Goal: Information Seeking & Learning: Check status

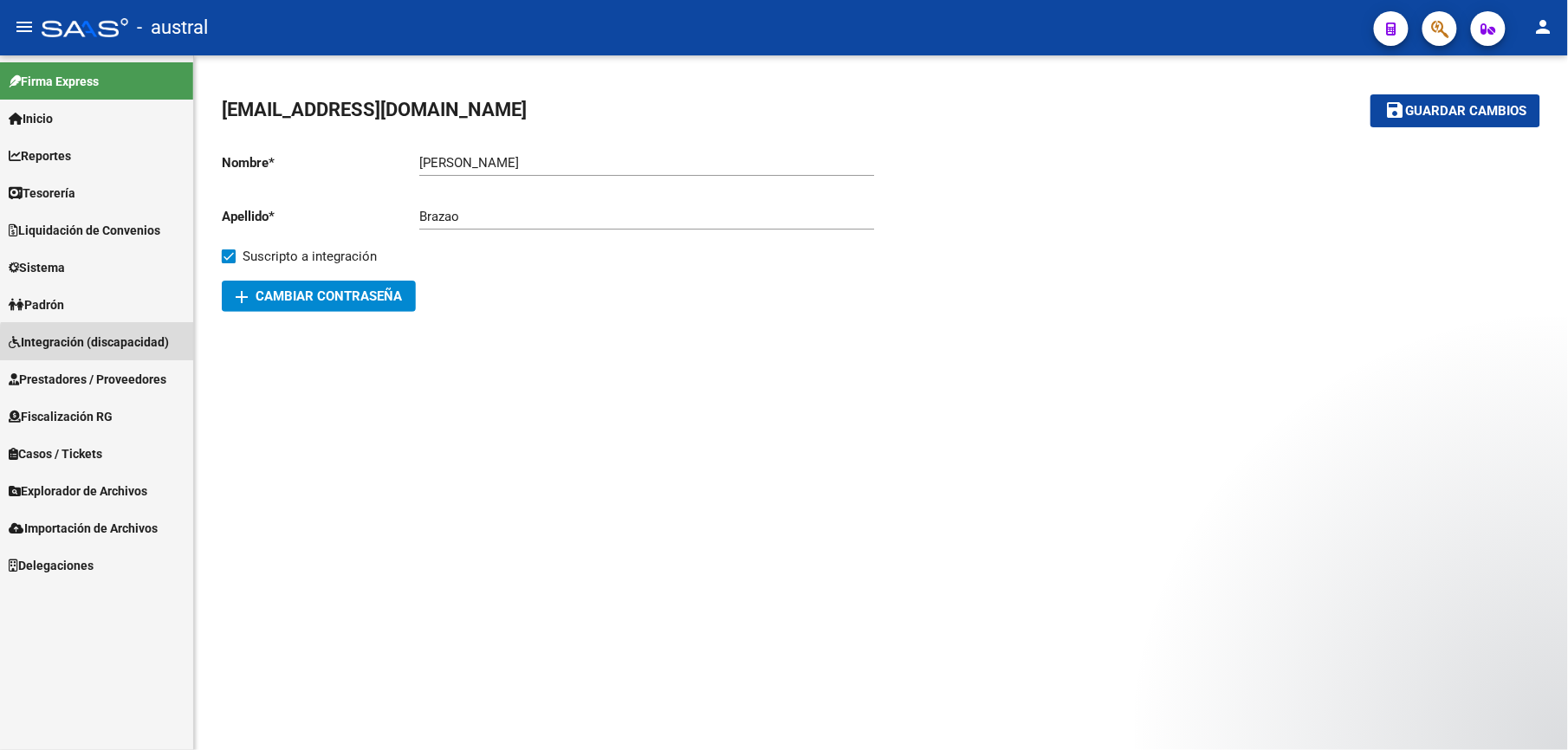
click at [100, 347] on span "Integración (discapacidad)" at bounding box center [88, 342] width 160 height 19
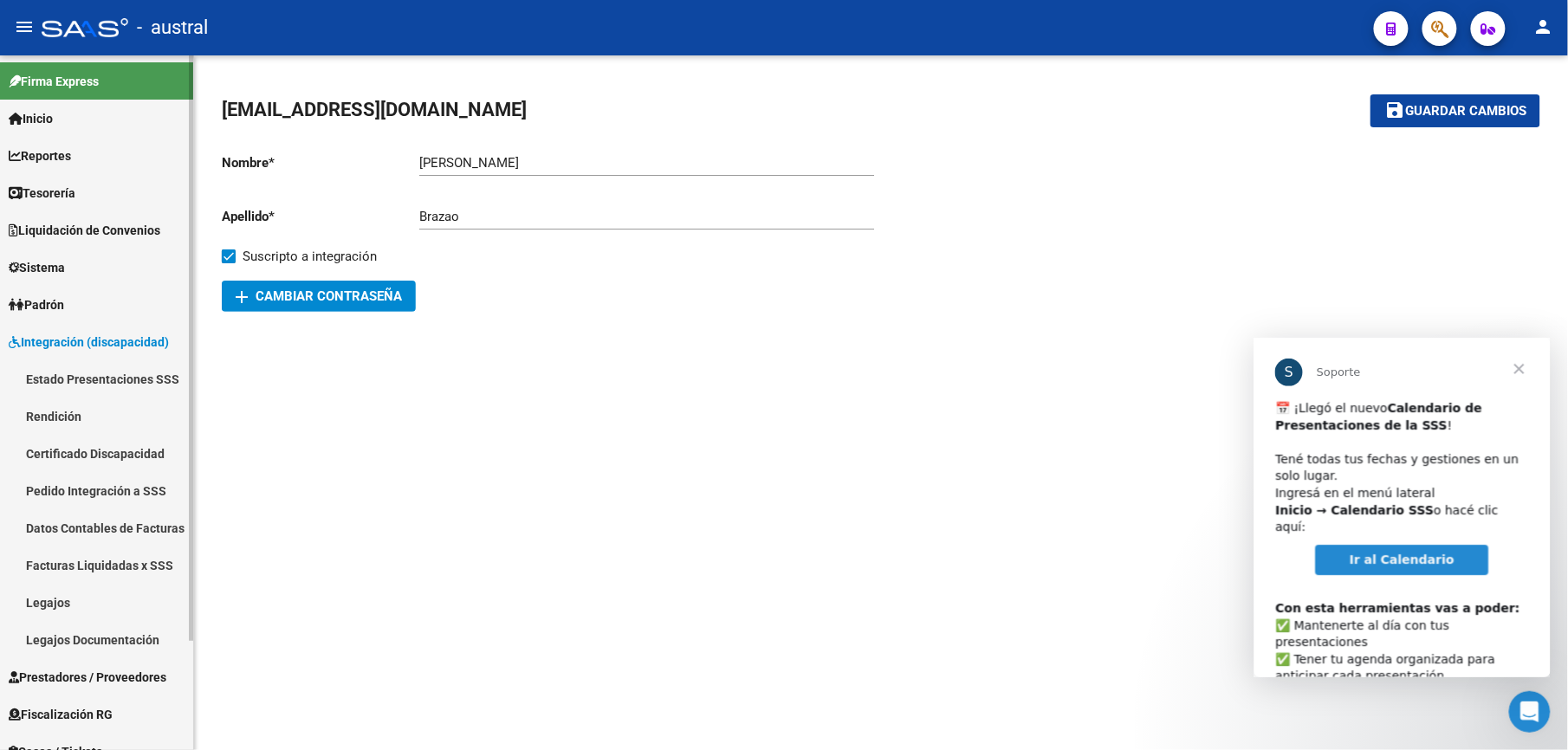
click at [116, 489] on link "Pedido Integración a SSS" at bounding box center [96, 491] width 193 height 37
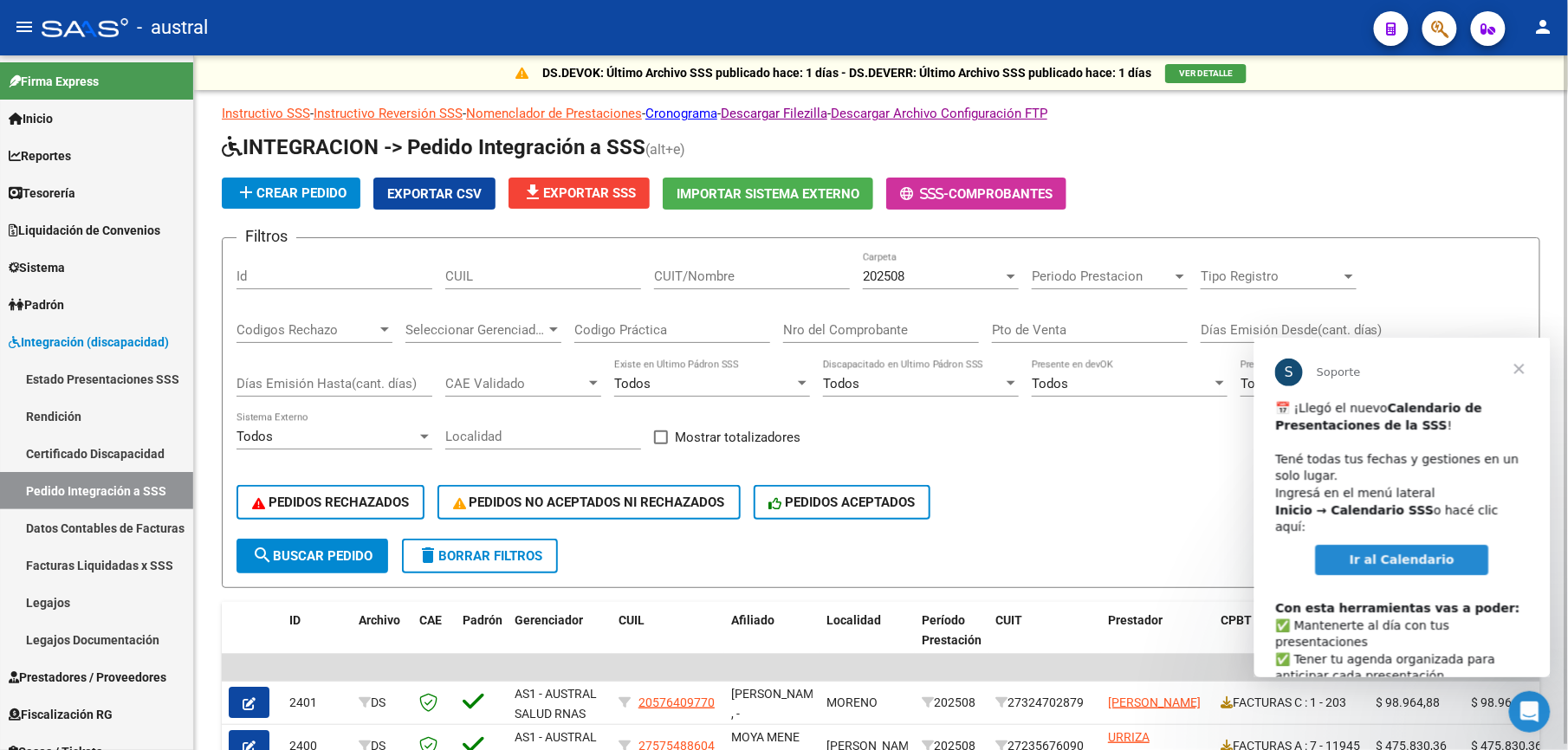
click at [482, 565] on button "delete Borrar Filtros" at bounding box center [479, 555] width 156 height 35
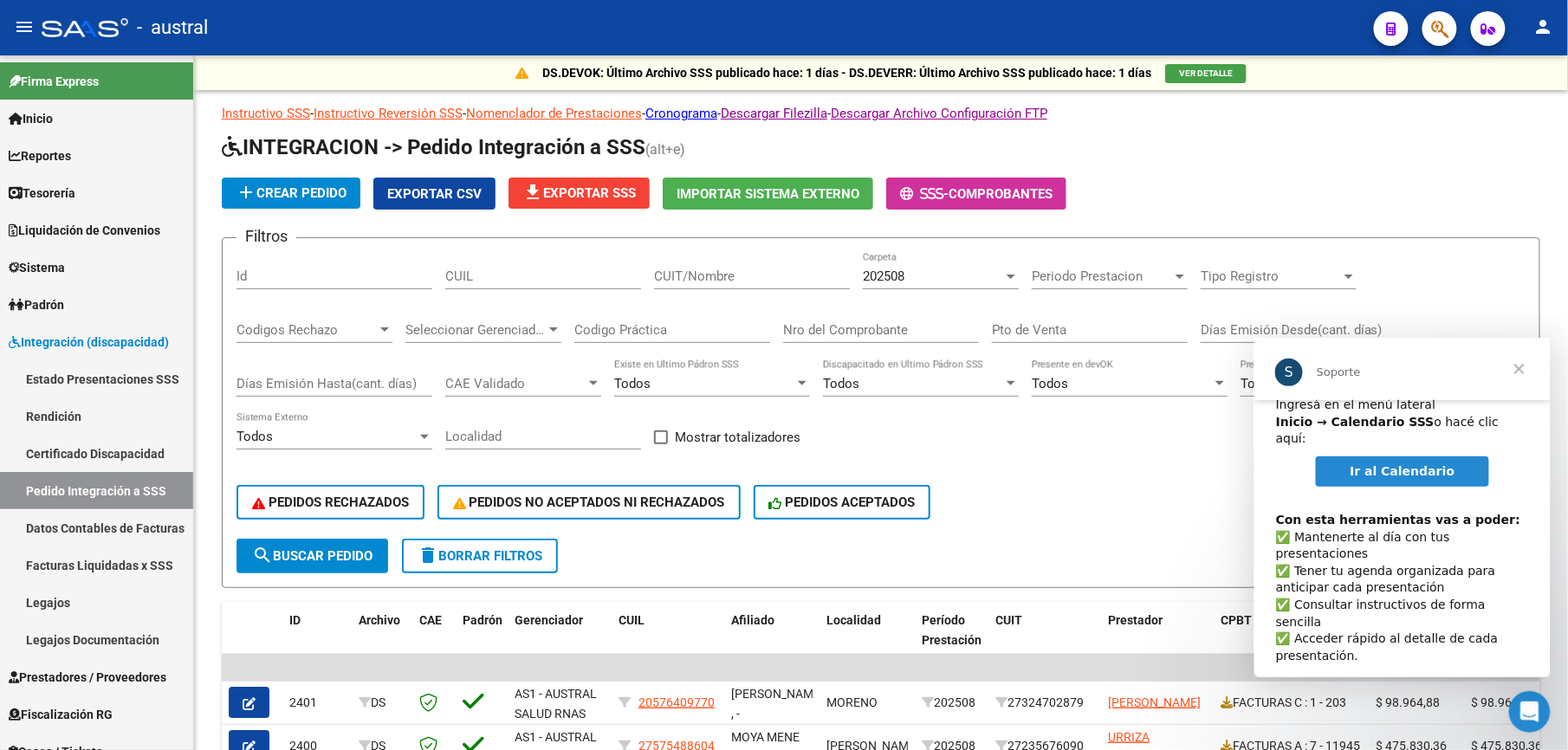
click at [1391, 463] on span "Ir al Calendario" at bounding box center [1401, 470] width 105 height 14
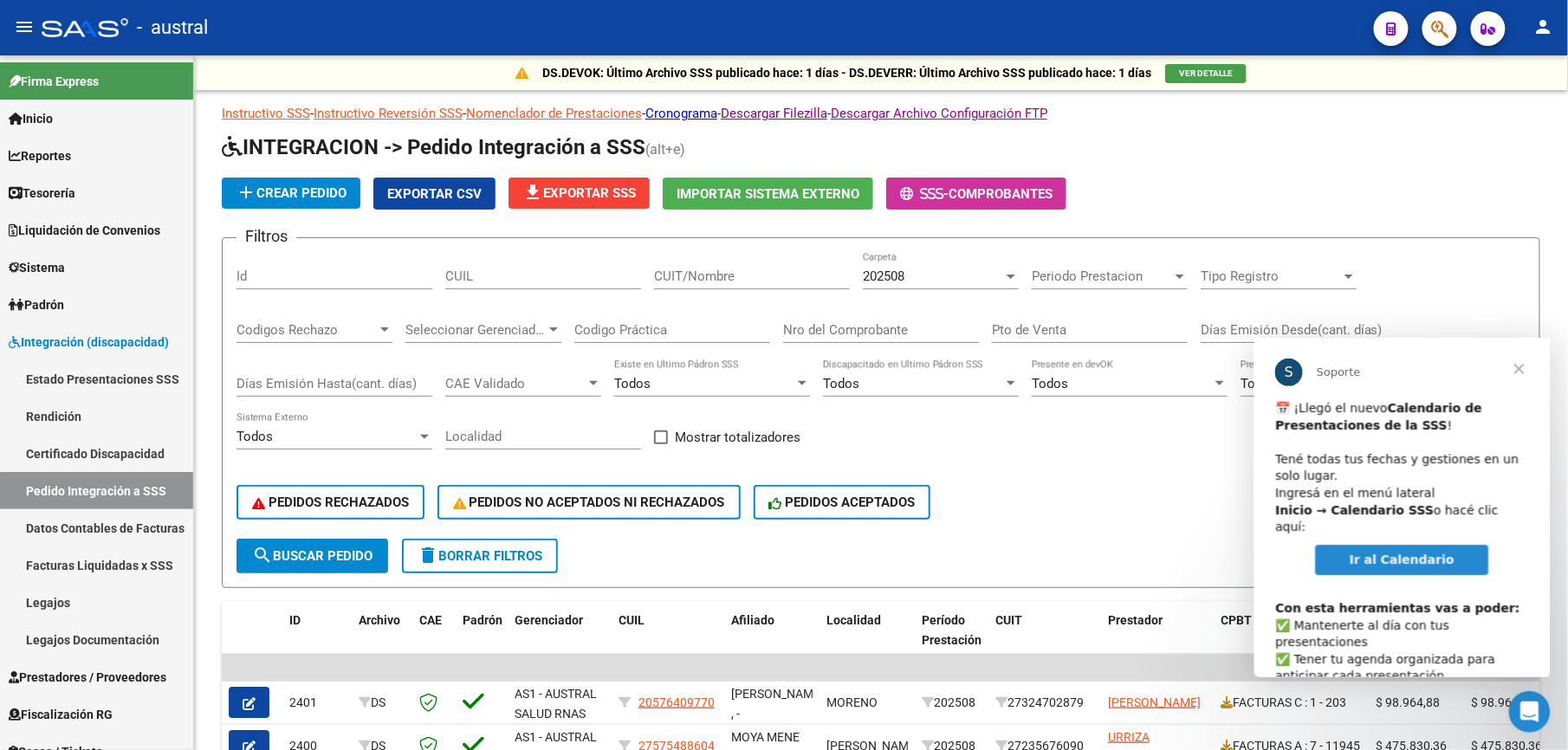
click at [1513, 368] on span "Cerrar" at bounding box center [1518, 368] width 63 height 63
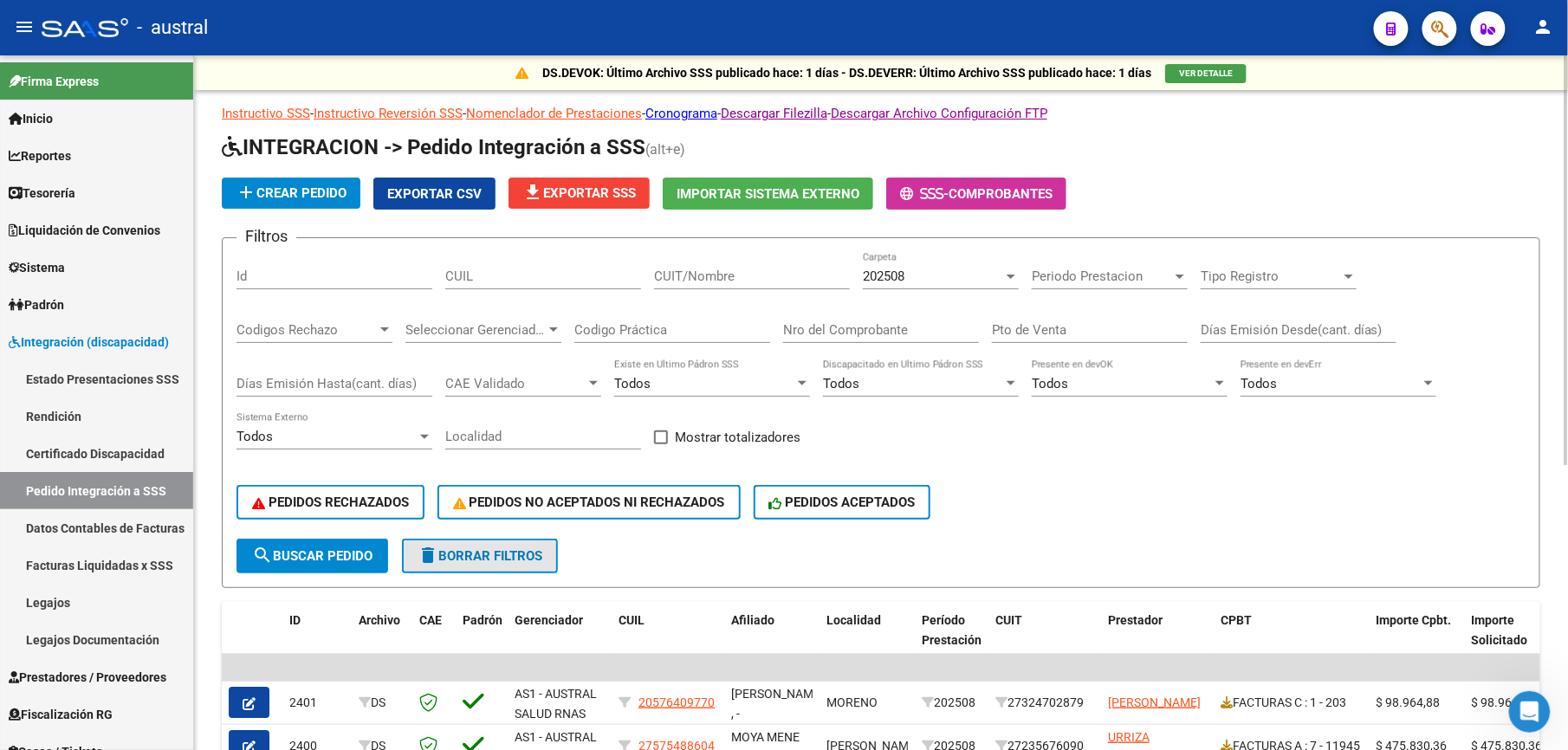
click at [548, 552] on button "delete Borrar Filtros" at bounding box center [479, 555] width 156 height 35
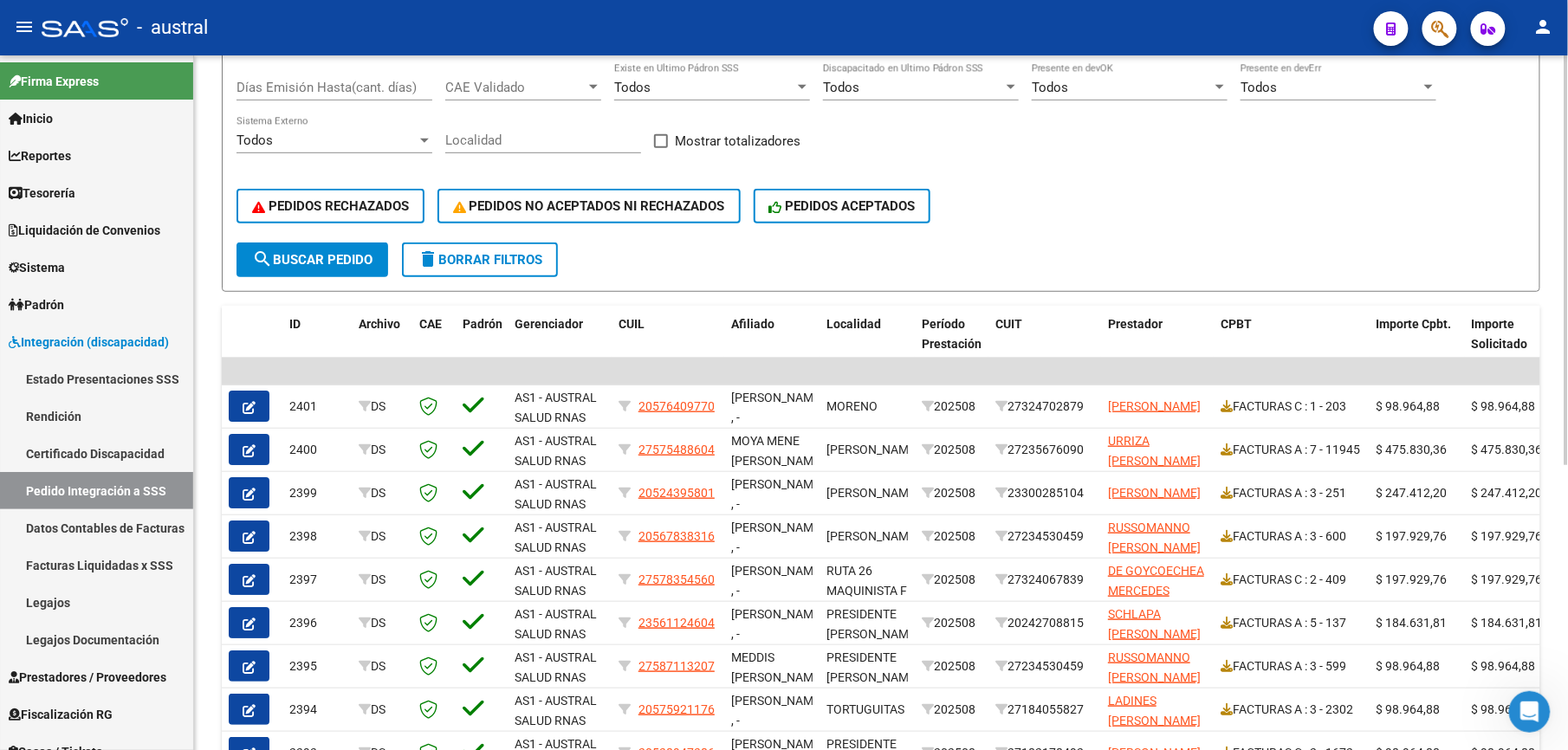
scroll to position [346, 0]
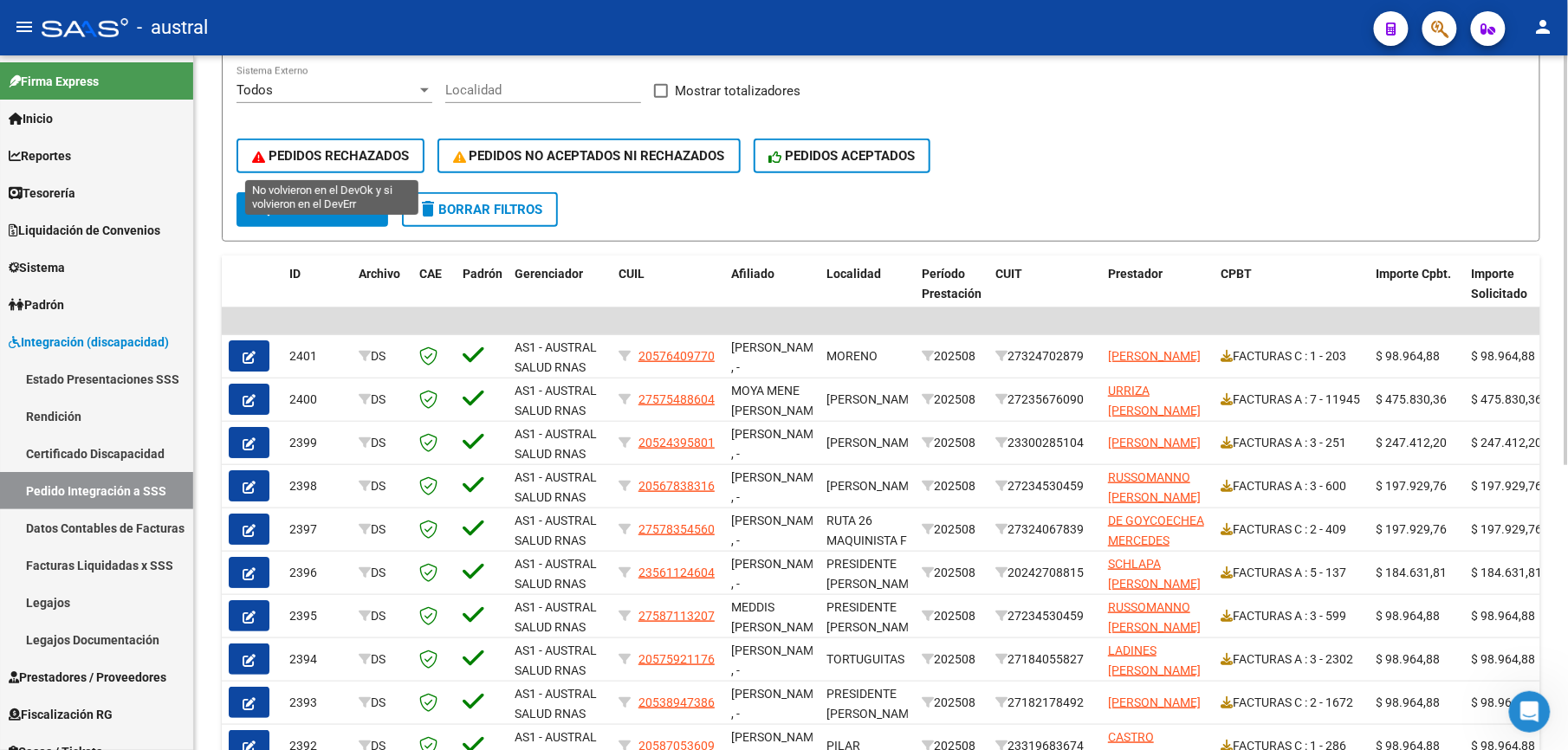
click at [386, 151] on span "PEDIDOS RECHAZADOS" at bounding box center [330, 155] width 156 height 16
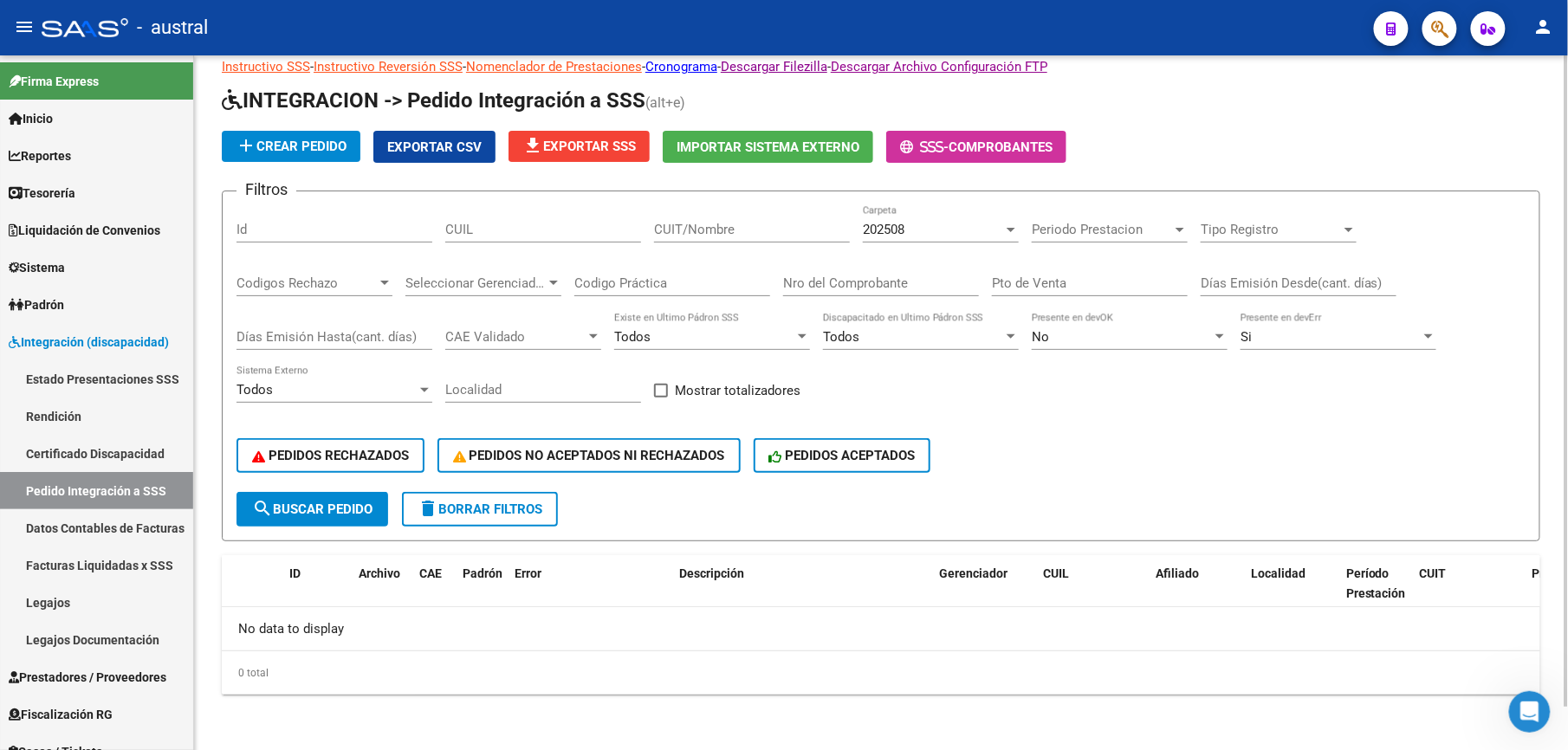
scroll to position [46, 0]
click at [501, 515] on span "delete Borrar Filtros" at bounding box center [479, 510] width 125 height 16
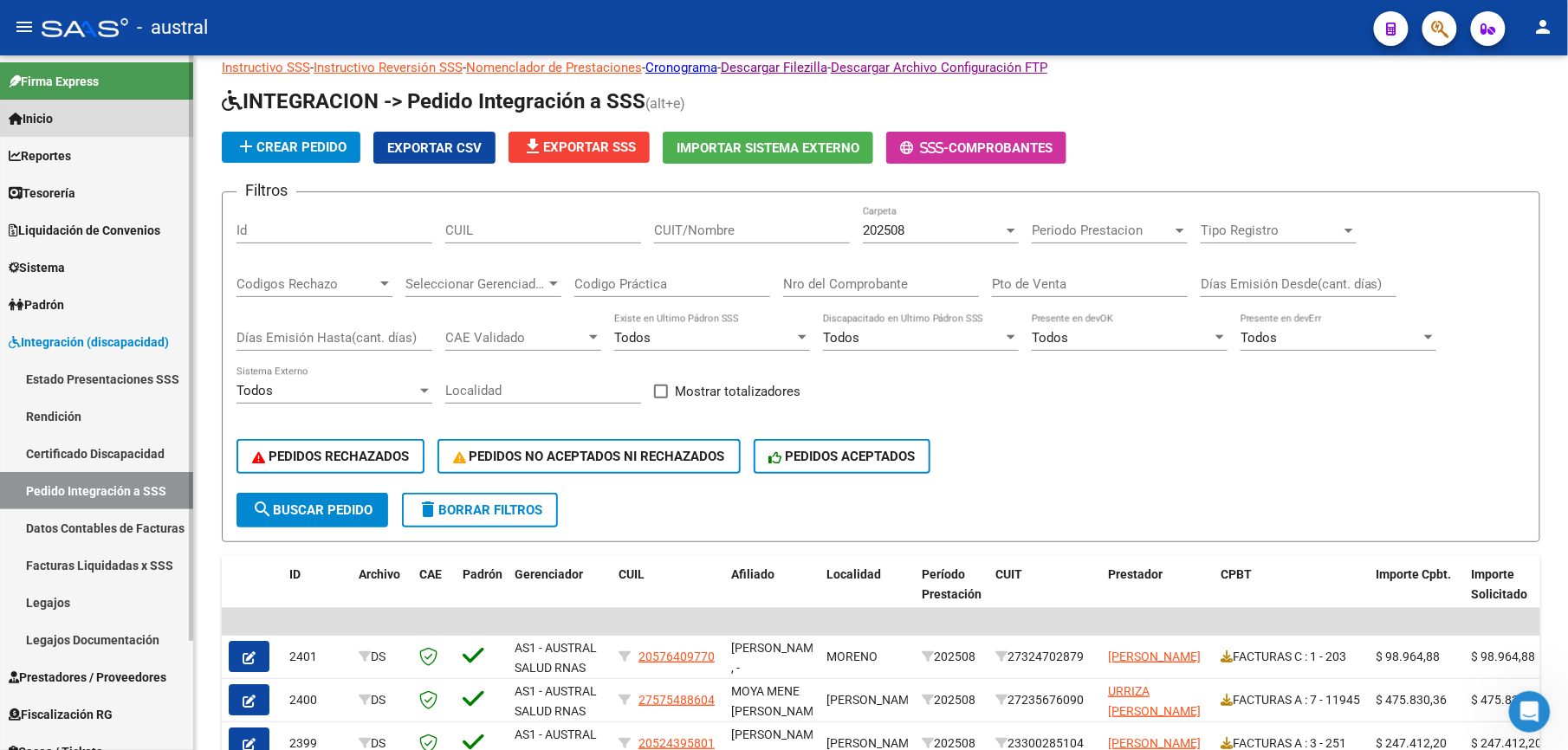
click at [112, 109] on link "Inicio" at bounding box center [96, 118] width 193 height 37
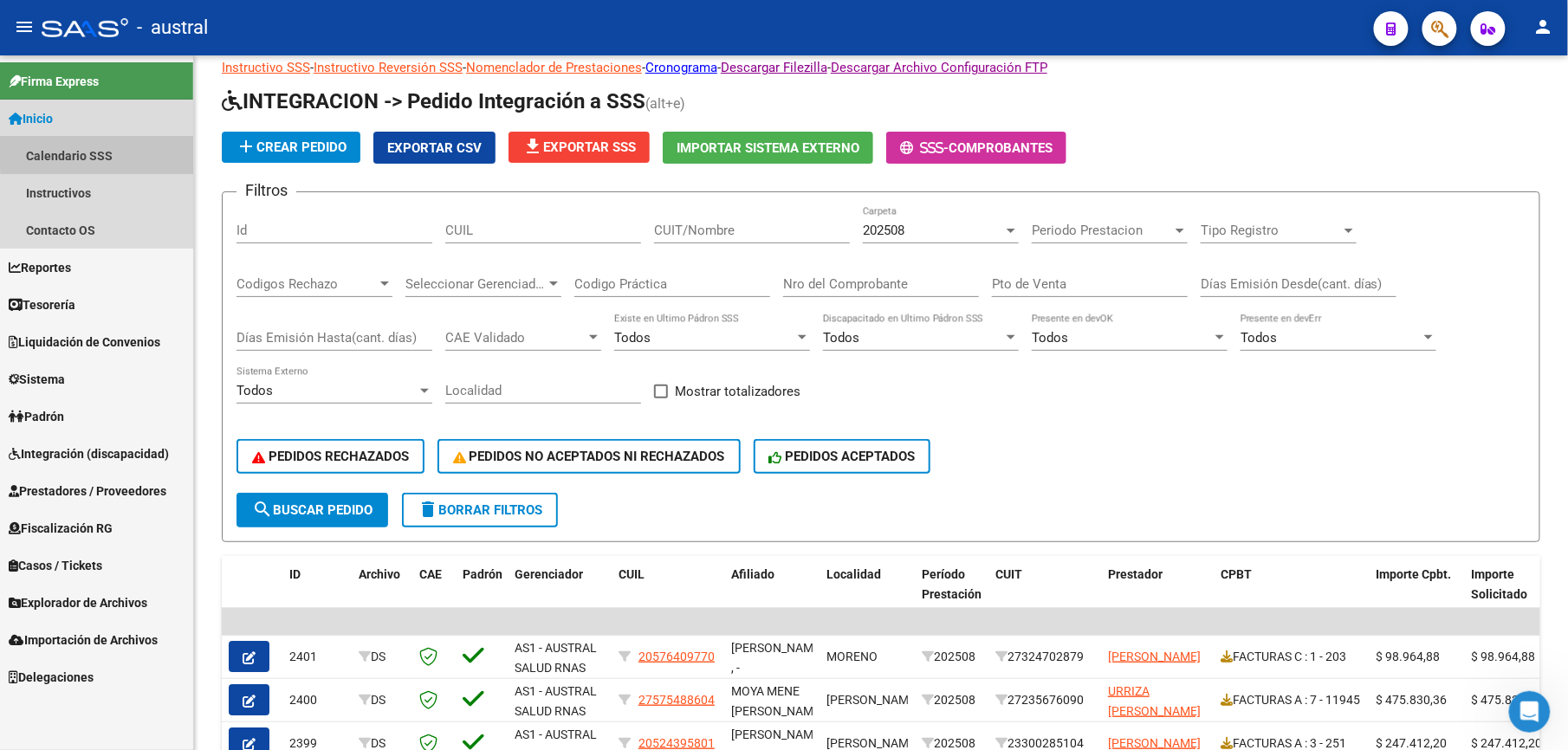
click at [119, 153] on link "Calendario SSS" at bounding box center [96, 155] width 193 height 37
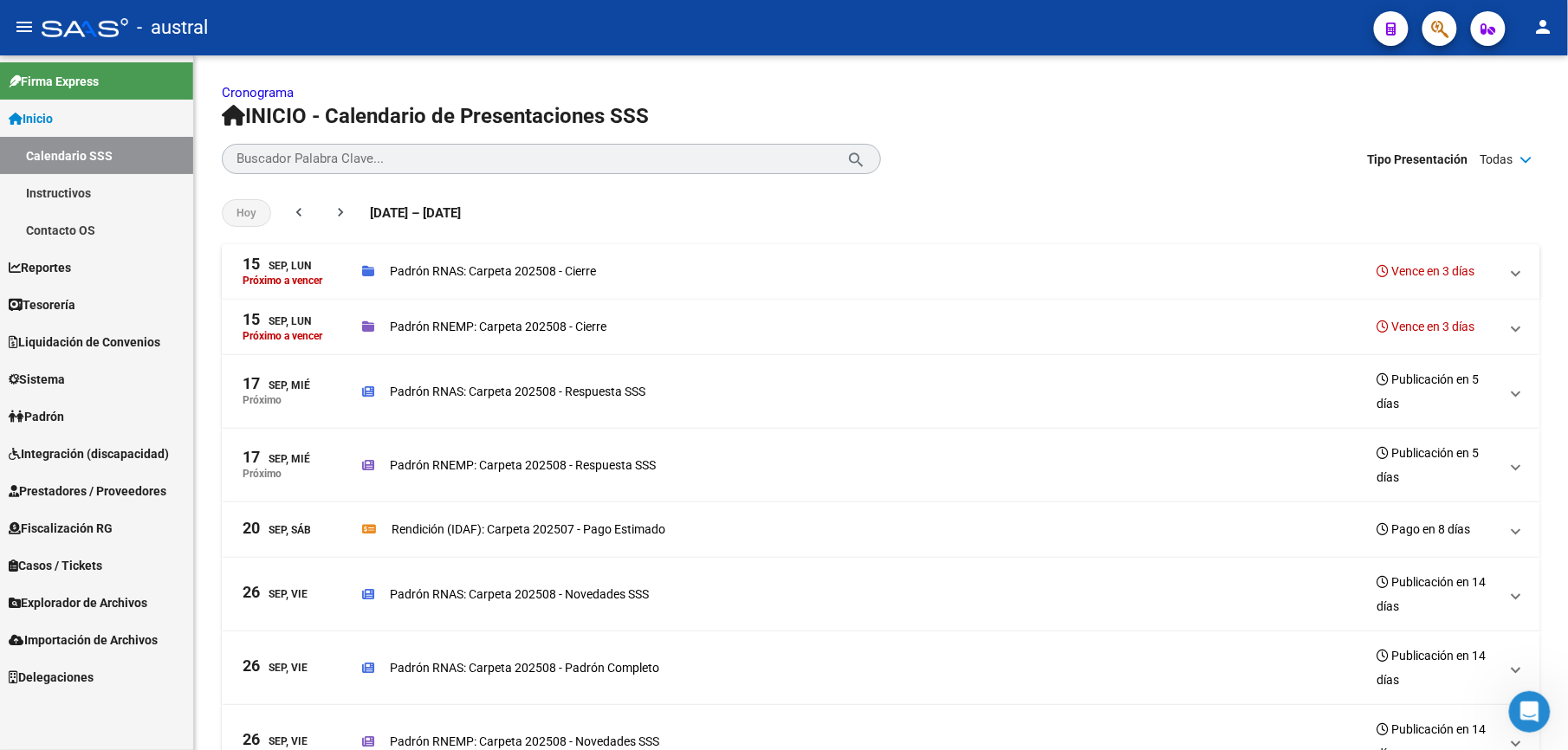
click at [90, 463] on link "Integración (discapacidad)" at bounding box center [96, 453] width 193 height 37
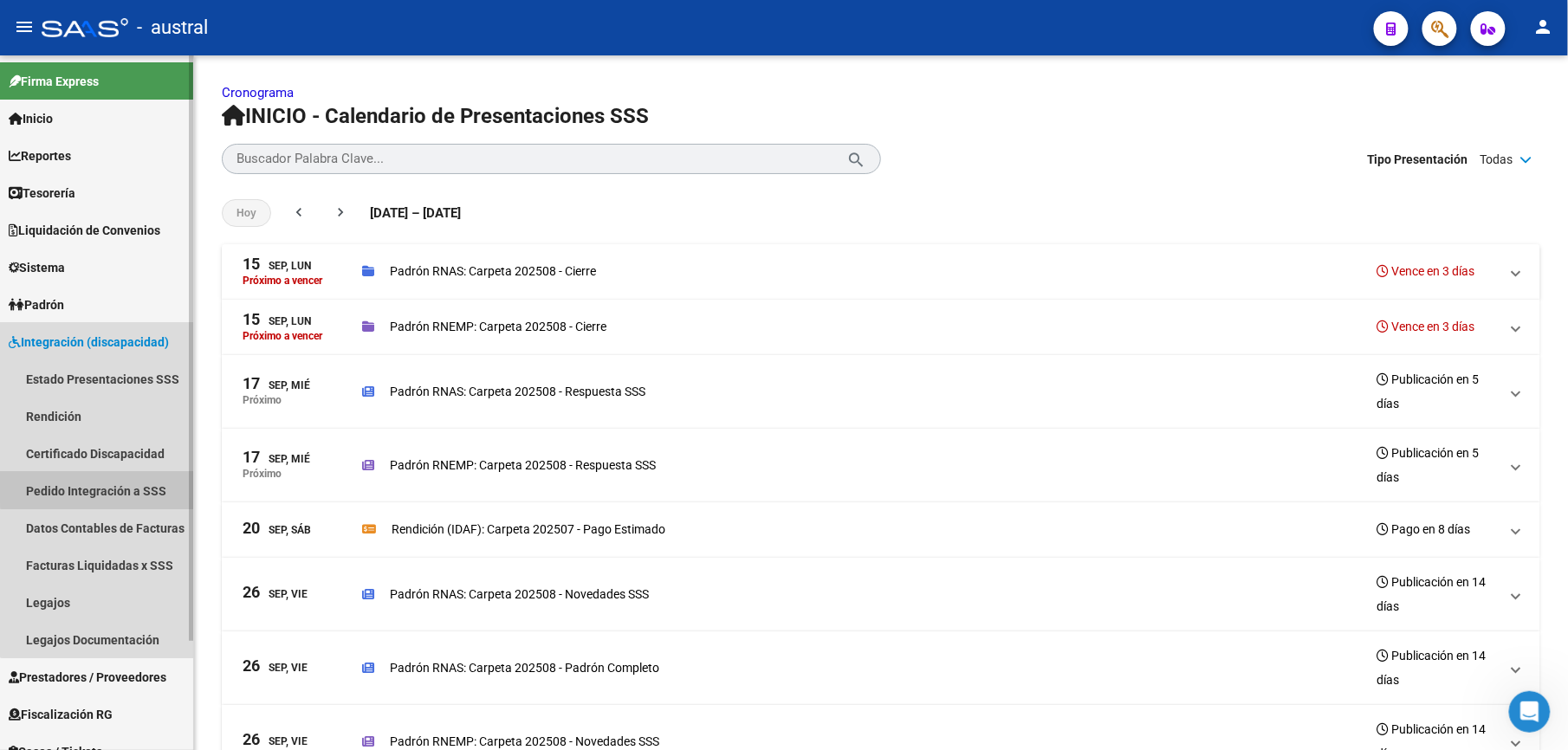
click at [110, 485] on link "Pedido Integración a SSS" at bounding box center [96, 491] width 193 height 37
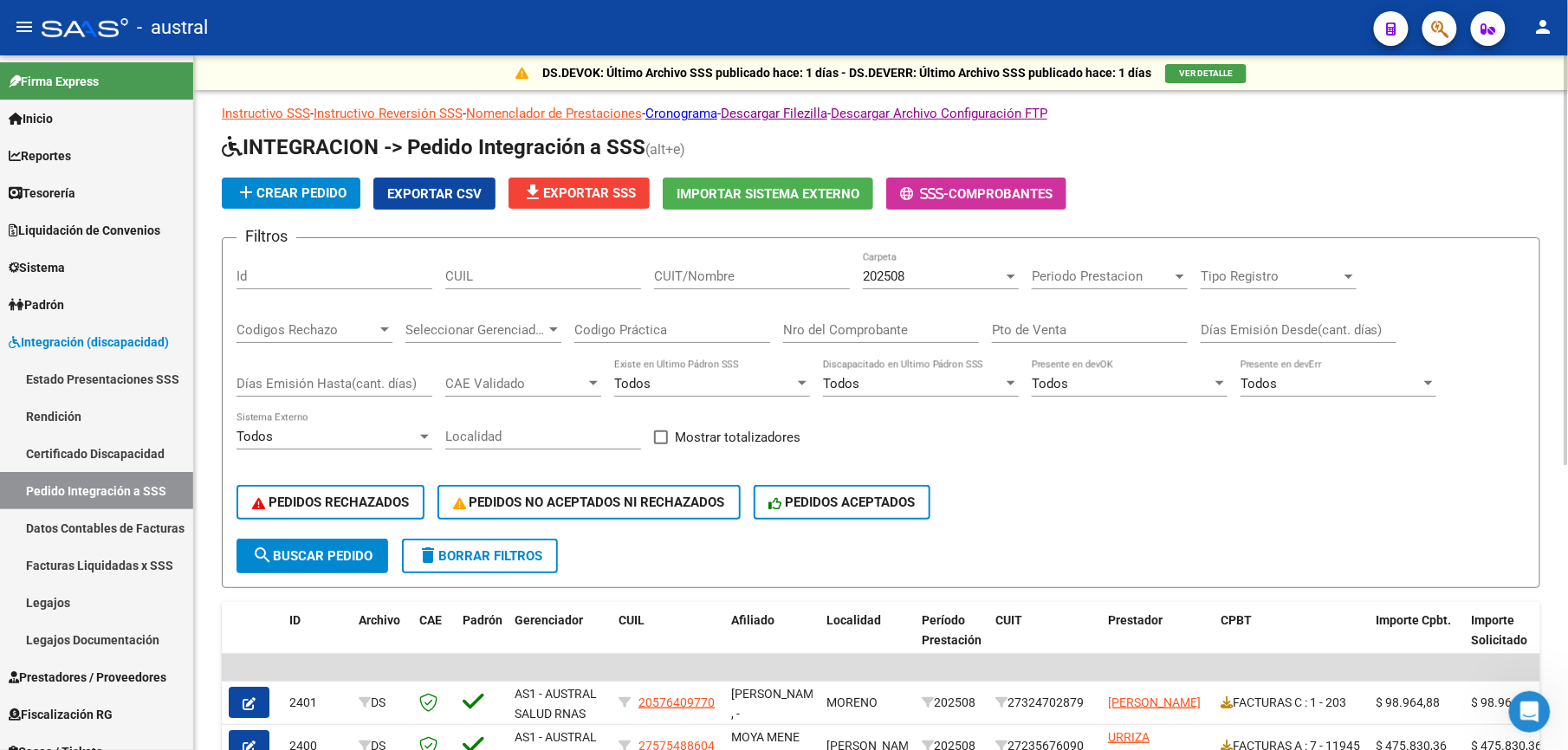
click at [483, 550] on span "delete Borrar Filtros" at bounding box center [479, 556] width 125 height 16
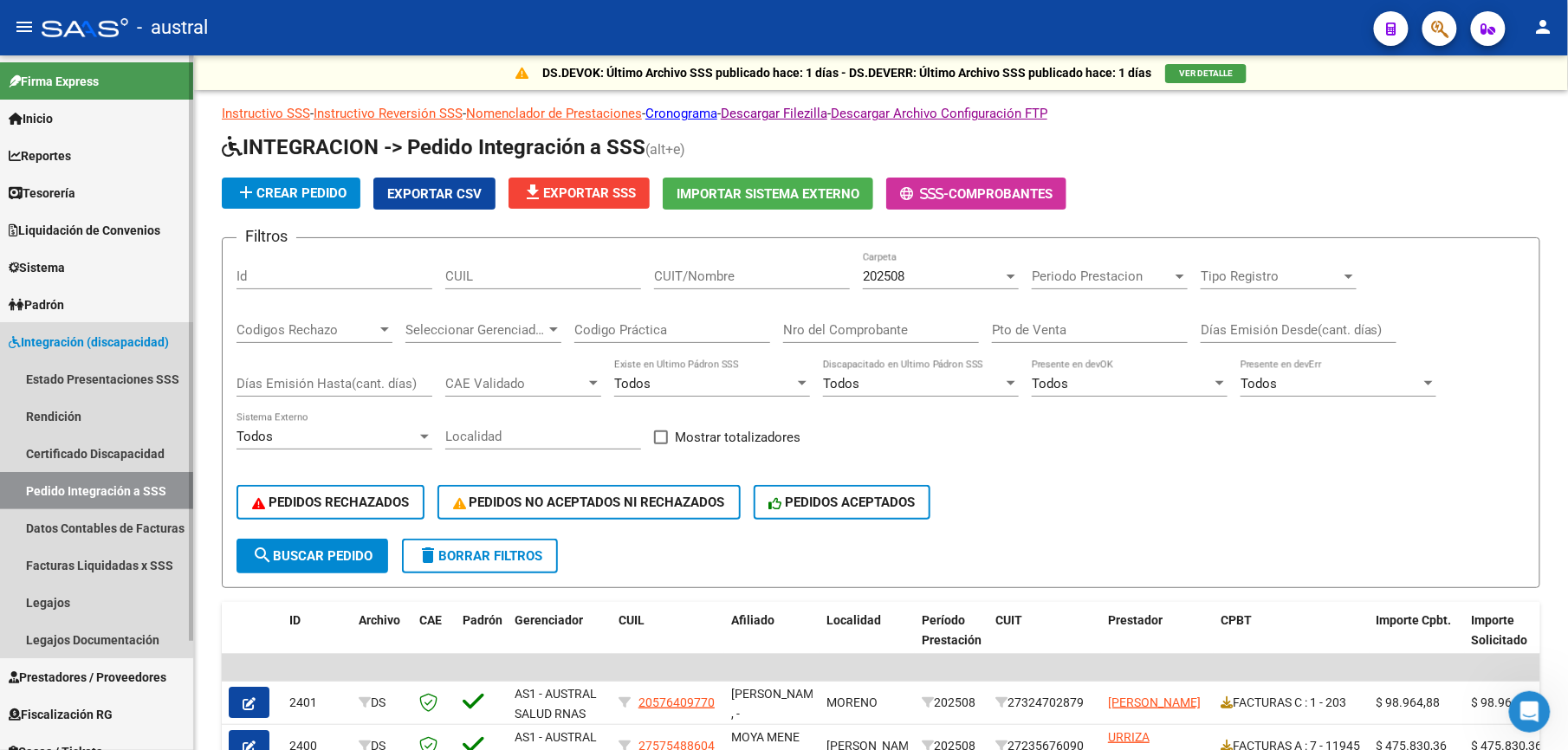
click at [92, 337] on span "Integración (discapacidad)" at bounding box center [88, 342] width 160 height 19
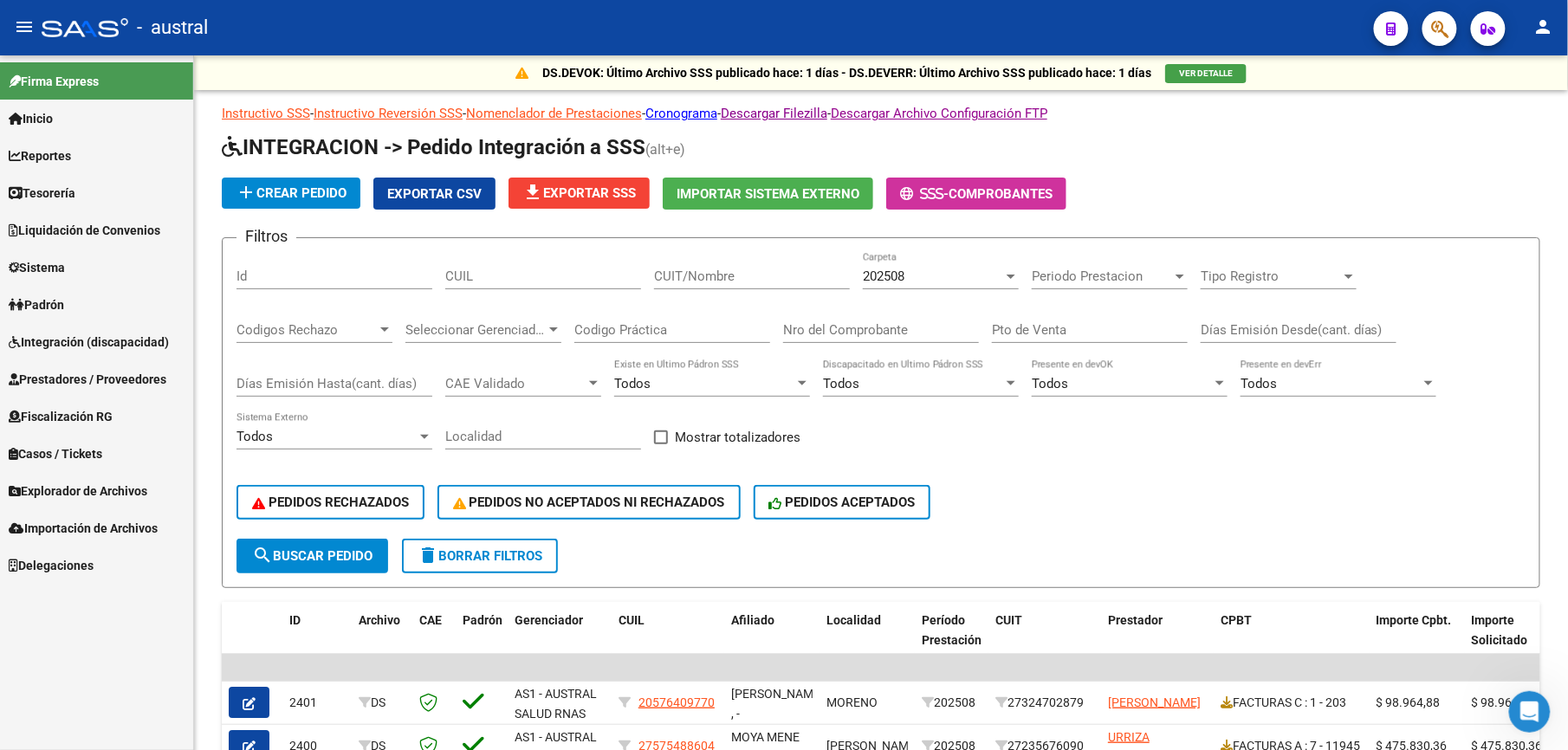
click at [91, 381] on span "Prestadores / Proveedores" at bounding box center [87, 379] width 157 height 19
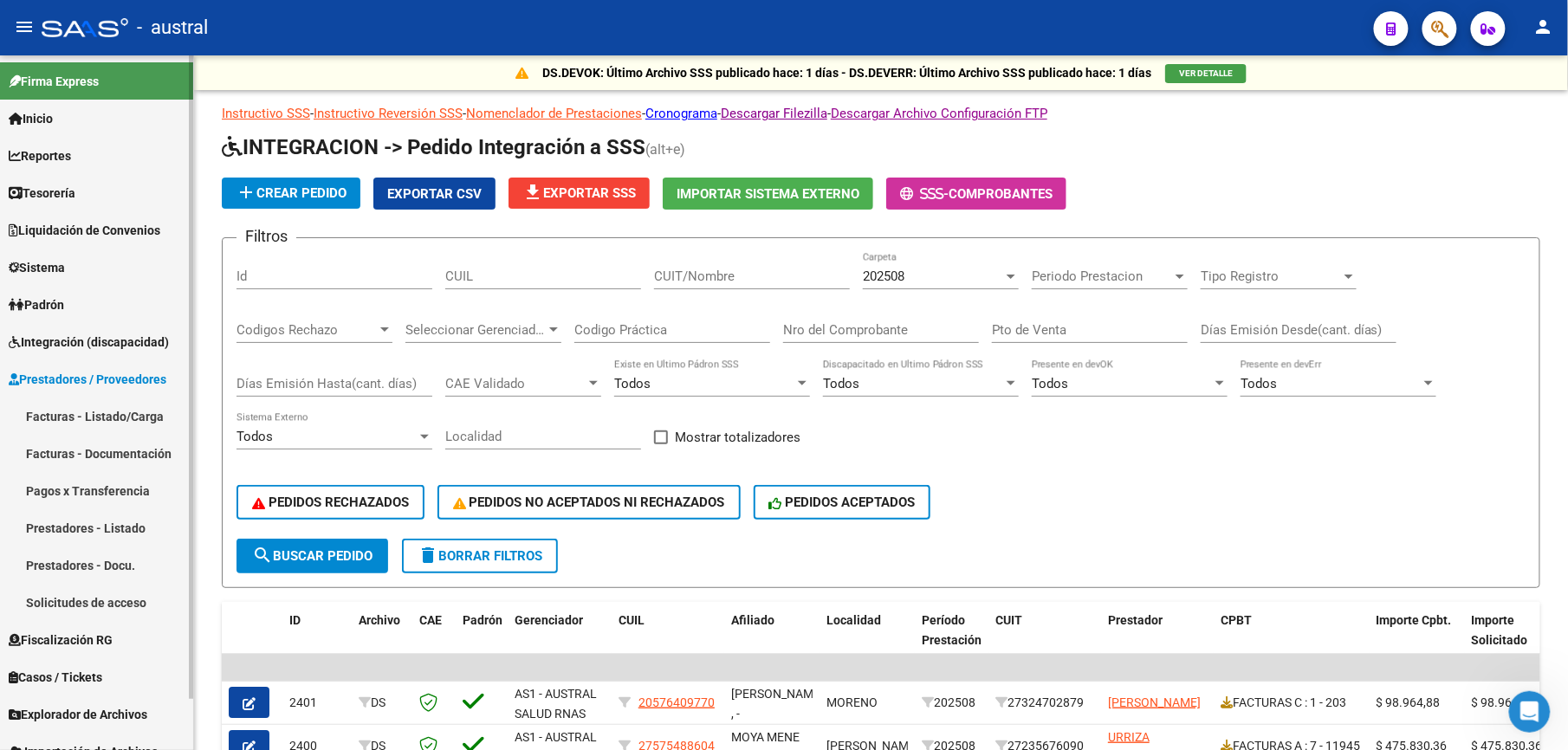
click at [140, 409] on link "Facturas - Listado/Carga" at bounding box center [96, 417] width 193 height 37
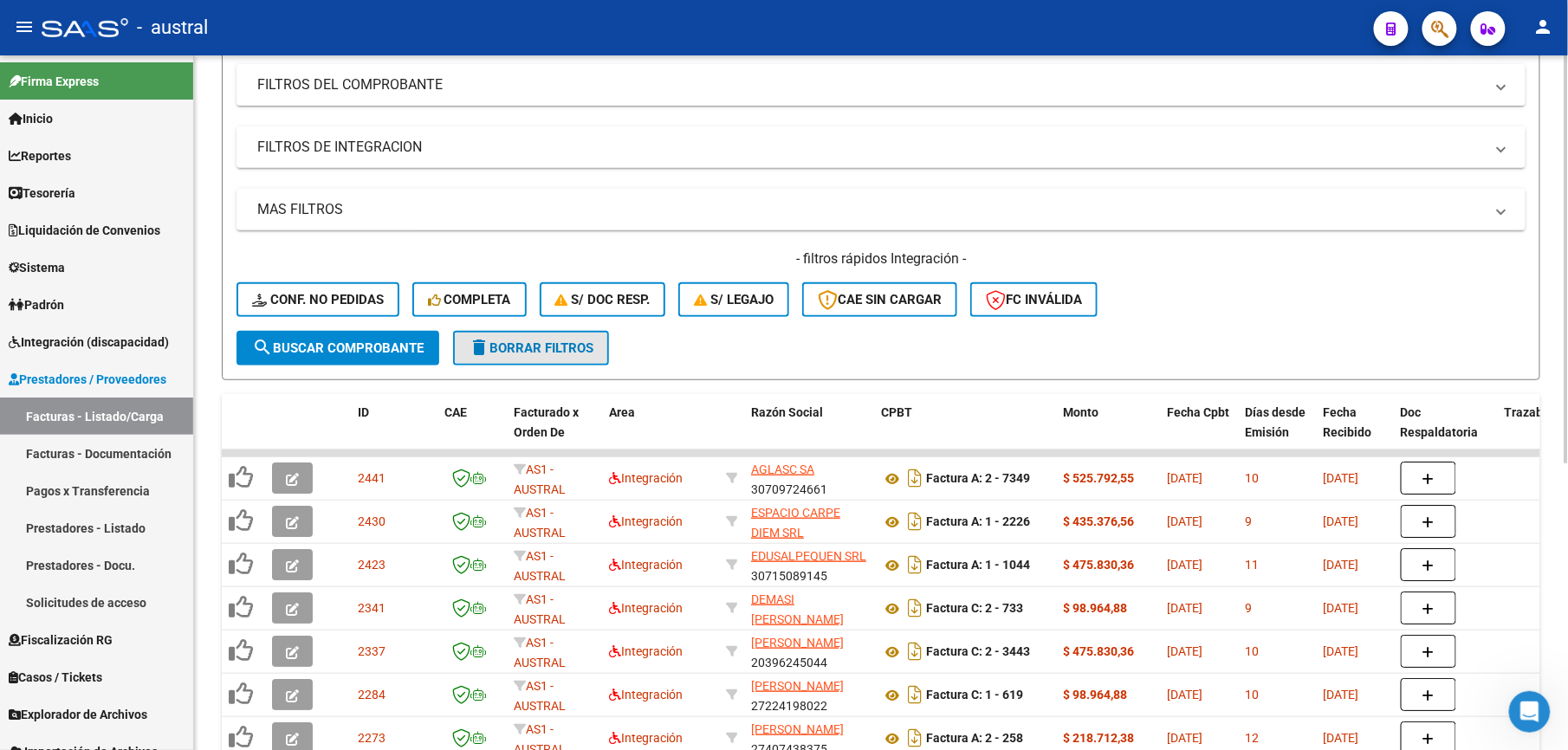
click at [514, 341] on span "delete Borrar Filtros" at bounding box center [531, 348] width 125 height 16
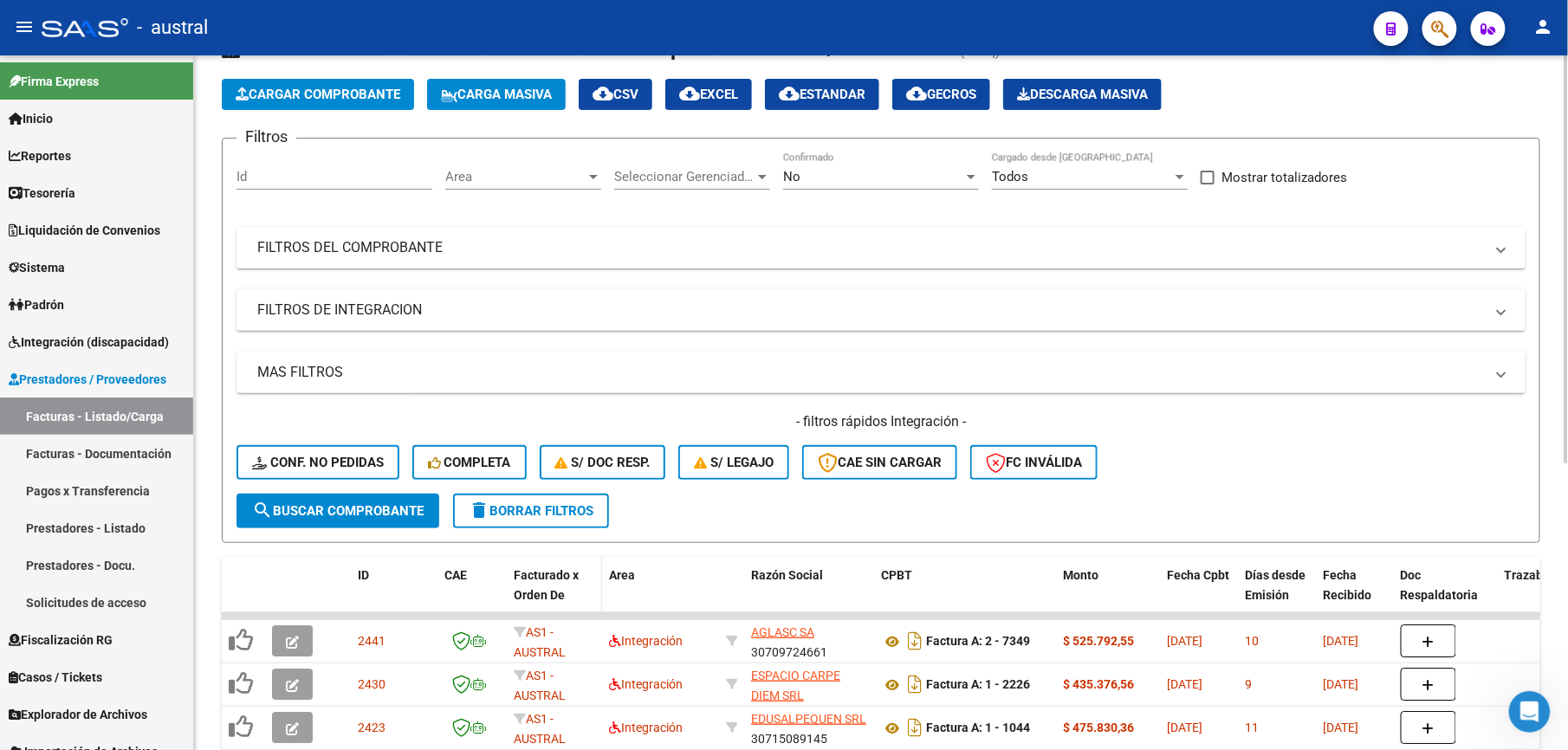
scroll to position [230, 0]
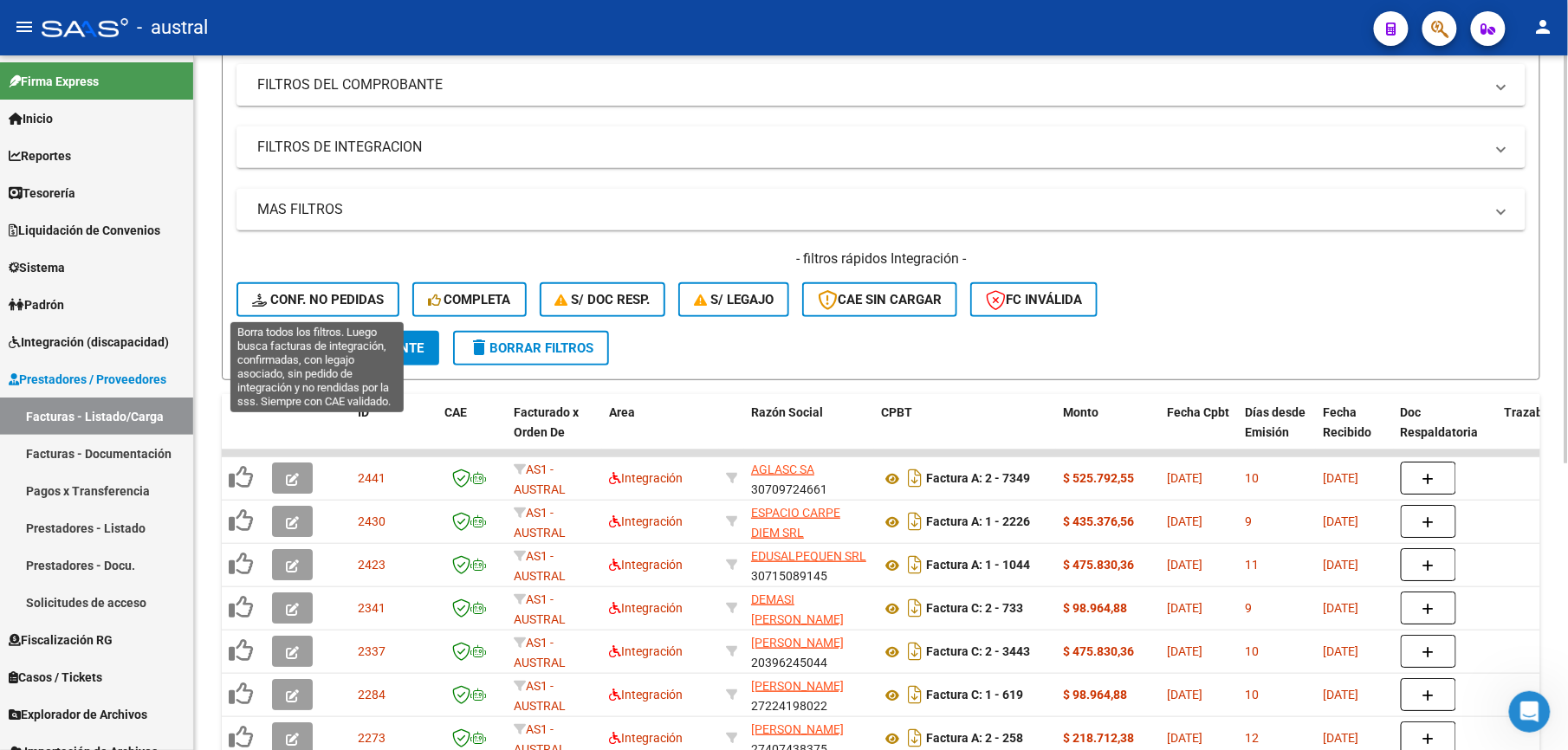
click at [324, 298] on span "Conf. no pedidas" at bounding box center [317, 300] width 132 height 16
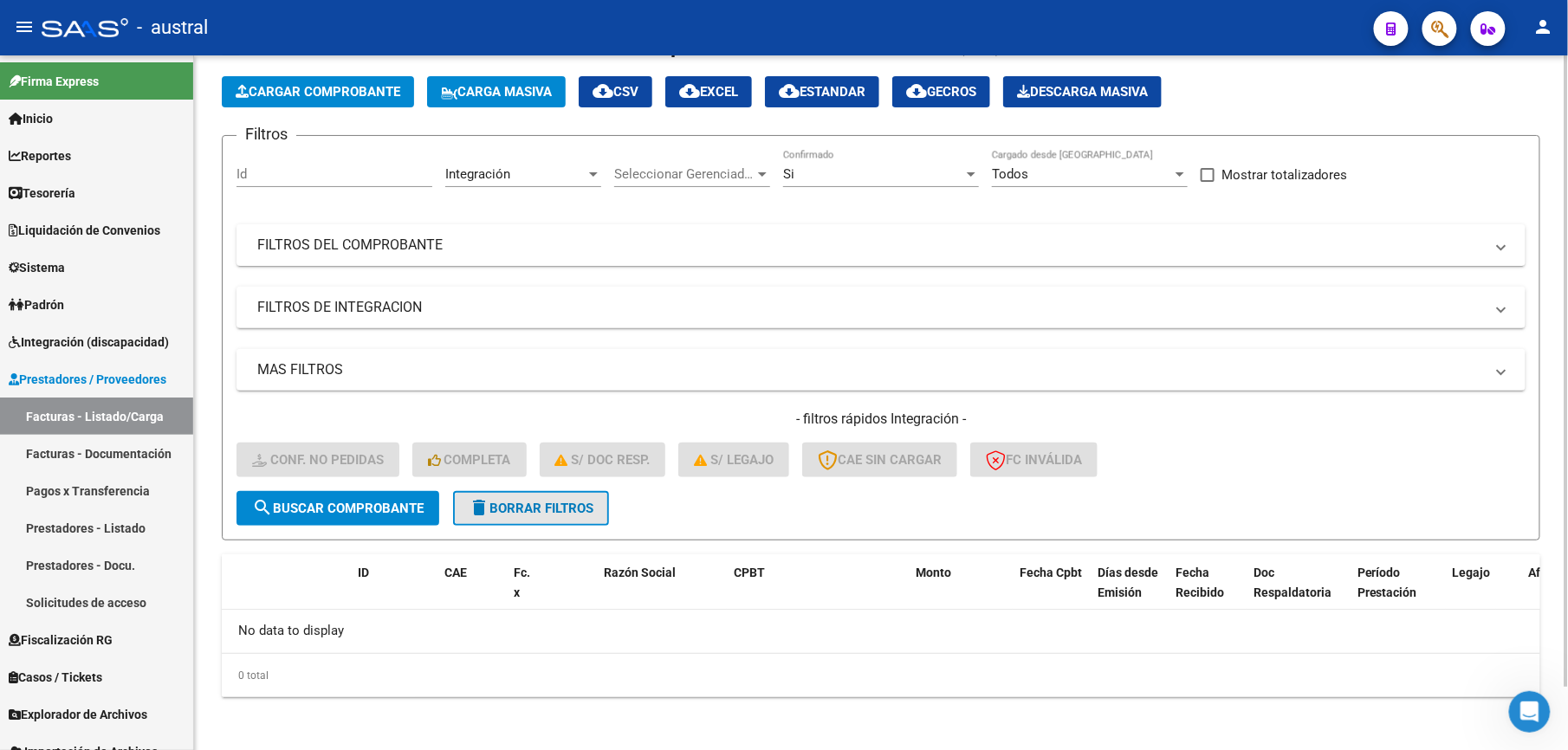
click at [520, 507] on span "delete Borrar Filtros" at bounding box center [531, 508] width 125 height 16
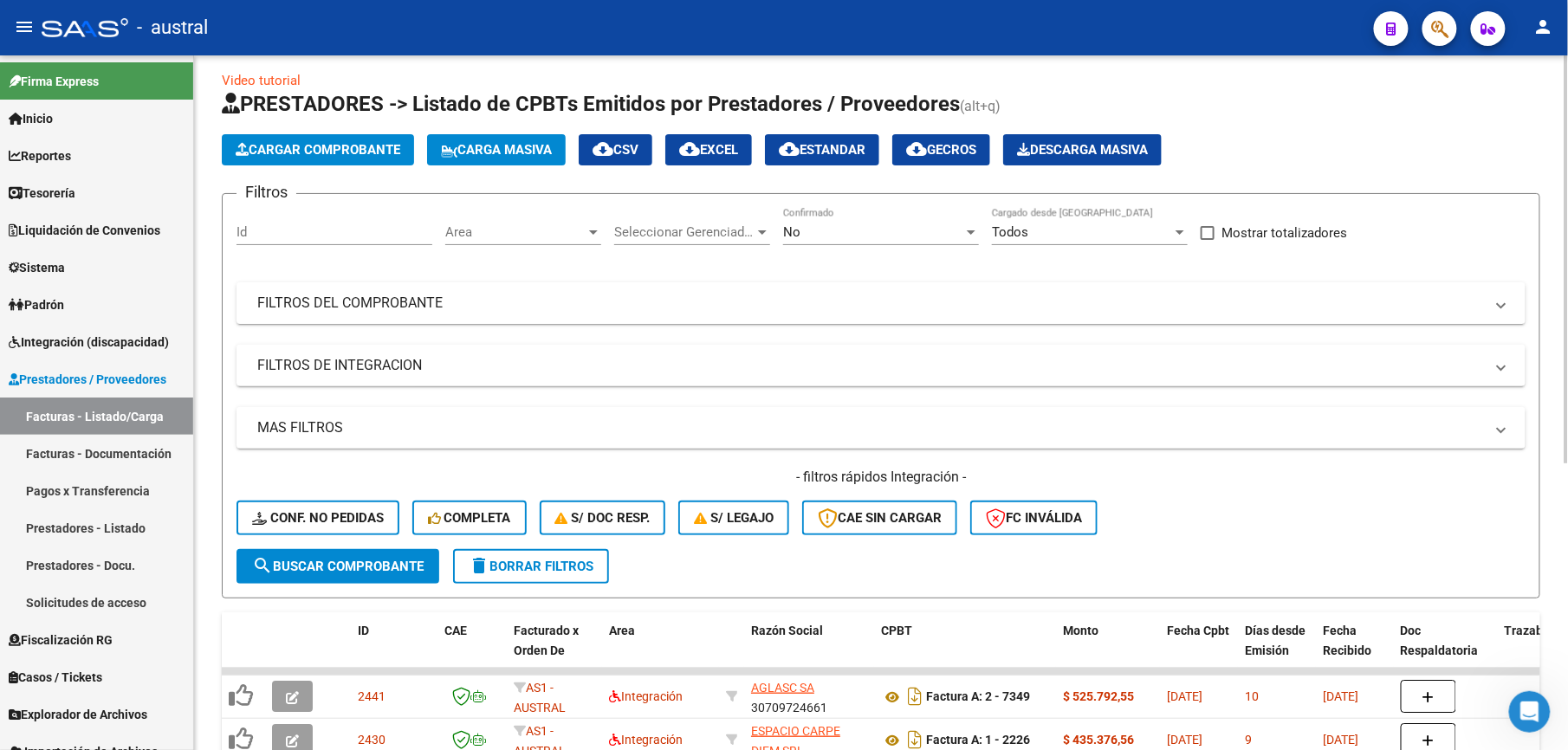
scroll to position [0, 0]
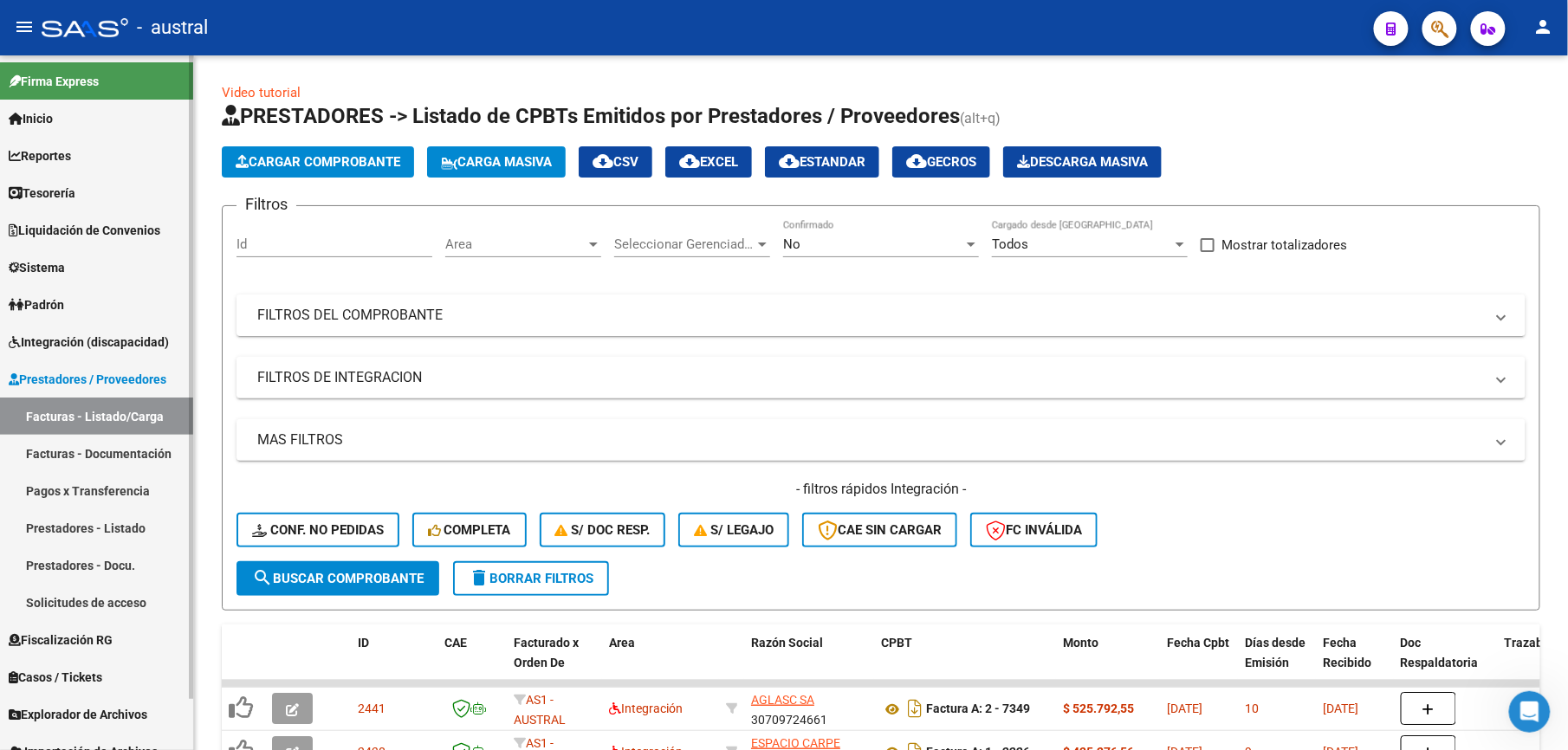
click at [92, 407] on link "Facturas - Listado/Carga" at bounding box center [96, 417] width 193 height 37
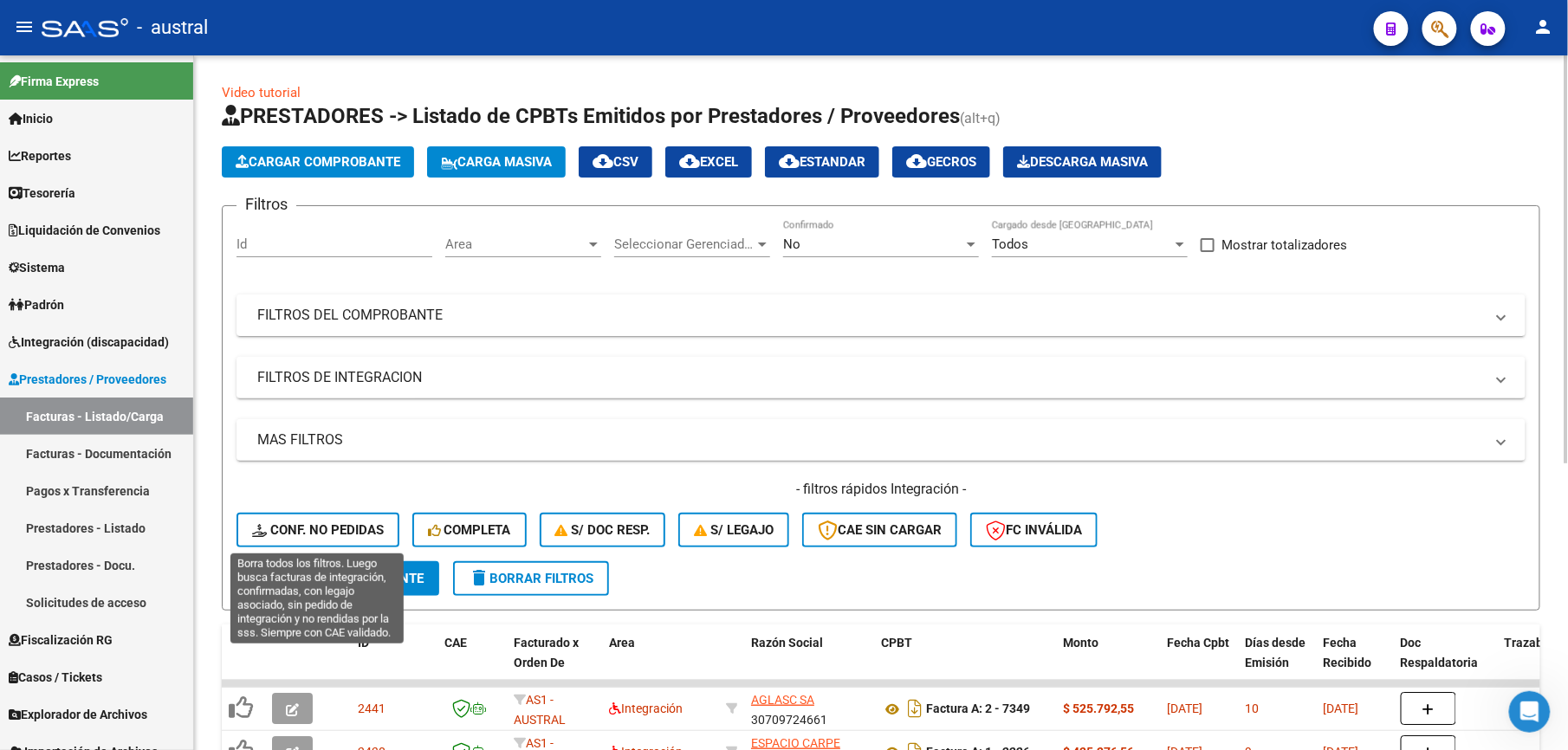
click at [337, 520] on button "Conf. no pedidas" at bounding box center [318, 530] width 163 height 35
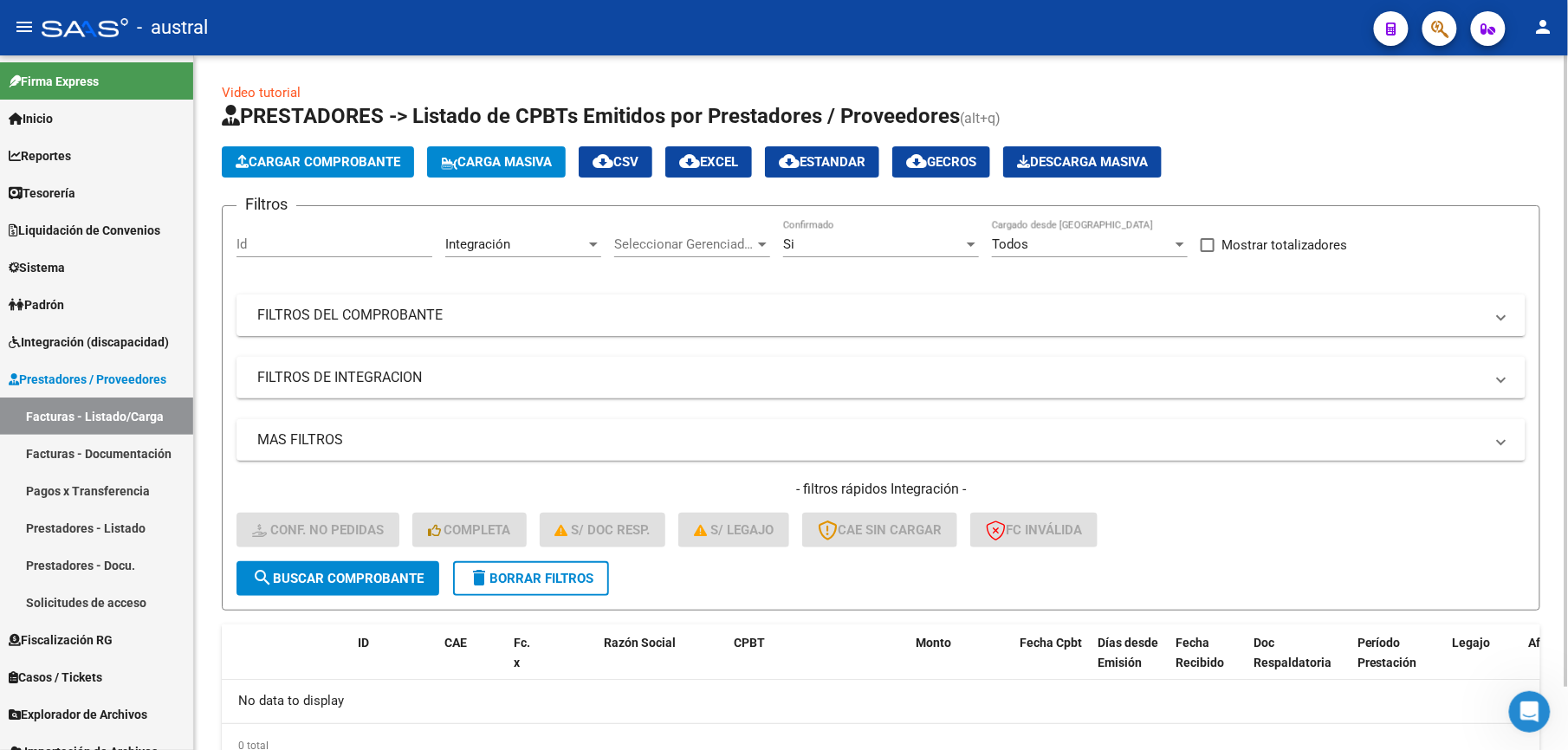
click at [1019, 236] on div "Todos Cargado desde Masivo" at bounding box center [1089, 239] width 196 height 37
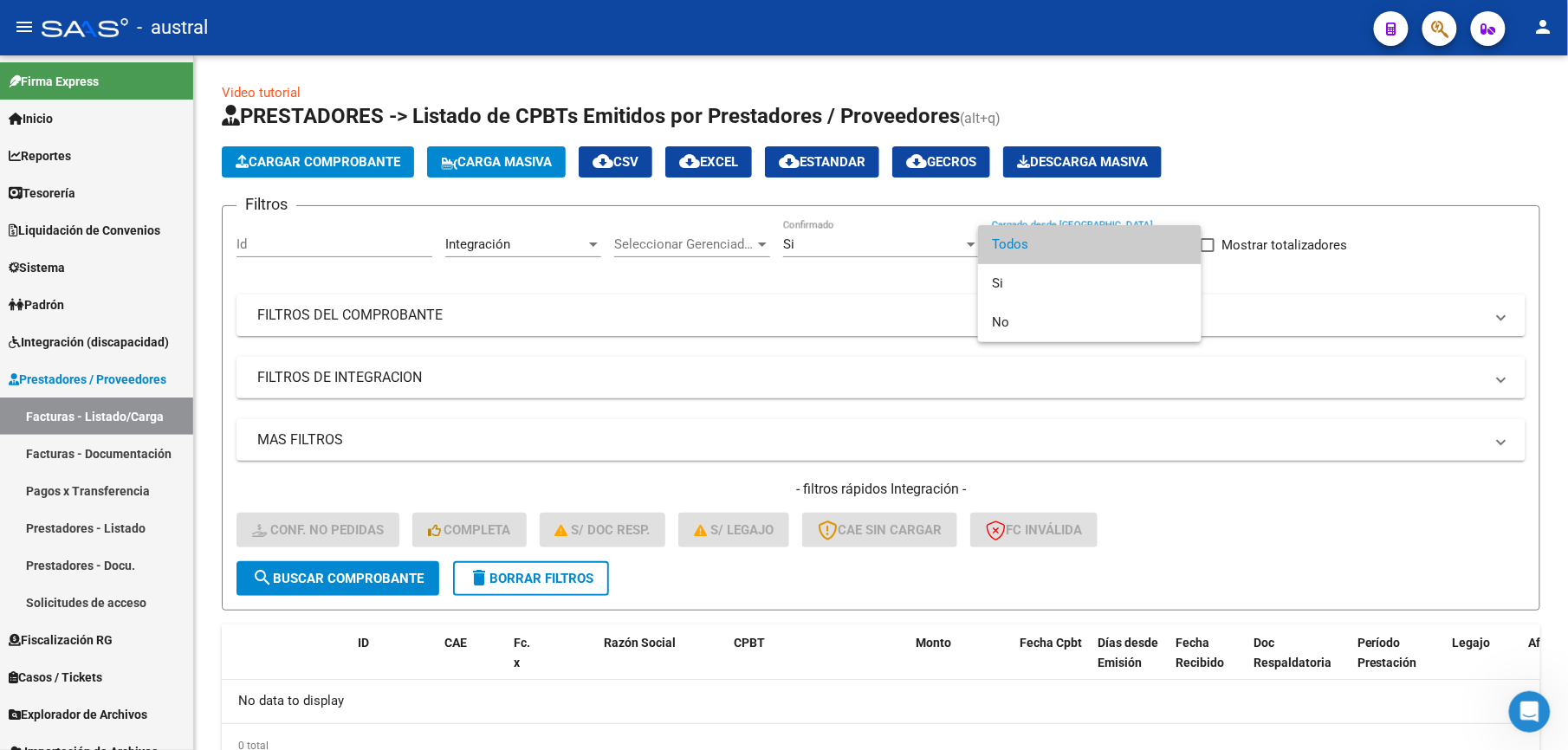
click at [1059, 246] on span "Todos" at bounding box center [1089, 245] width 196 height 39
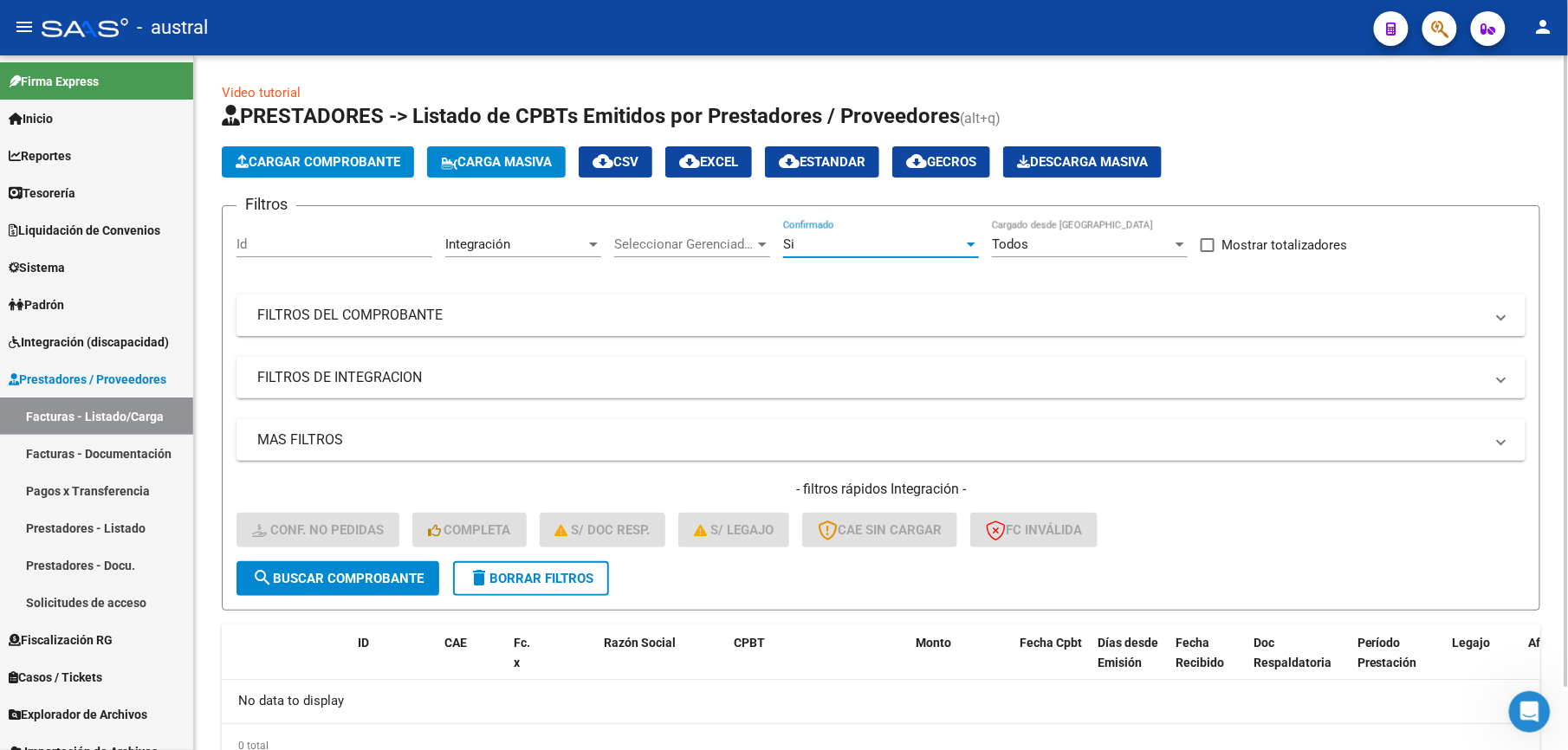
click at [829, 250] on div "Si" at bounding box center [872, 244] width 180 height 16
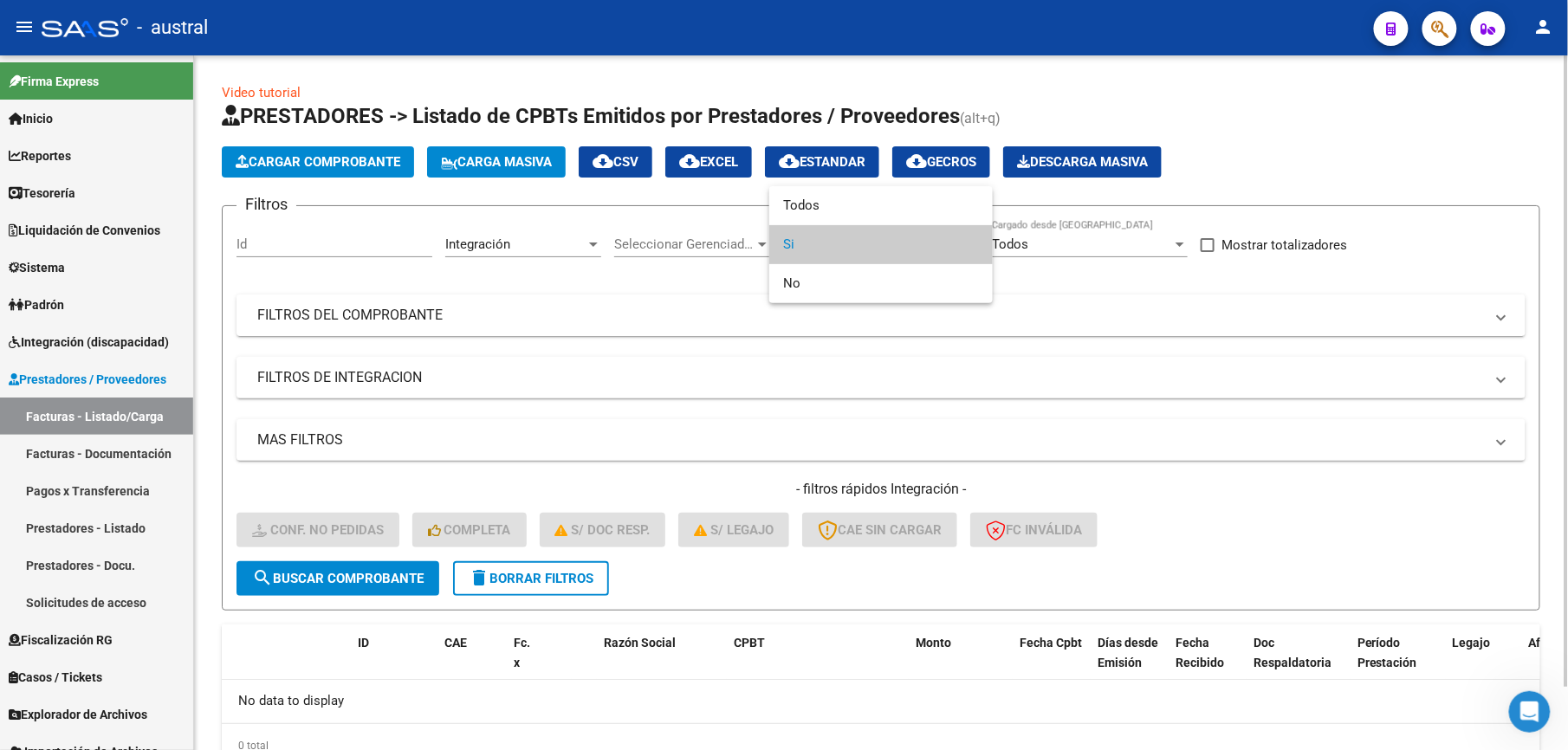
click at [829, 250] on span "Si" at bounding box center [880, 245] width 196 height 39
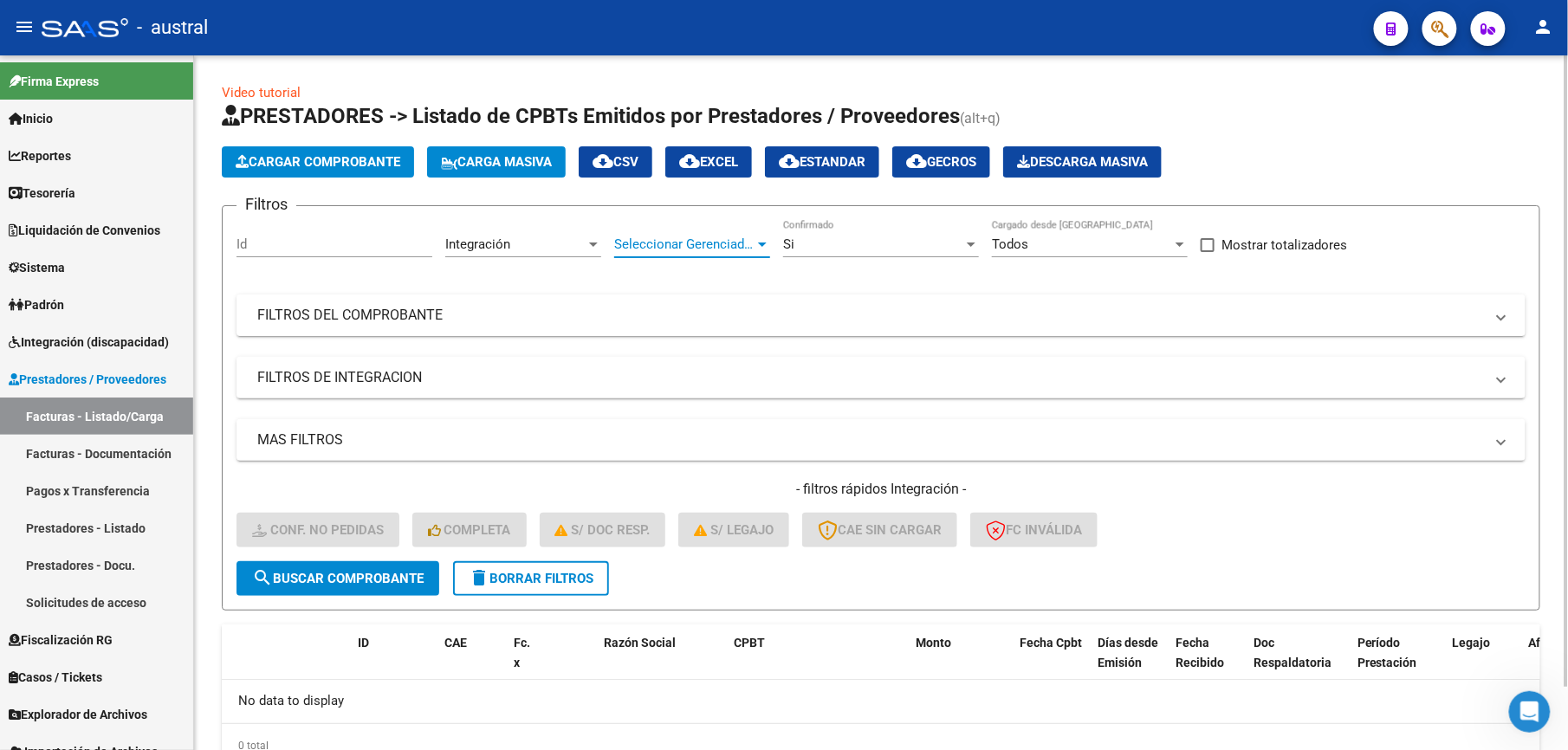
click at [678, 248] on span "Seleccionar Gerenciador" at bounding box center [684, 244] width 140 height 16
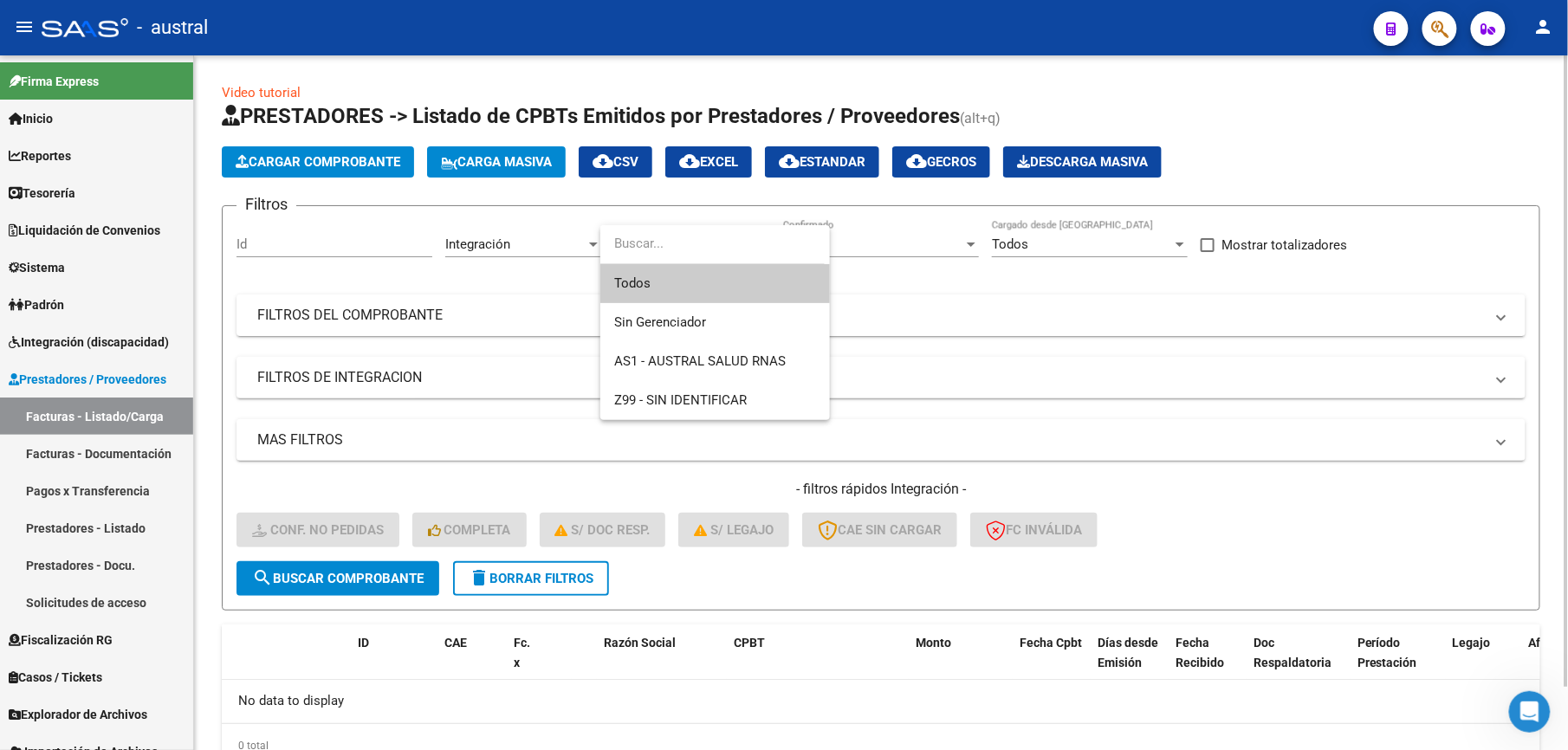
drag, startPoint x: 678, startPoint y: 248, endPoint x: 436, endPoint y: 246, distance: 242.0
click at [668, 248] on input "dropdown search" at bounding box center [712, 244] width 225 height 39
click at [436, 246] on div at bounding box center [784, 375] width 1568 height 750
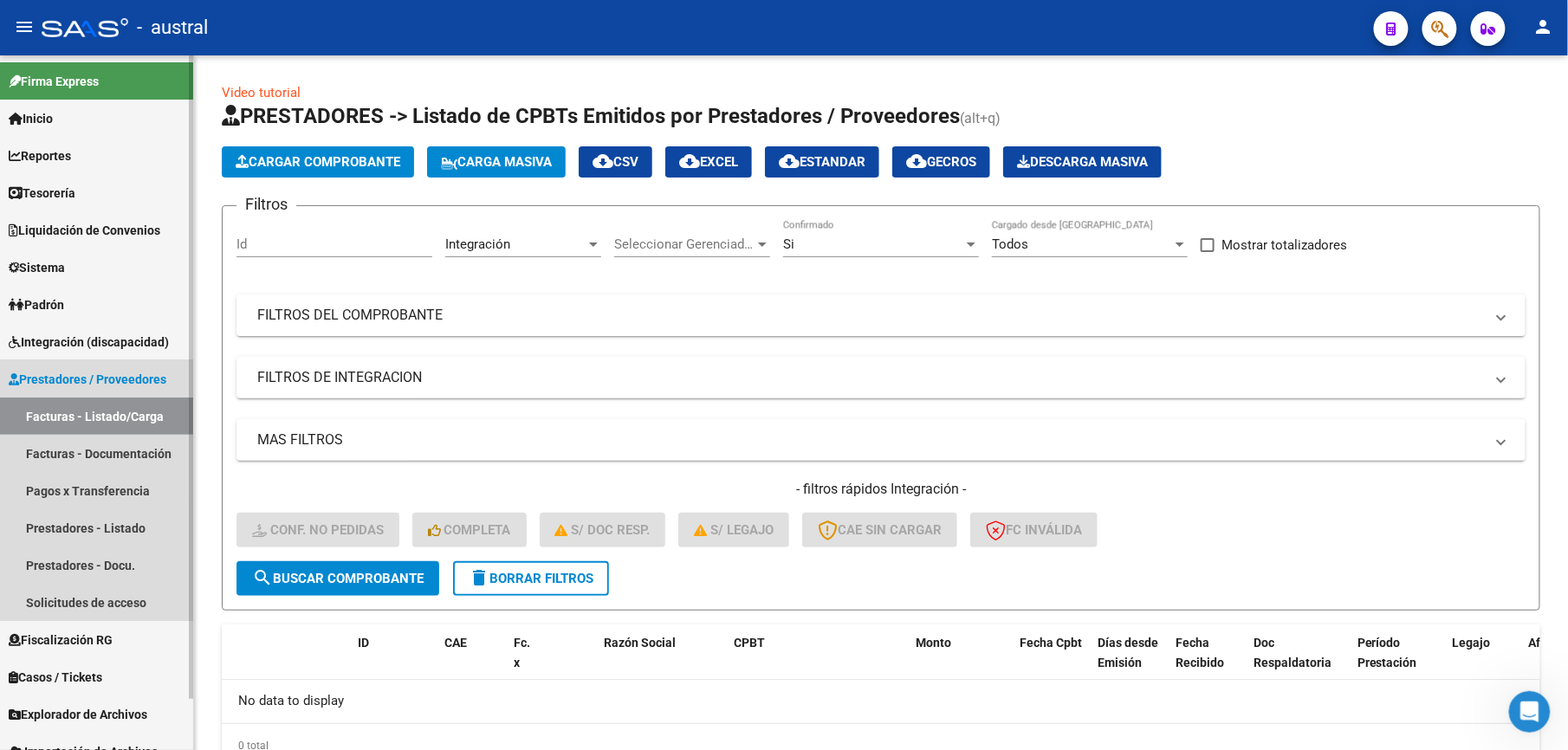
click at [106, 365] on link "Prestadores / Proveedores" at bounding box center [96, 379] width 193 height 37
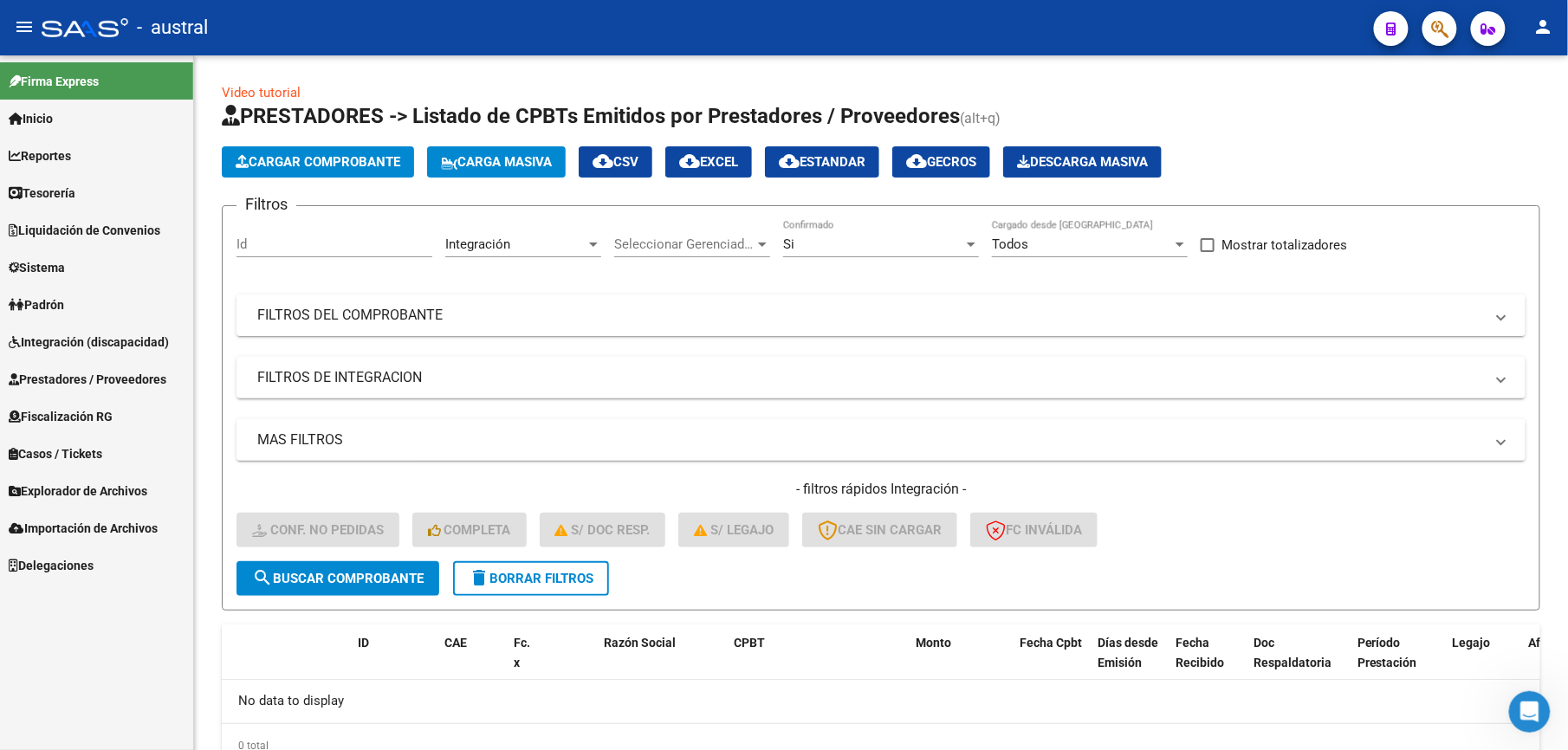
click at [119, 334] on span "Integración (discapacidad)" at bounding box center [88, 342] width 160 height 19
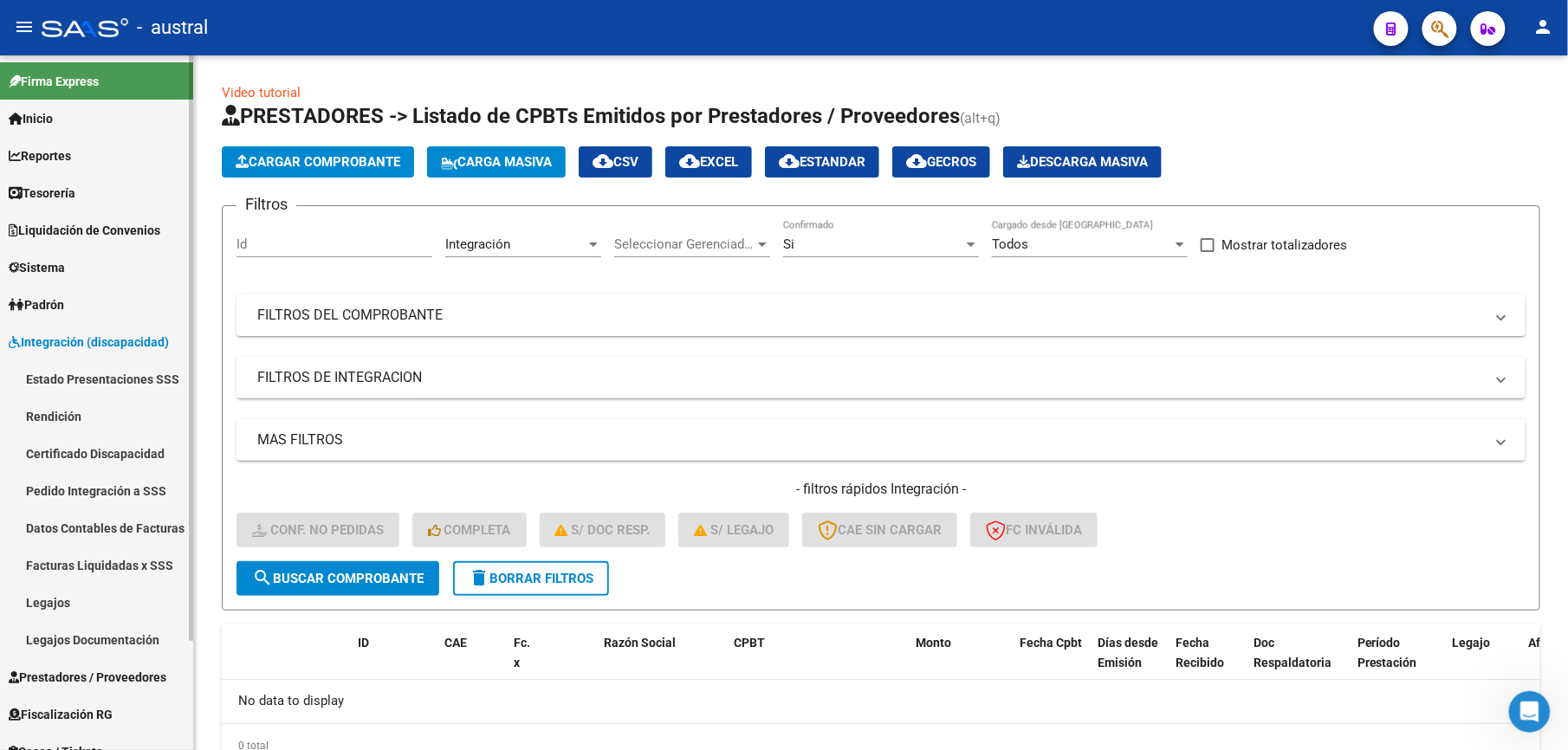
click at [142, 375] on link "Estado Presentaciones SSS" at bounding box center [96, 379] width 193 height 37
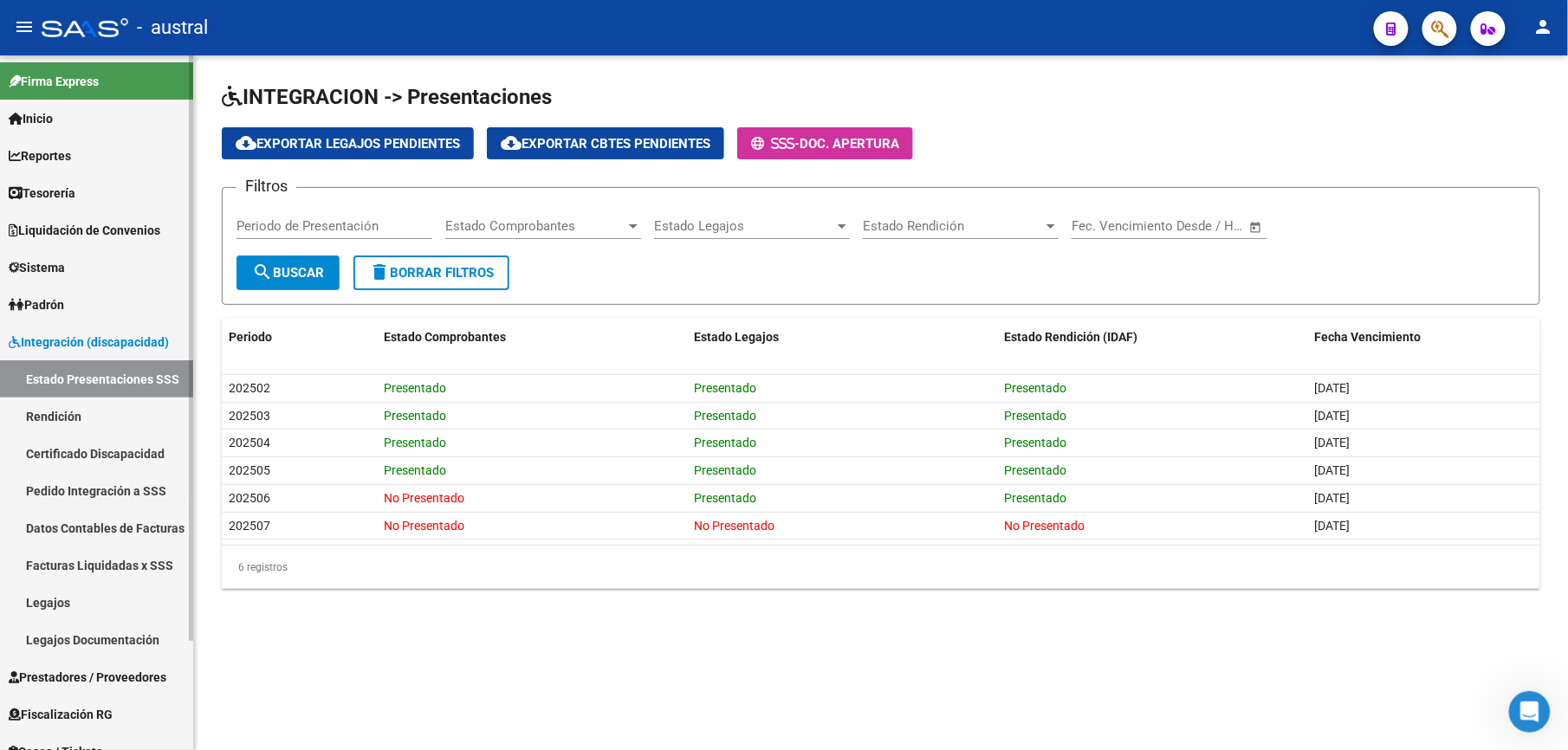
click at [142, 441] on link "Certificado Discapacidad" at bounding box center [96, 453] width 193 height 37
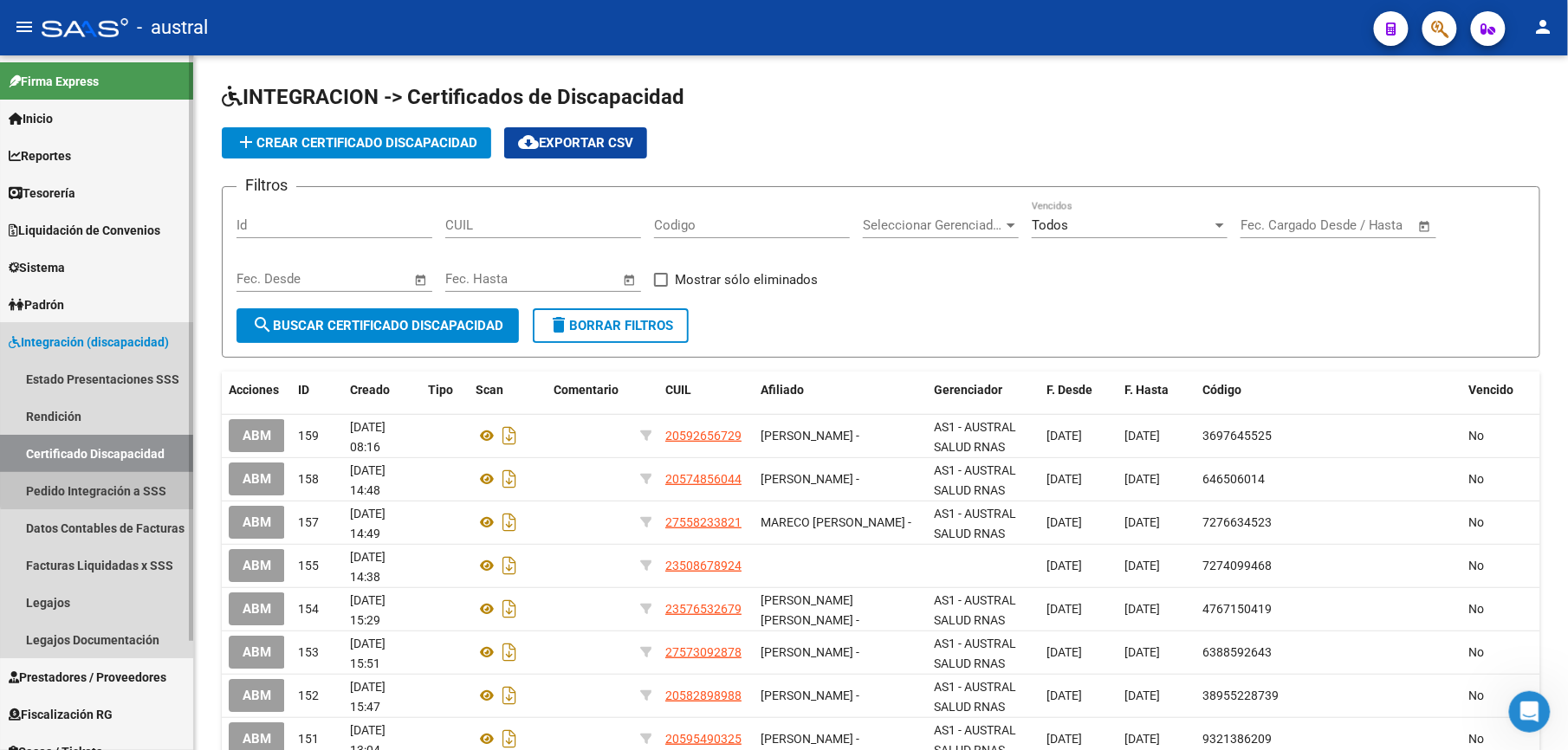
click at [133, 486] on link "Pedido Integración a SSS" at bounding box center [96, 491] width 193 height 37
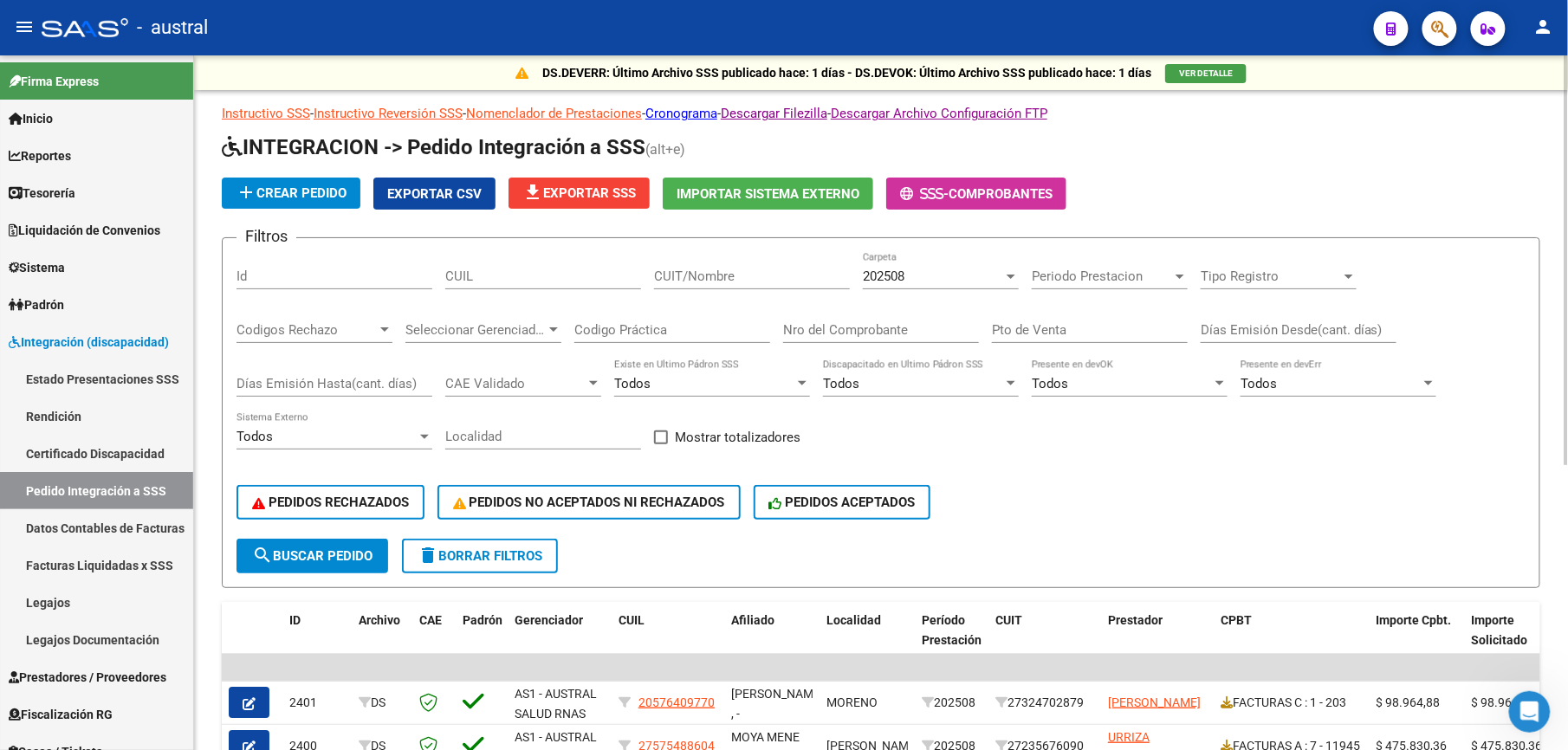
click at [542, 562] on span "delete Borrar Filtros" at bounding box center [479, 556] width 125 height 16
click at [551, 196] on span "file_download Exportar SSS" at bounding box center [579, 193] width 113 height 16
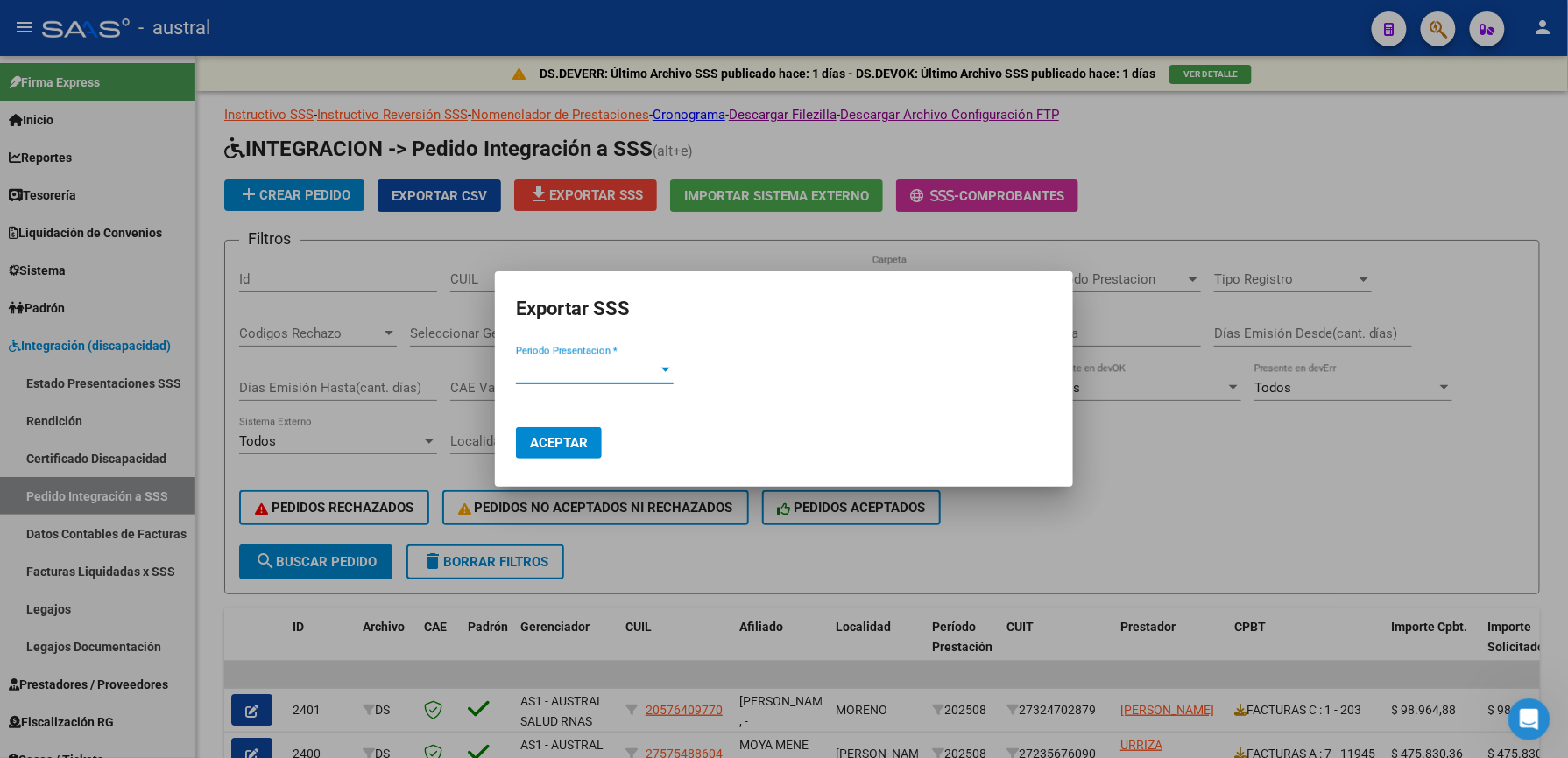
click at [658, 369] on span "Periodo Presentacion *" at bounding box center [587, 370] width 142 height 16
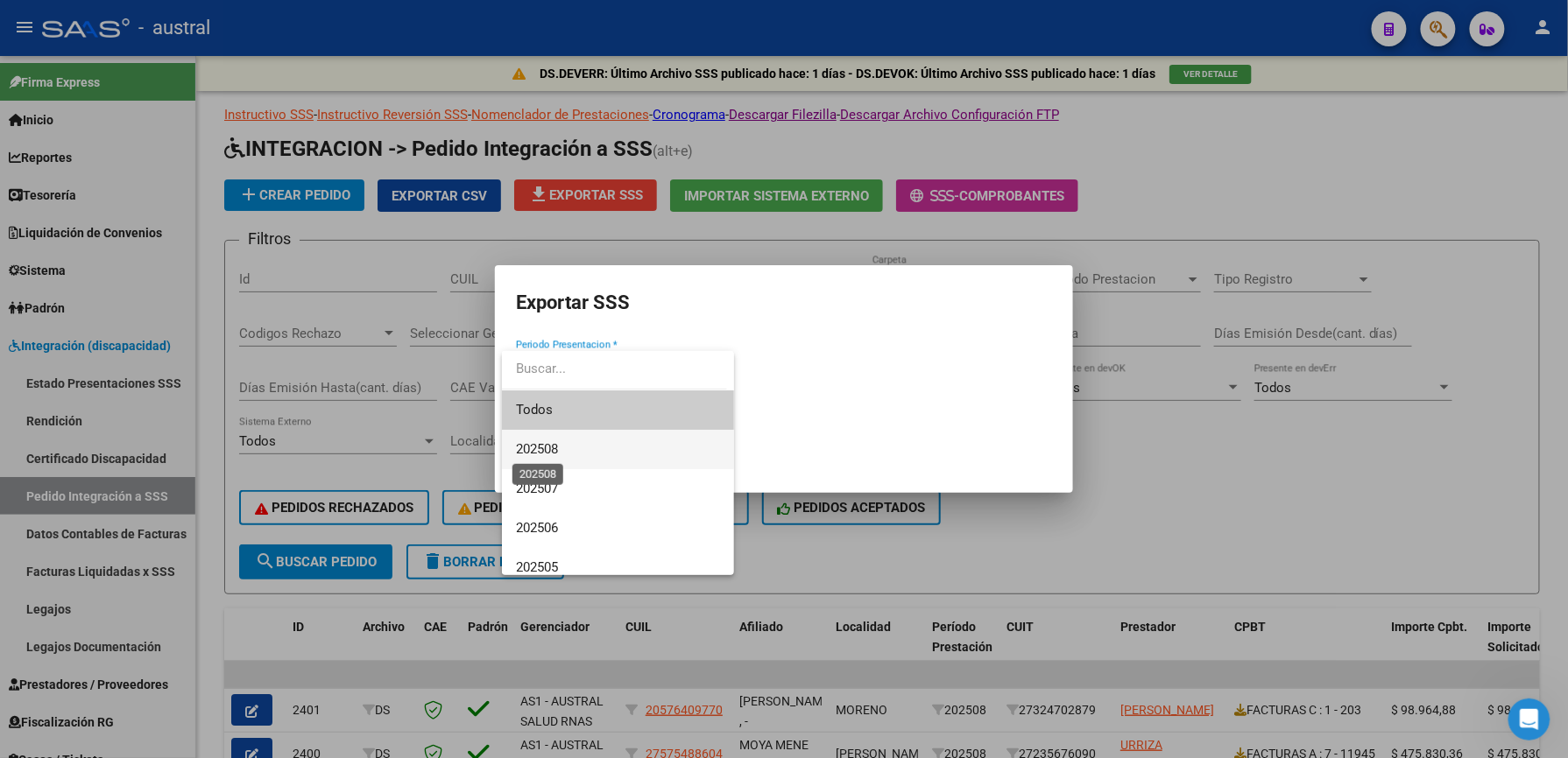
click at [554, 442] on span "202508" at bounding box center [537, 449] width 42 height 16
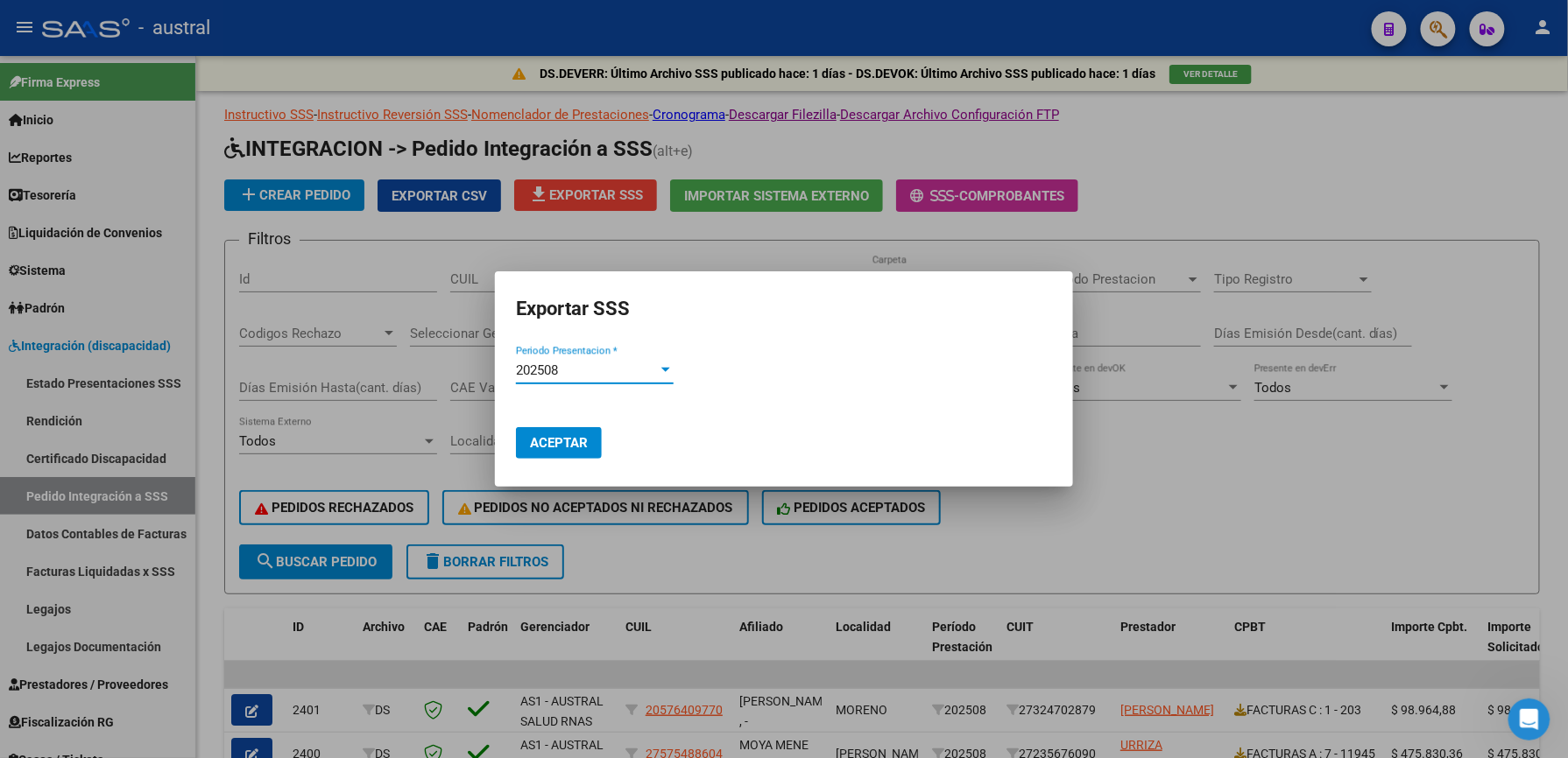
click at [554, 443] on span "Aceptar" at bounding box center [559, 443] width 58 height 16
click at [577, 447] on span "Aceptar" at bounding box center [559, 443] width 58 height 16
click at [573, 451] on button "Aceptar" at bounding box center [559, 442] width 86 height 31
click at [572, 436] on span "Aceptar" at bounding box center [559, 443] width 58 height 16
drag, startPoint x: 1147, startPoint y: 485, endPoint x: 1201, endPoint y: 487, distance: 54.0
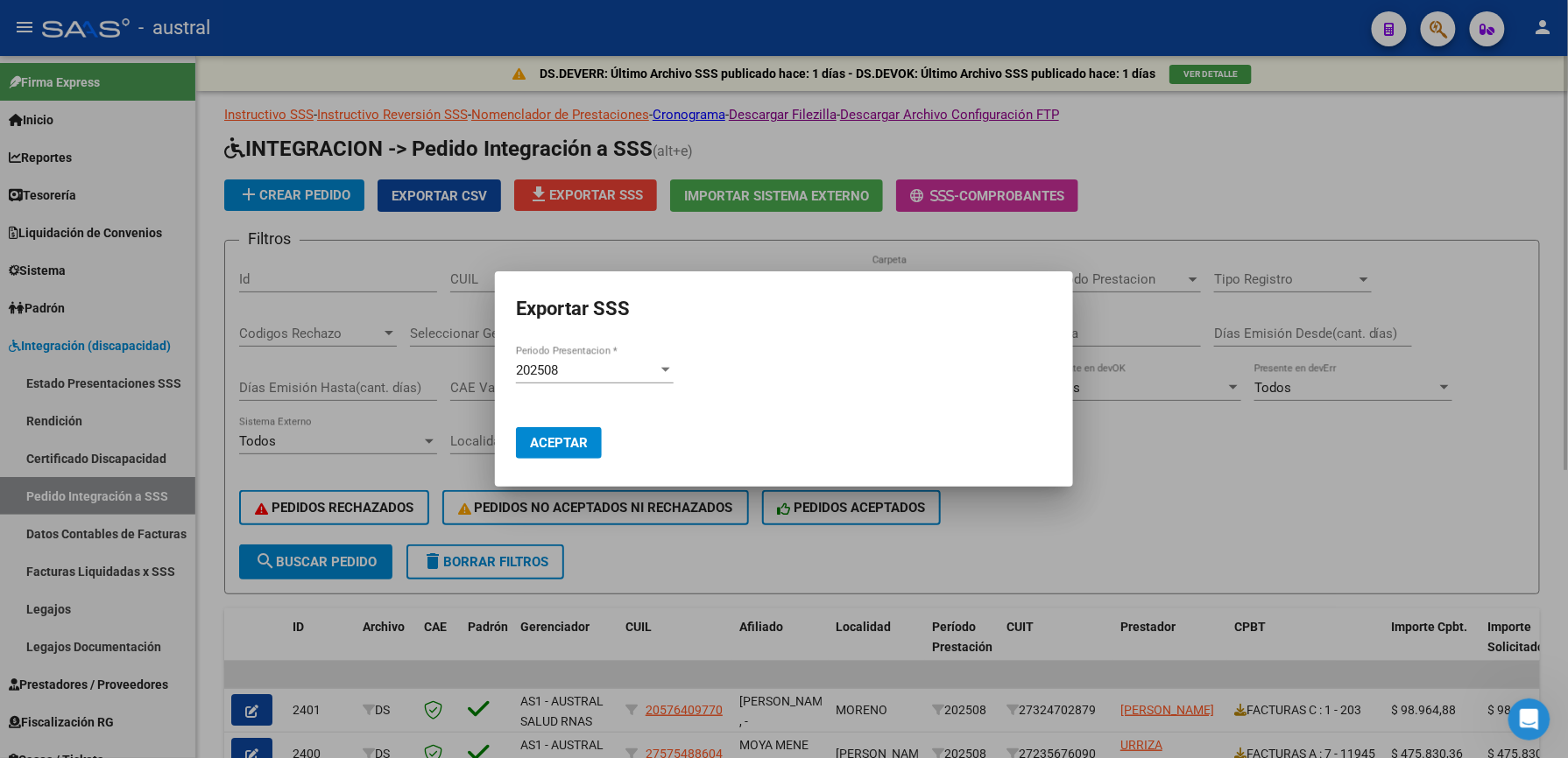
click at [1147, 485] on div at bounding box center [784, 379] width 1568 height 758
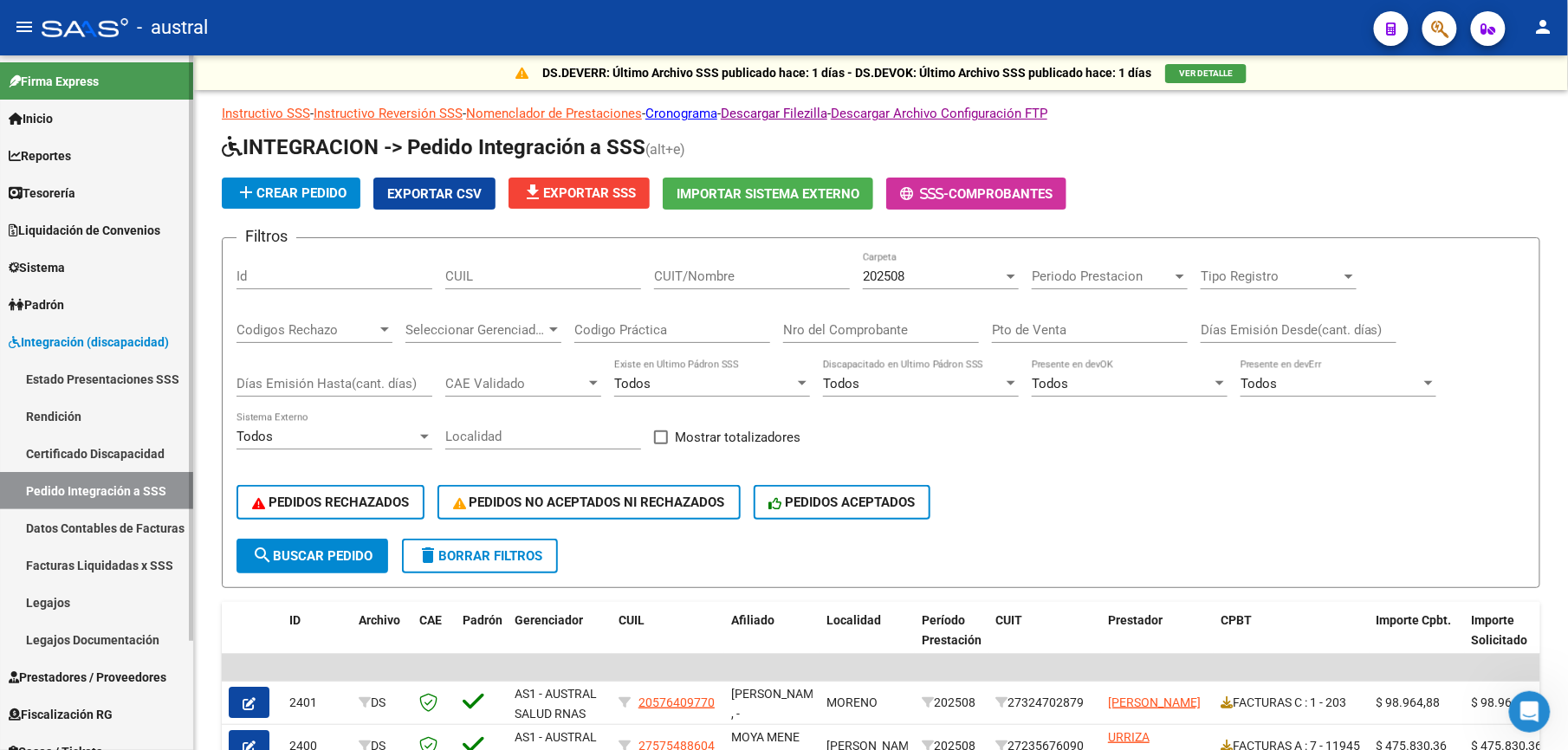
click at [83, 599] on link "Legajos" at bounding box center [96, 603] width 193 height 37
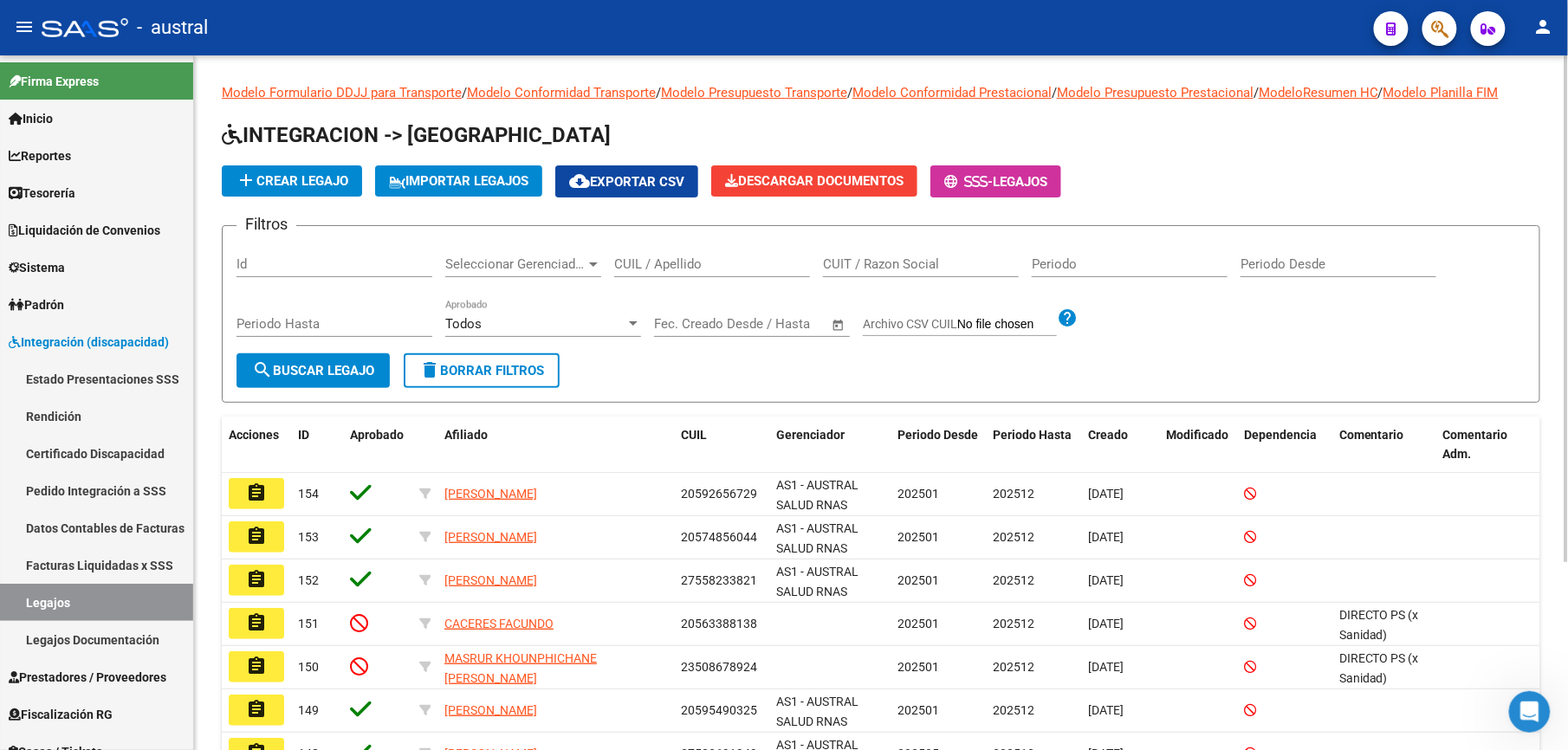
click at [682, 272] on div "CUIL / Apellido" at bounding box center [711, 258] width 196 height 37
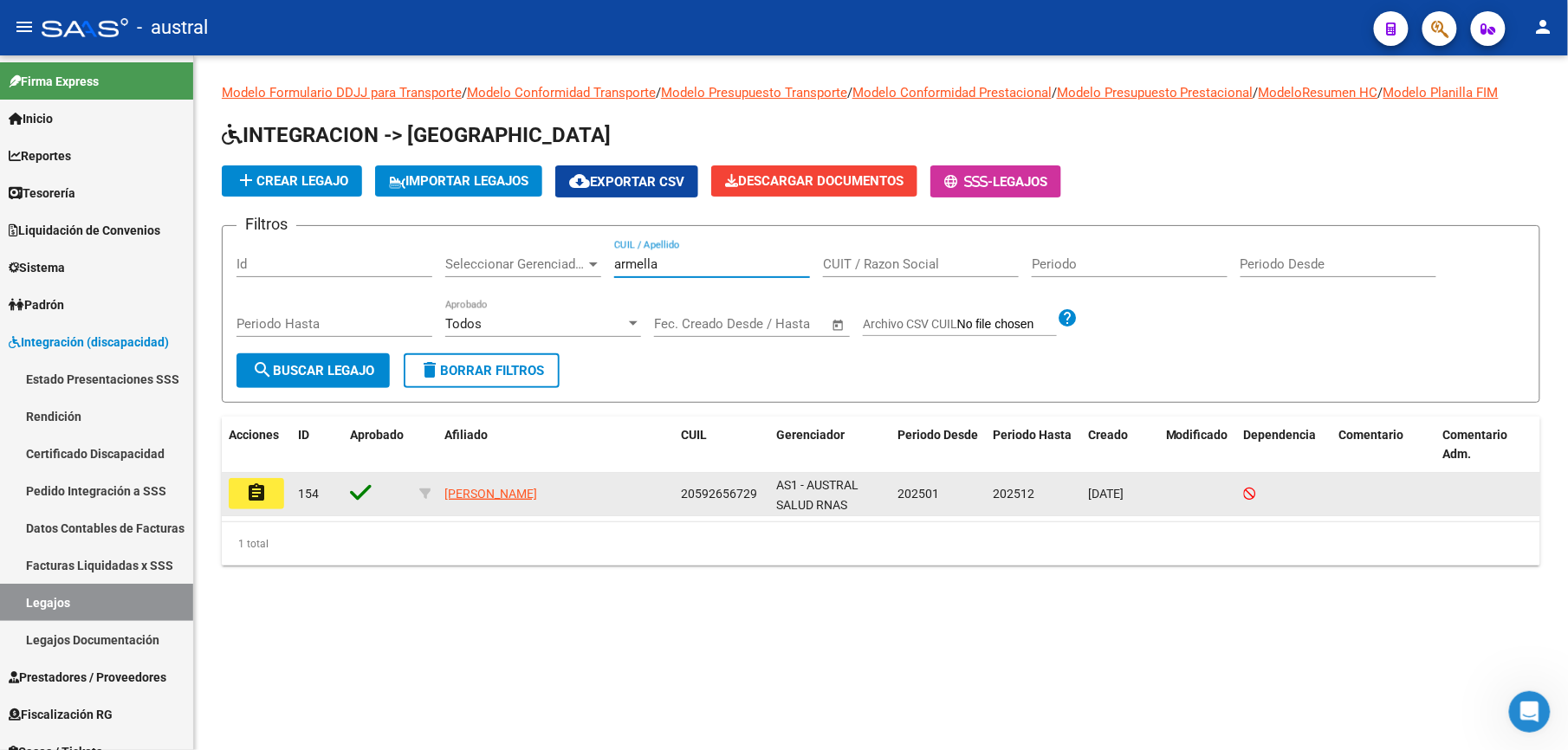
type input "armella"
click at [274, 496] on button "assignment" at bounding box center [256, 493] width 55 height 31
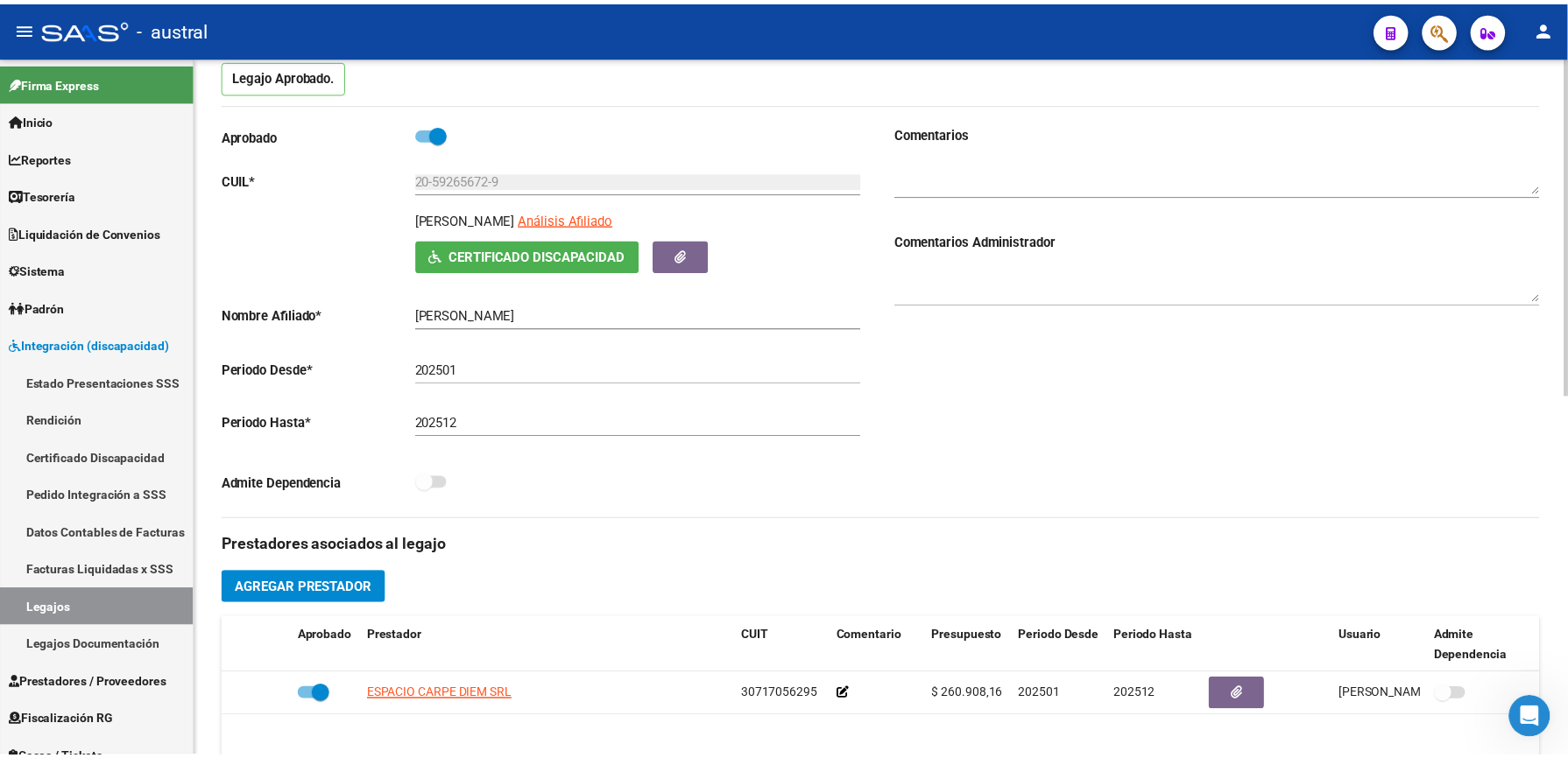
scroll to position [350, 0]
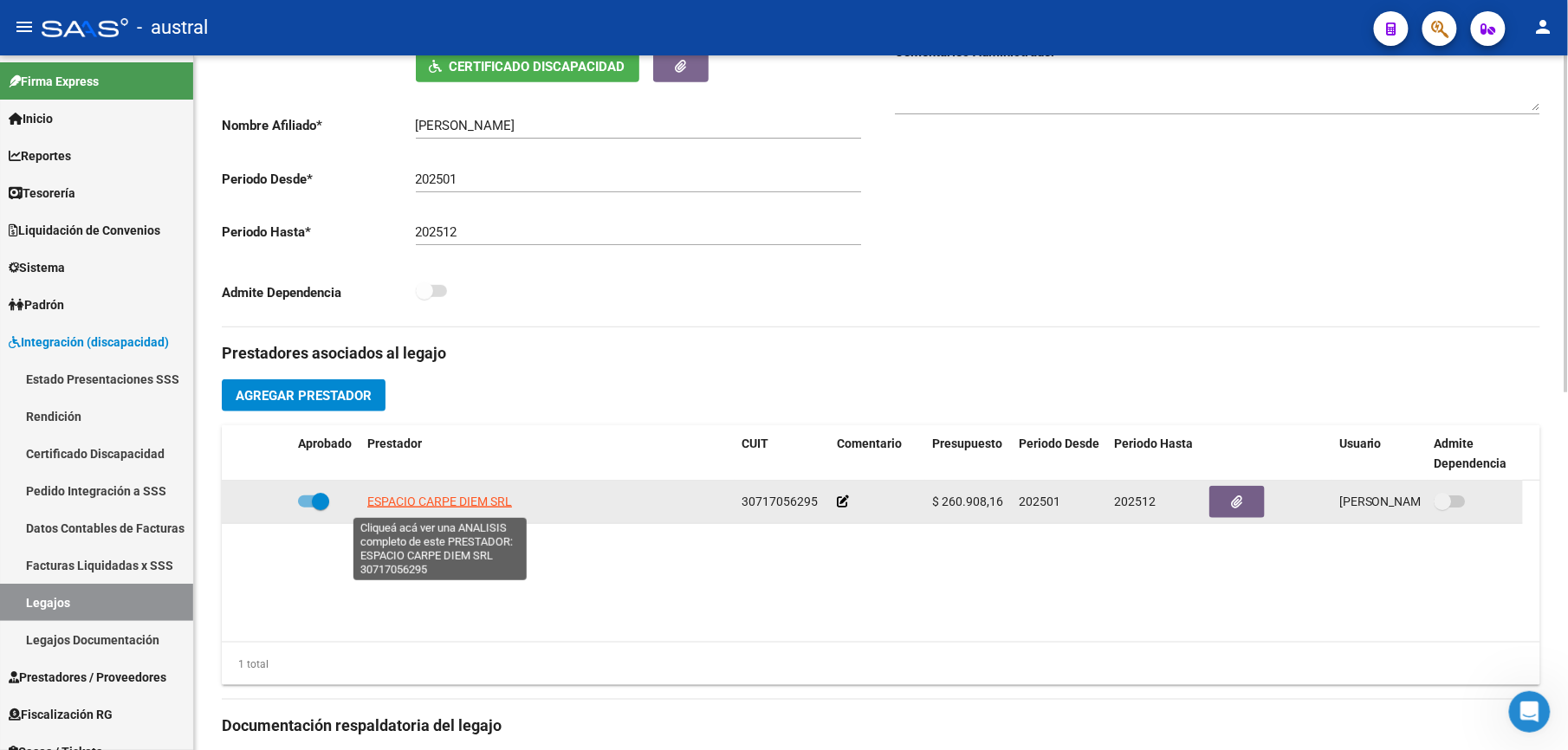
click at [412, 504] on span "ESPACIO CARPE DIEM SRL" at bounding box center [439, 501] width 145 height 14
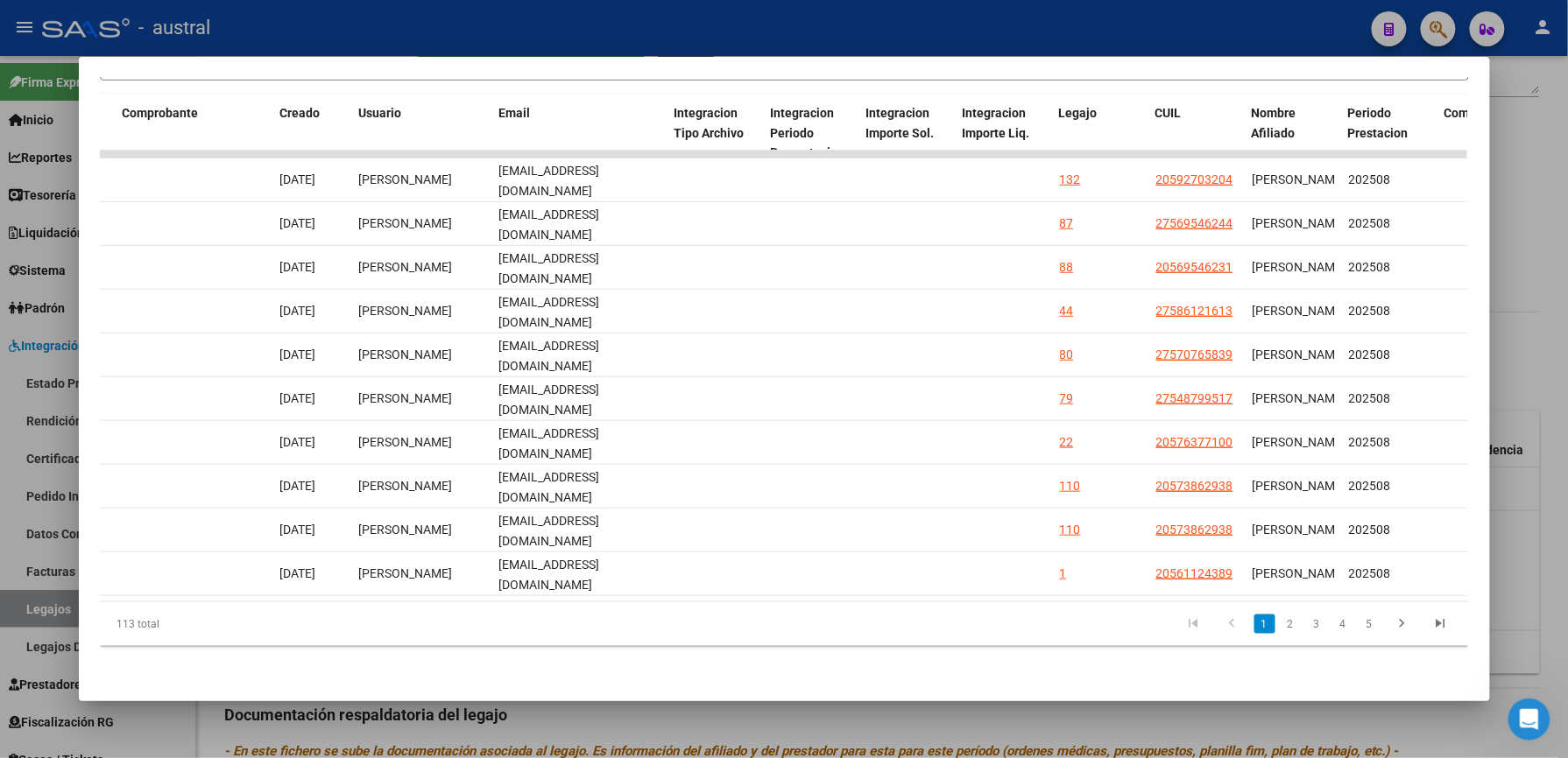
scroll to position [0, 1969]
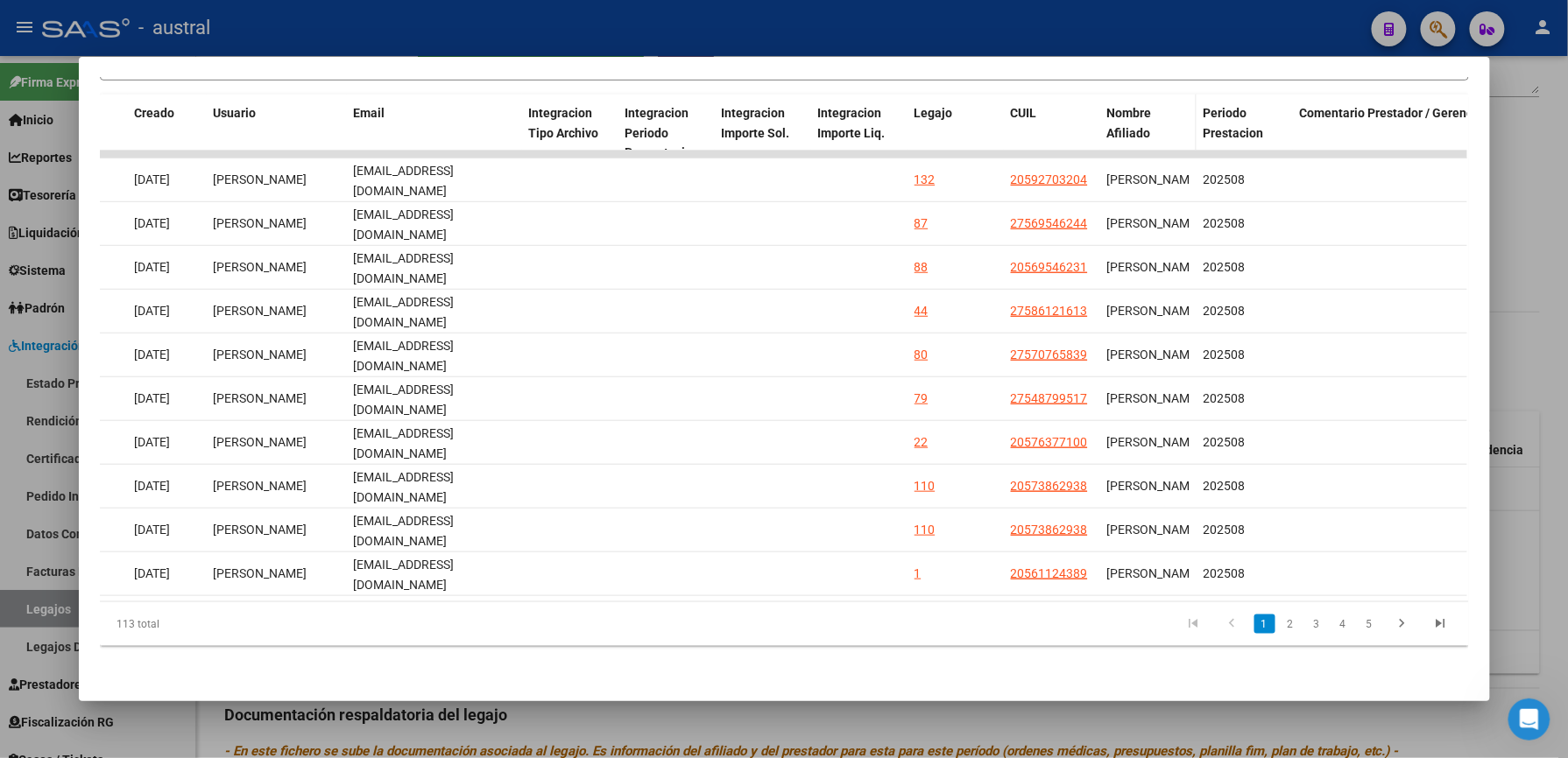
click at [1137, 120] on span "Nombre Afiliado" at bounding box center [1129, 123] width 45 height 34
click at [1131, 113] on span "Nombre Afiliado" at bounding box center [1129, 123] width 45 height 34
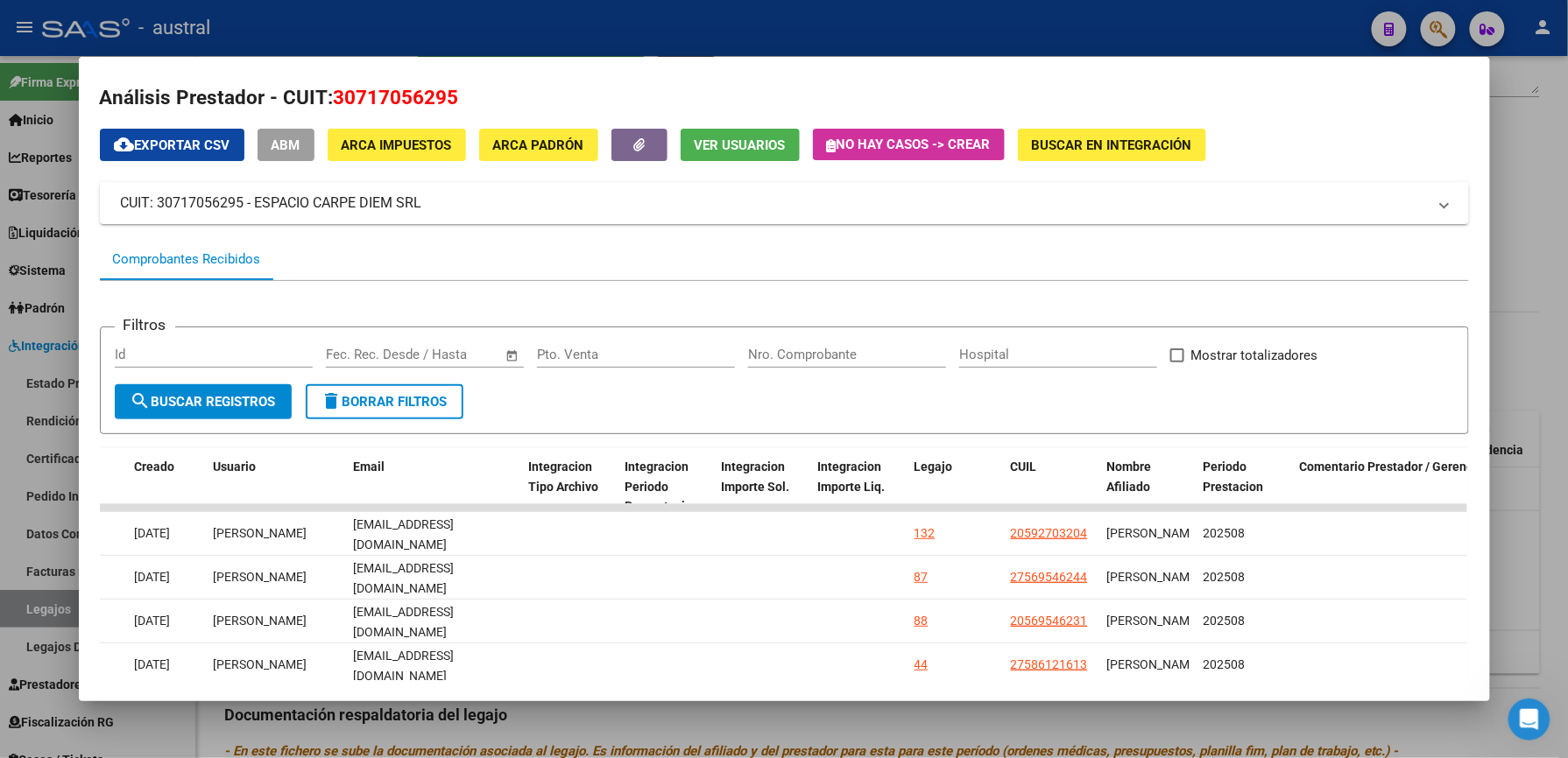
scroll to position [0, 0]
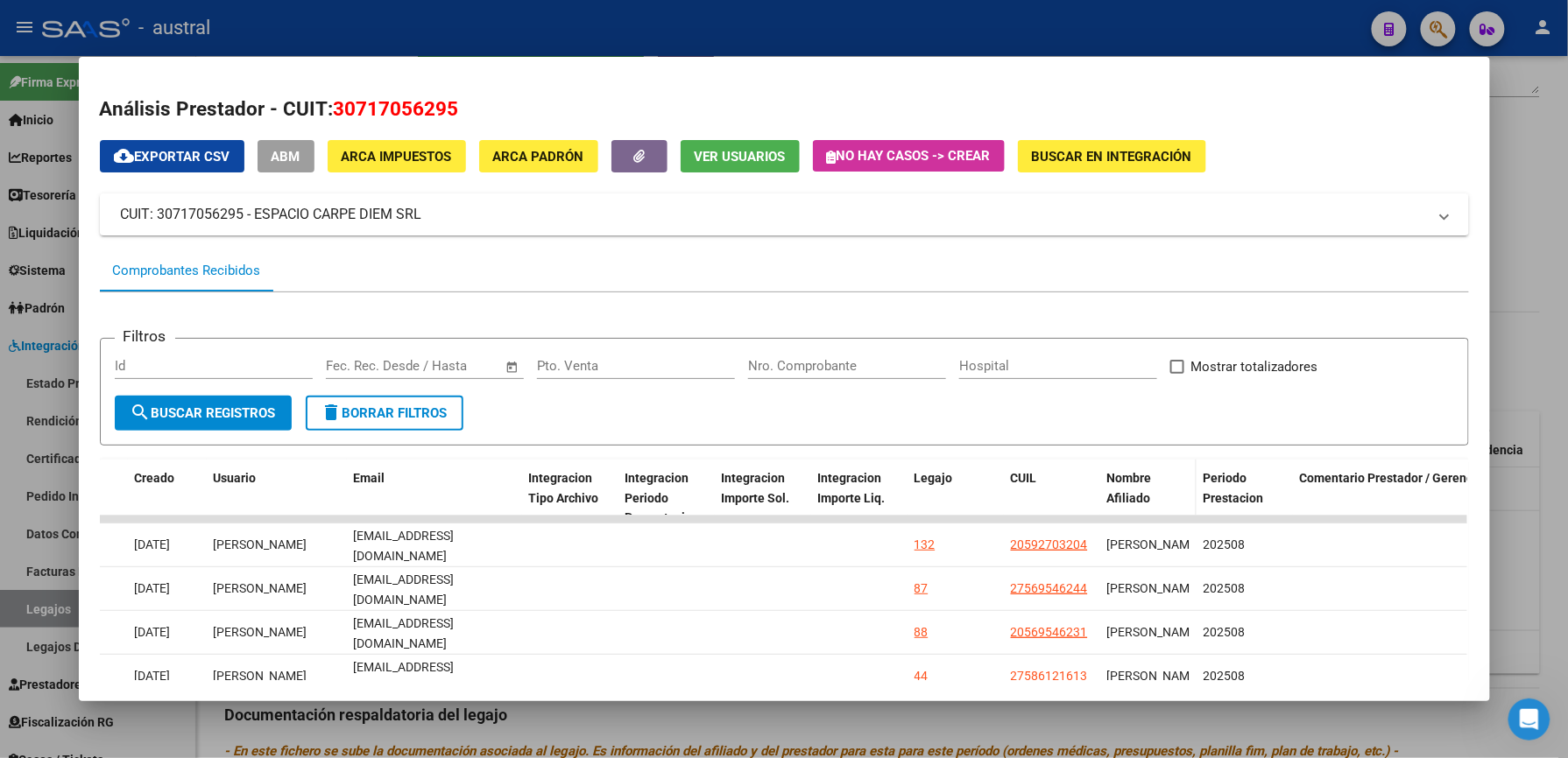
click at [1131, 467] on datatable-header-cell "Nombre Afiliado" at bounding box center [1149, 498] width 97 height 77
click at [1127, 481] on span "Nombre Afiliado" at bounding box center [1129, 488] width 45 height 34
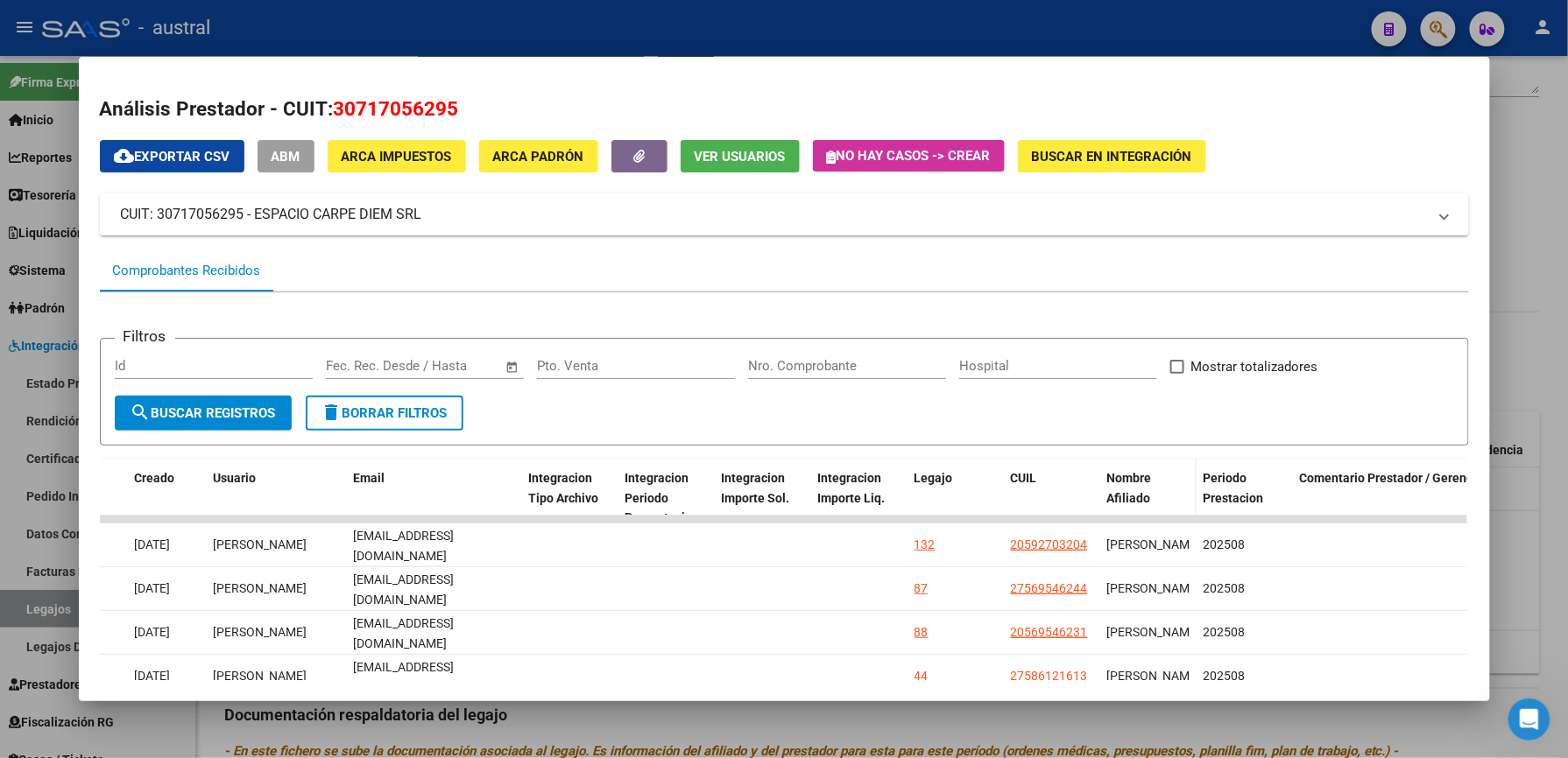
click at [1127, 481] on span "Nombre Afiliado" at bounding box center [1129, 488] width 45 height 34
click at [228, 274] on div "Comprobantes Recibidos" at bounding box center [187, 271] width 148 height 20
click at [333, 273] on div "Comprobantes Recibidos" at bounding box center [784, 271] width 1369 height 42
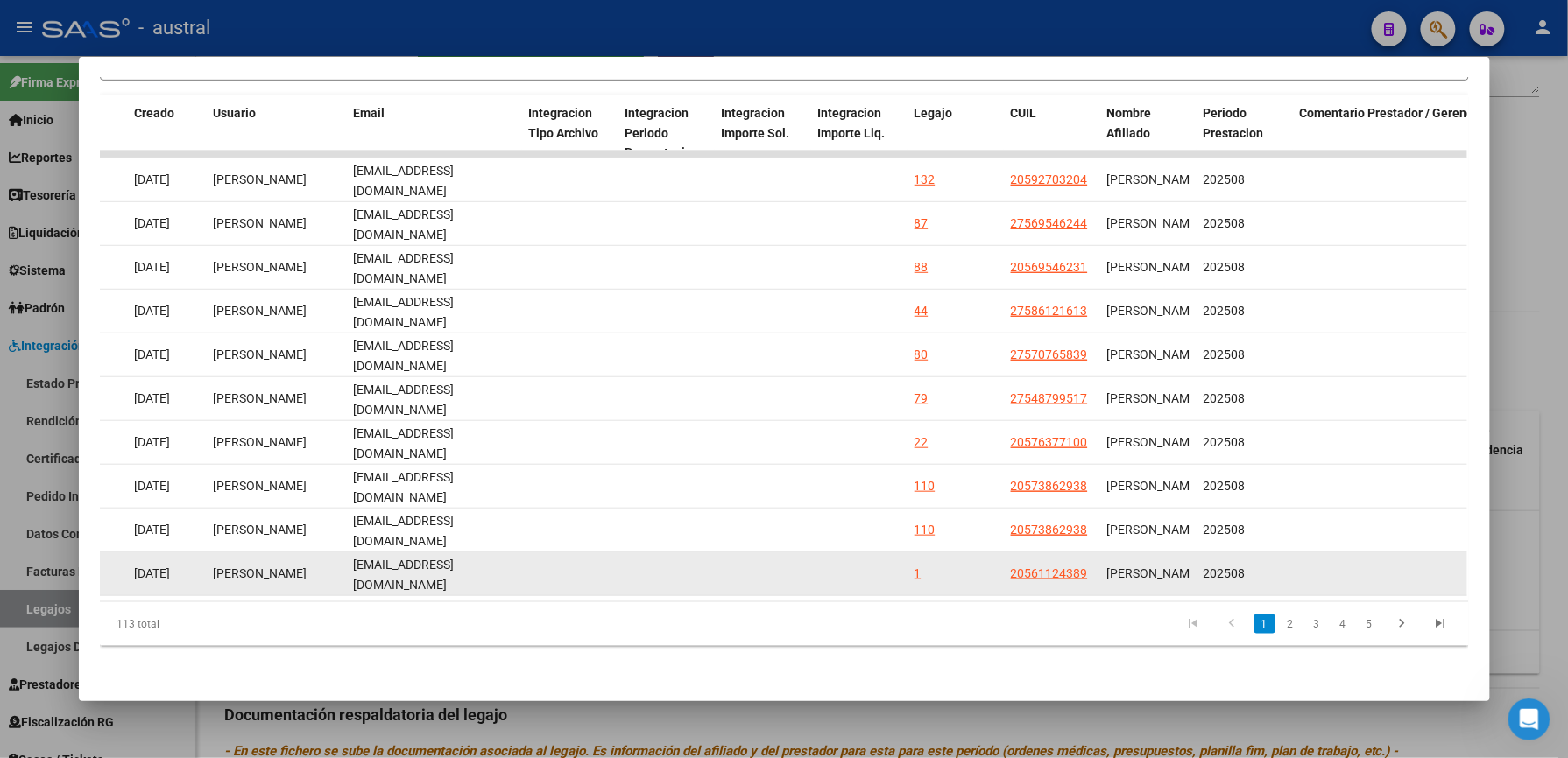
scroll to position [2, 0]
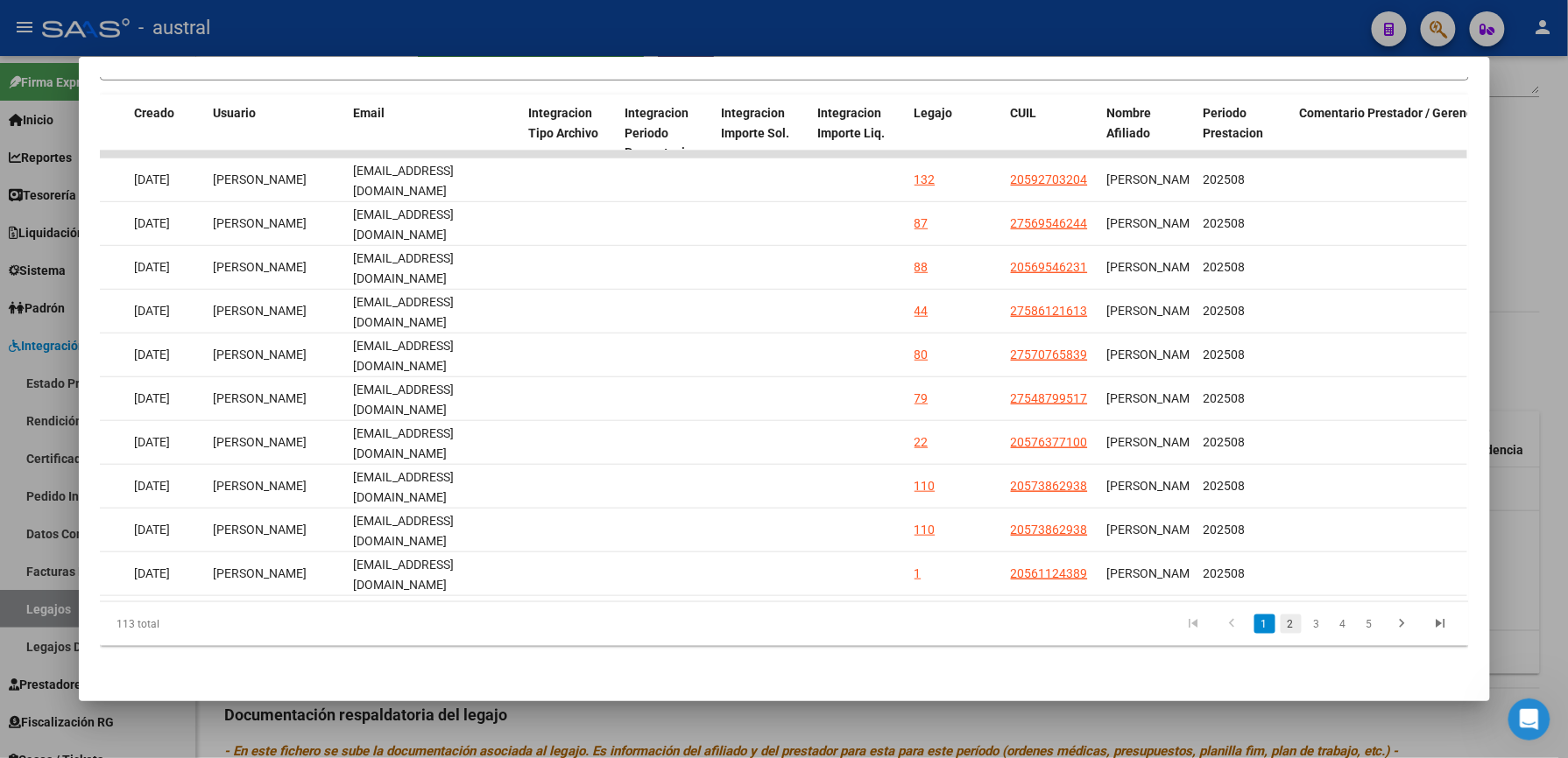
click at [1282, 634] on link "2" at bounding box center [1292, 624] width 21 height 19
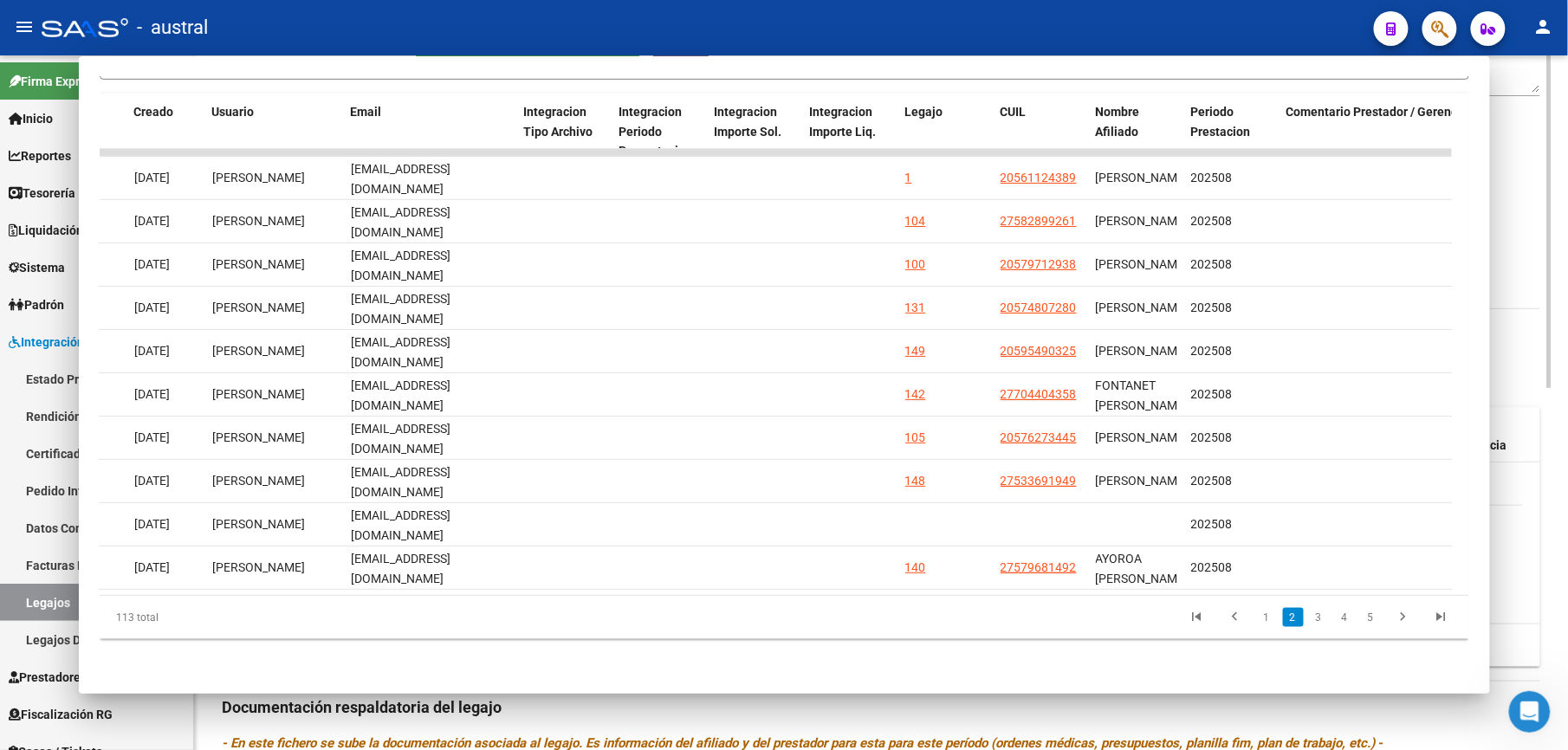
scroll to position [346, 0]
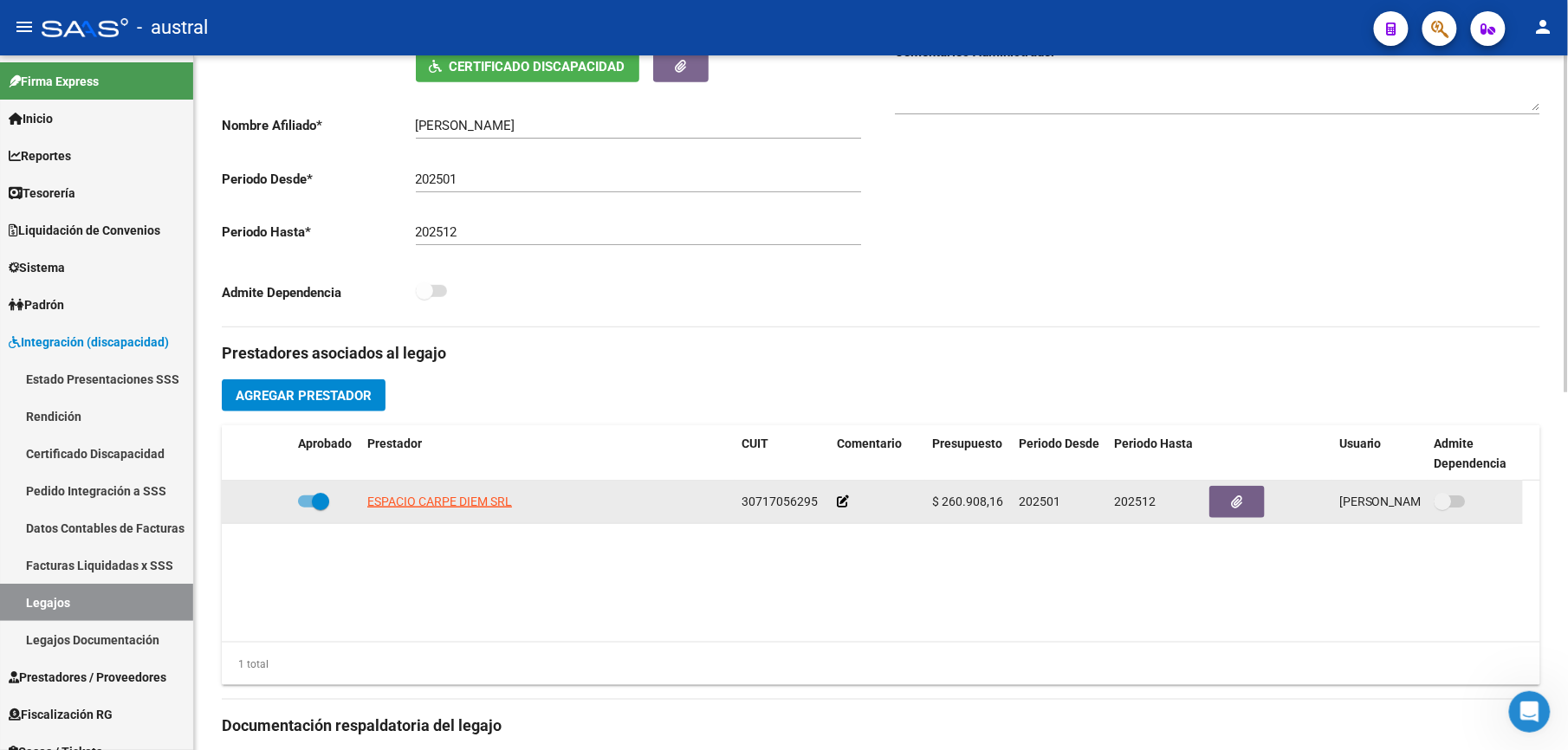
drag, startPoint x: 1048, startPoint y: 506, endPoint x: 1231, endPoint y: 506, distance: 183.0
click at [1231, 506] on div "ESPACIO CARPE DIEM SRL 30717056295 $ 260.908,16 202501 202512 Emilse Aguilar 09…" at bounding box center [872, 502] width 1301 height 43
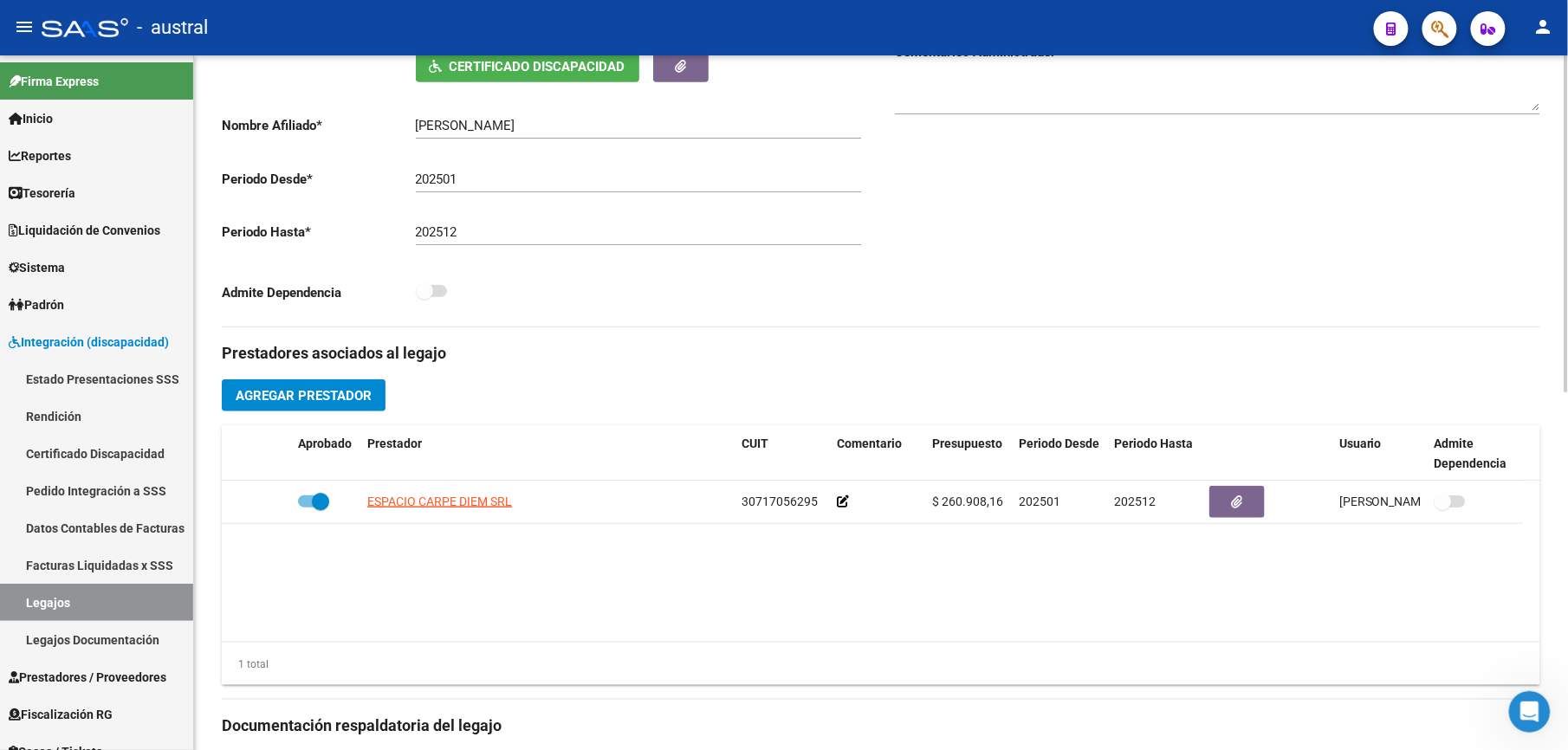
drag, startPoint x: 1231, startPoint y: 506, endPoint x: 1041, endPoint y: 601, distance: 212.4
click at [1058, 596] on datatable-body "ESPACIO CARPE DIEM SRL 30717056295 $ 260.908,16 202501 202512 Emilse Aguilar 09…" at bounding box center [881, 561] width 1318 height 161
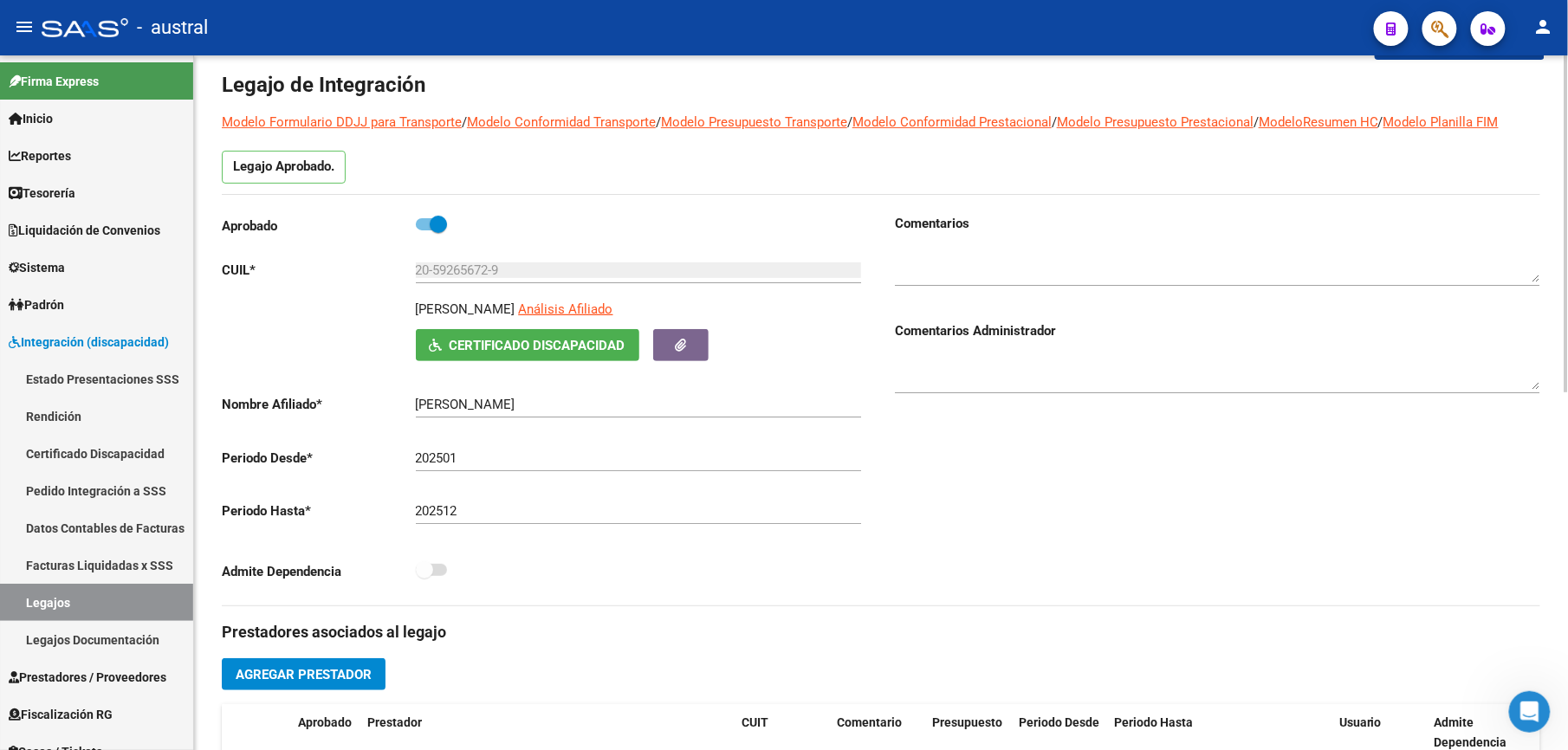
scroll to position [0, 0]
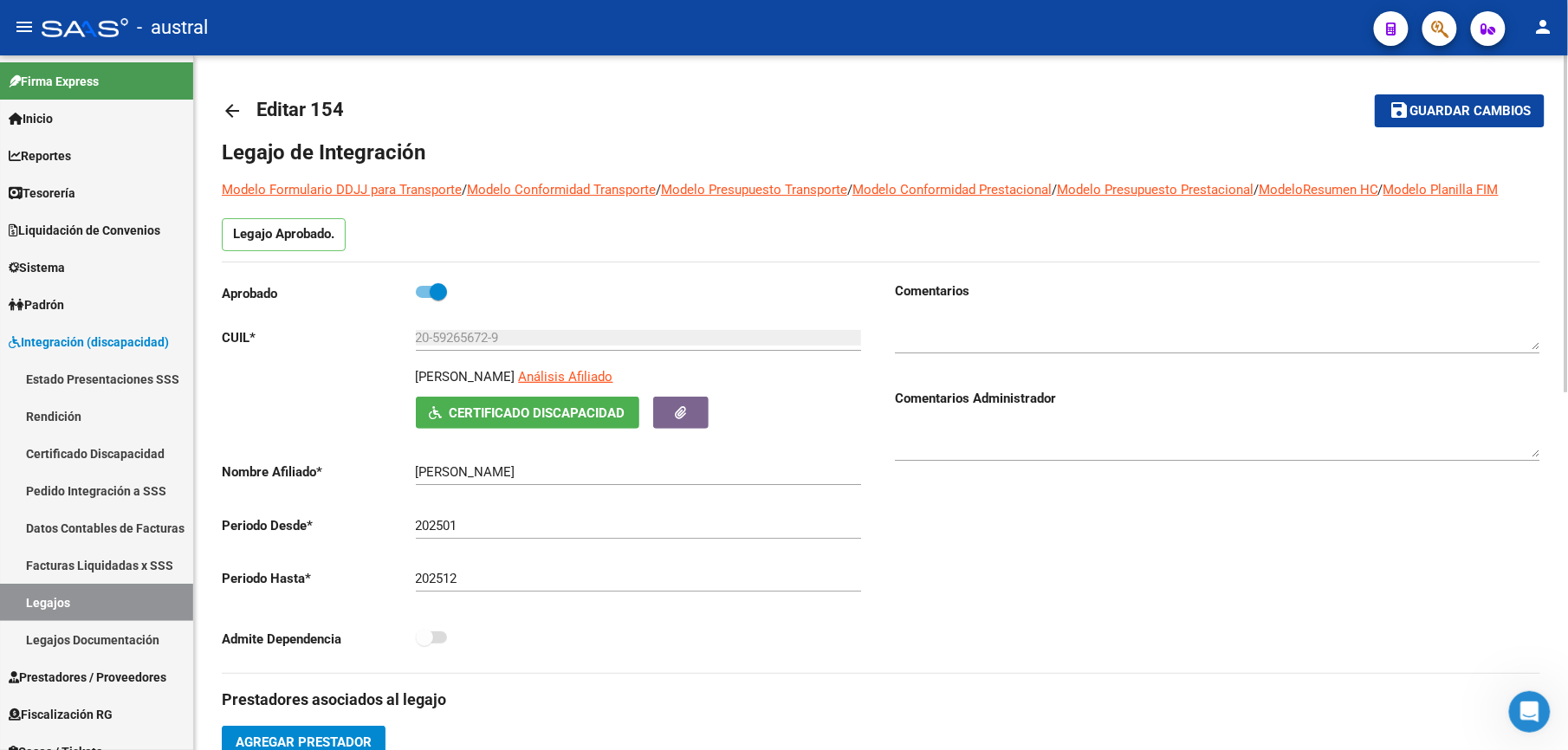
click at [1398, 621] on div "Comentarios Comentarios Administrador" at bounding box center [1210, 478] width 659 height 391
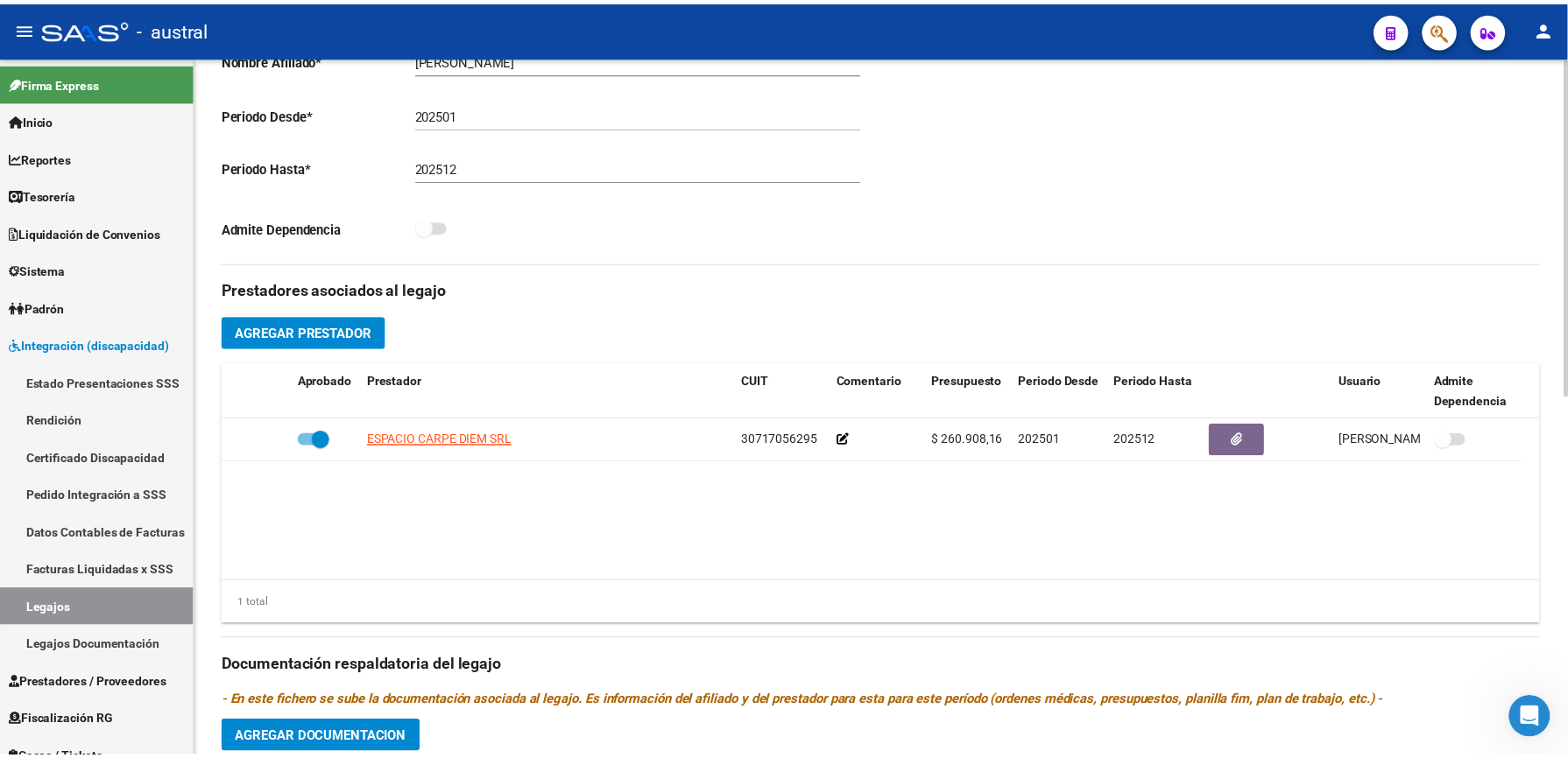
scroll to position [583, 0]
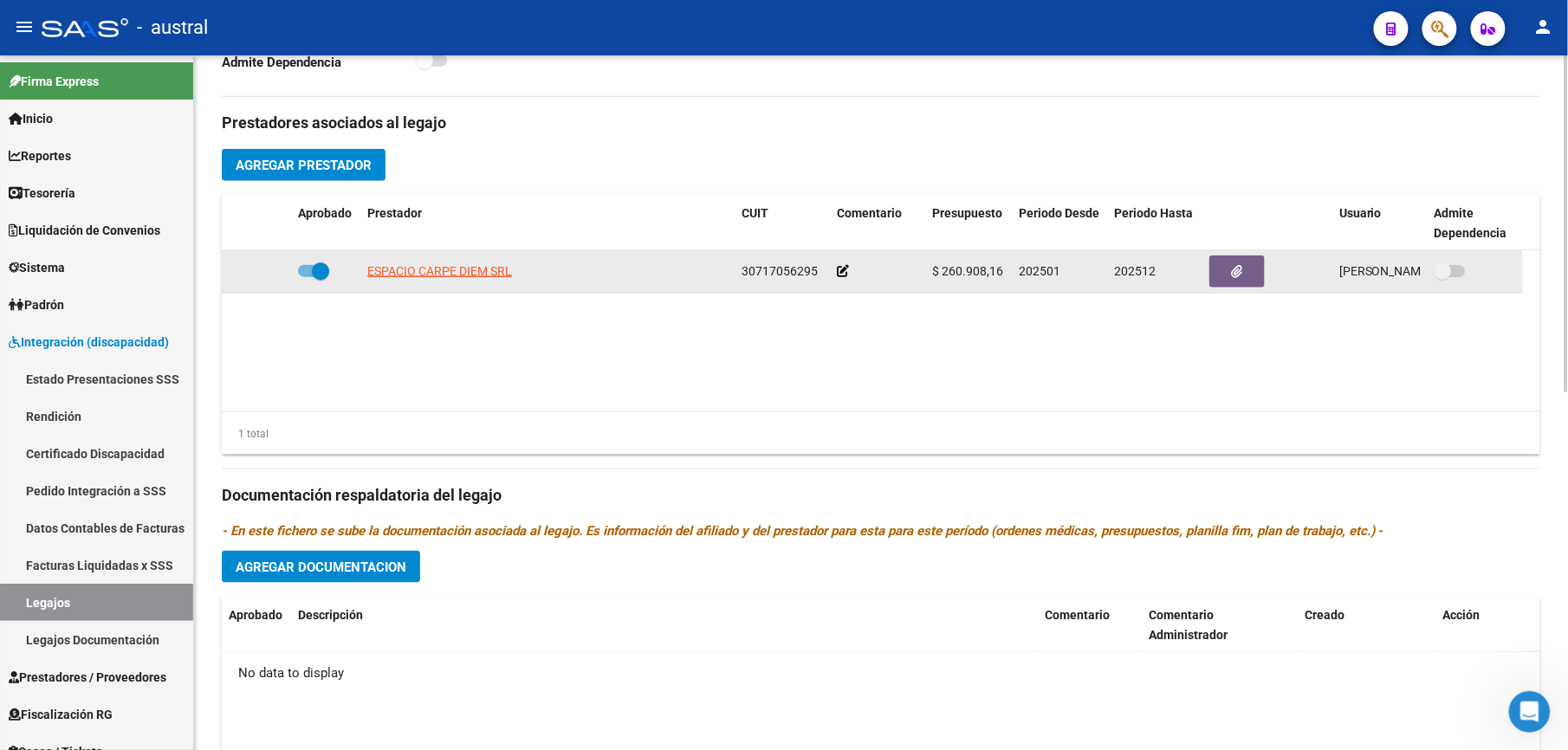
drag, startPoint x: 949, startPoint y: 272, endPoint x: 998, endPoint y: 269, distance: 49.1
click at [998, 269] on span "$ 260.908,16" at bounding box center [968, 271] width 71 height 14
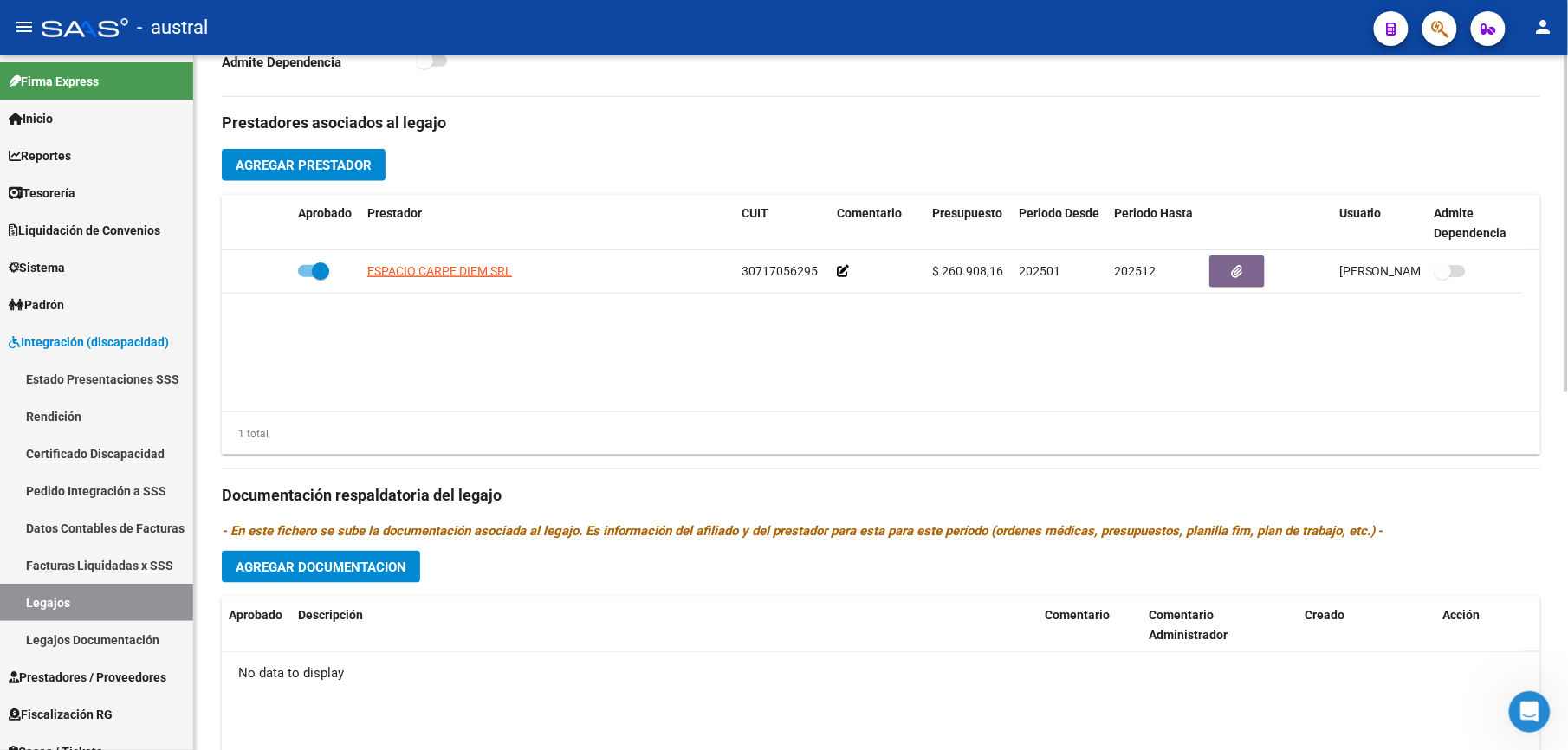
drag, startPoint x: 998, startPoint y: 269, endPoint x: 972, endPoint y: 343, distance: 78.4
click at [972, 343] on datatable-body "ESPACIO CARPE DIEM SRL 30717056295 $ 260.908,16 202501 202512 Emilse Aguilar 09…" at bounding box center [881, 331] width 1318 height 161
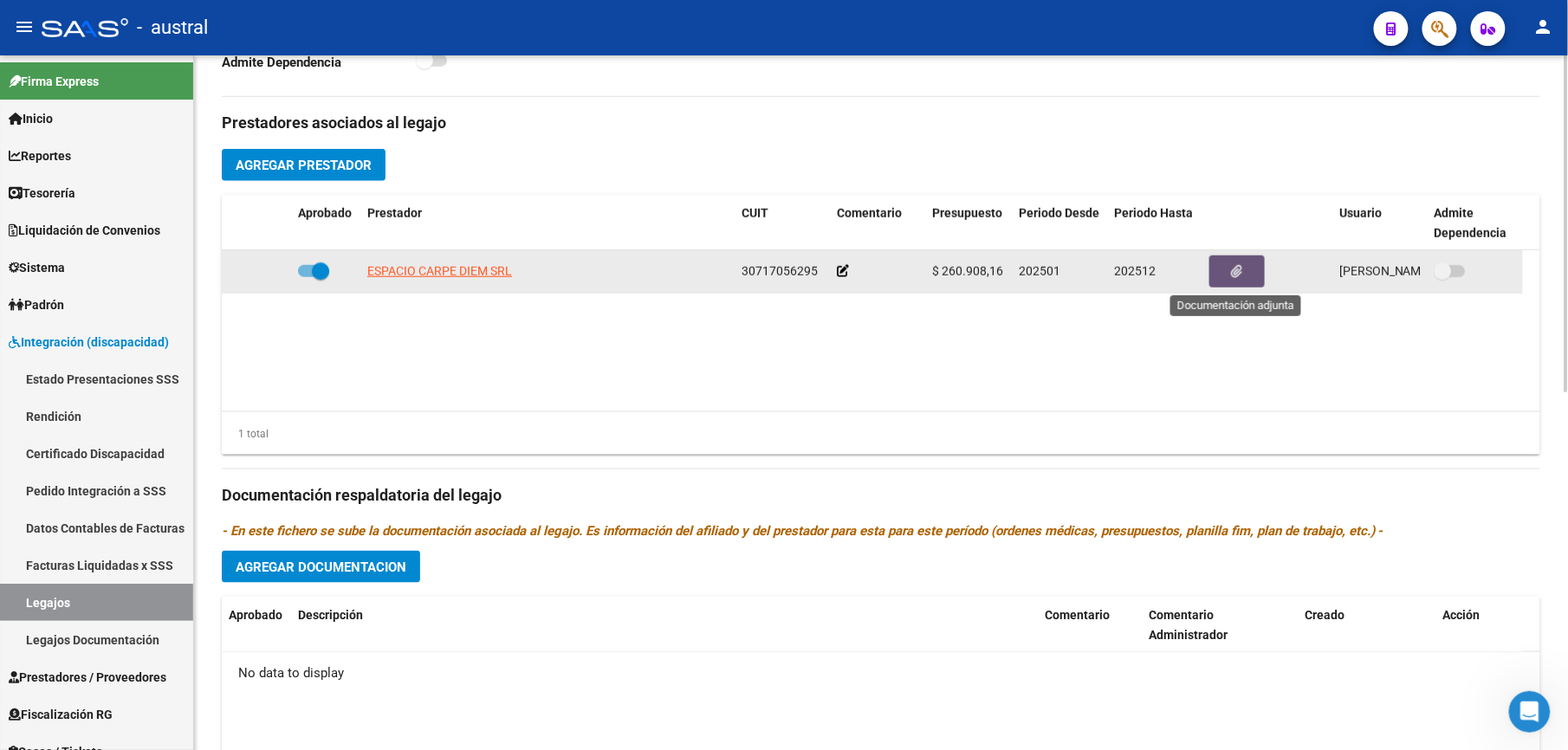
click at [1234, 275] on icon "button" at bounding box center [1238, 272] width 11 height 13
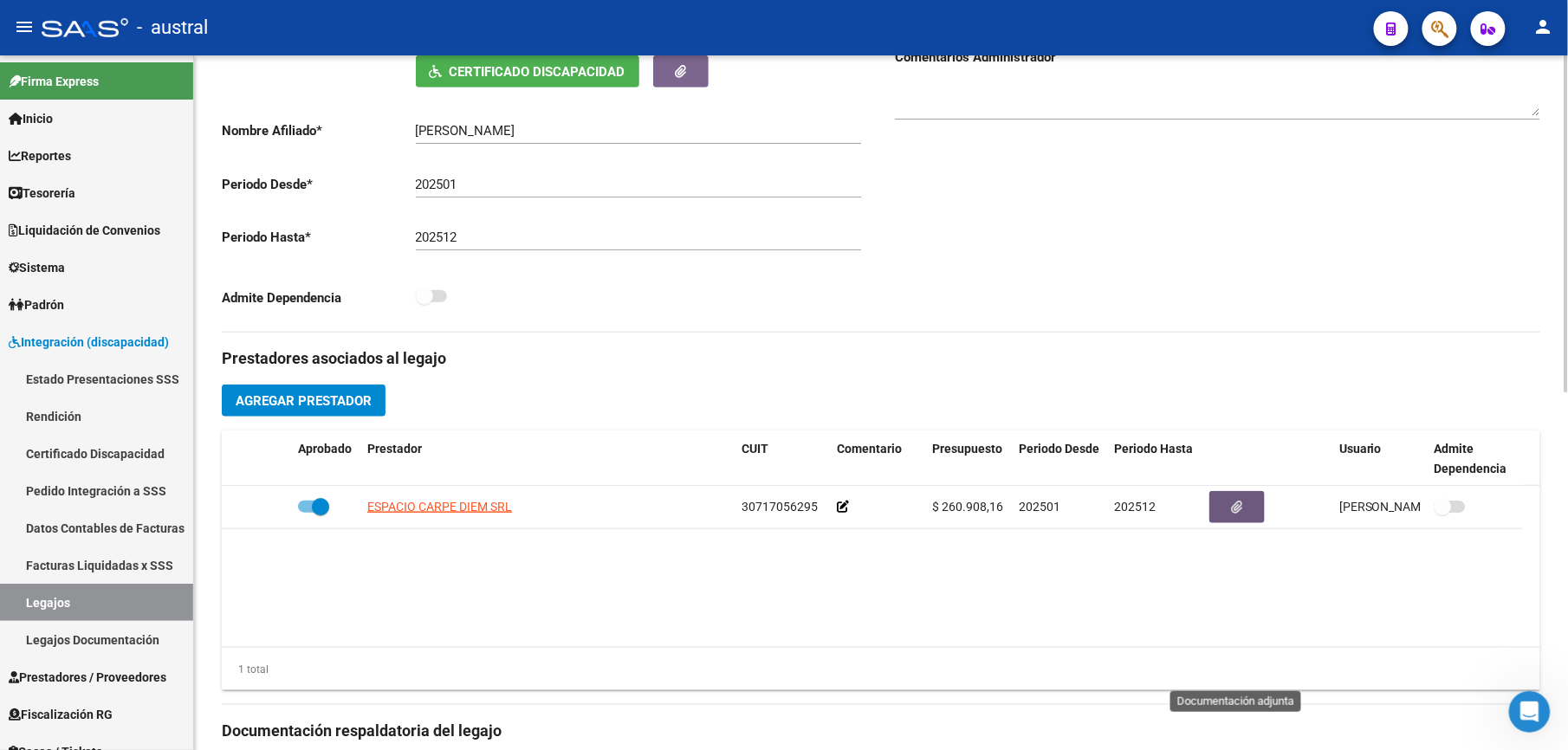
scroll to position [346, 0]
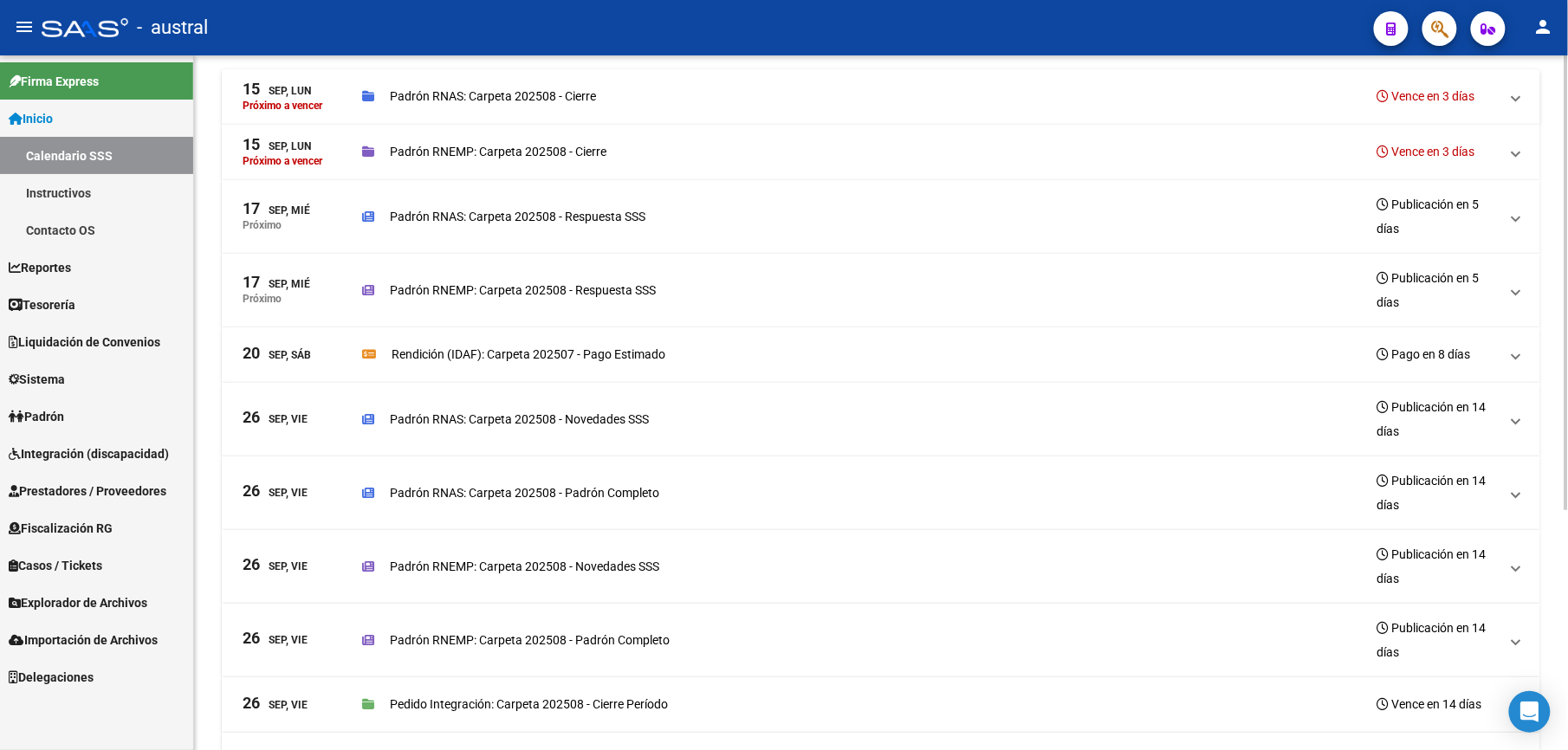
scroll to position [230, 0]
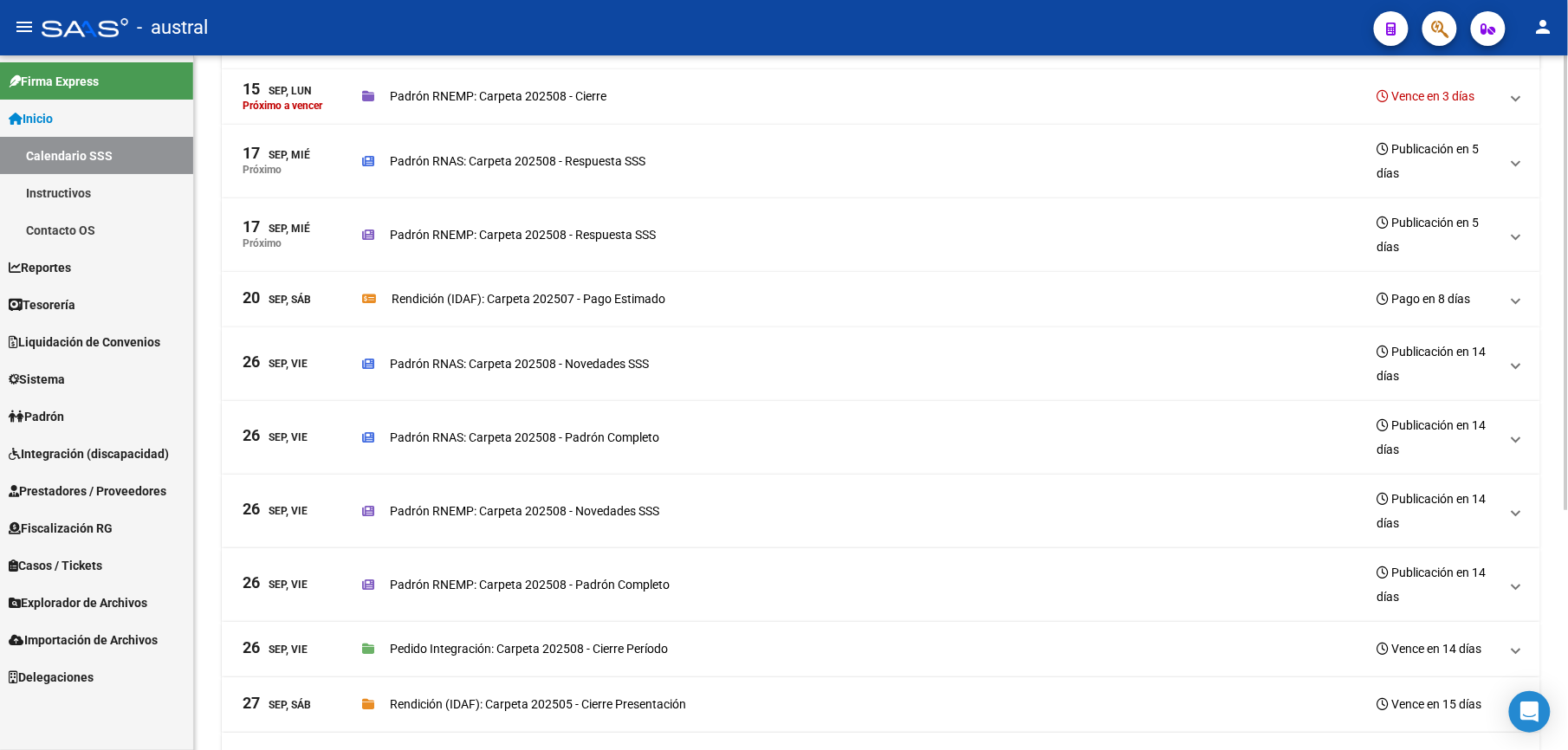
click at [1026, 295] on div "Rendición (IDAF): Carpeta 202507 - Pago Estimado Pago en 8 días" at bounding box center [931, 299] width 1136 height 24
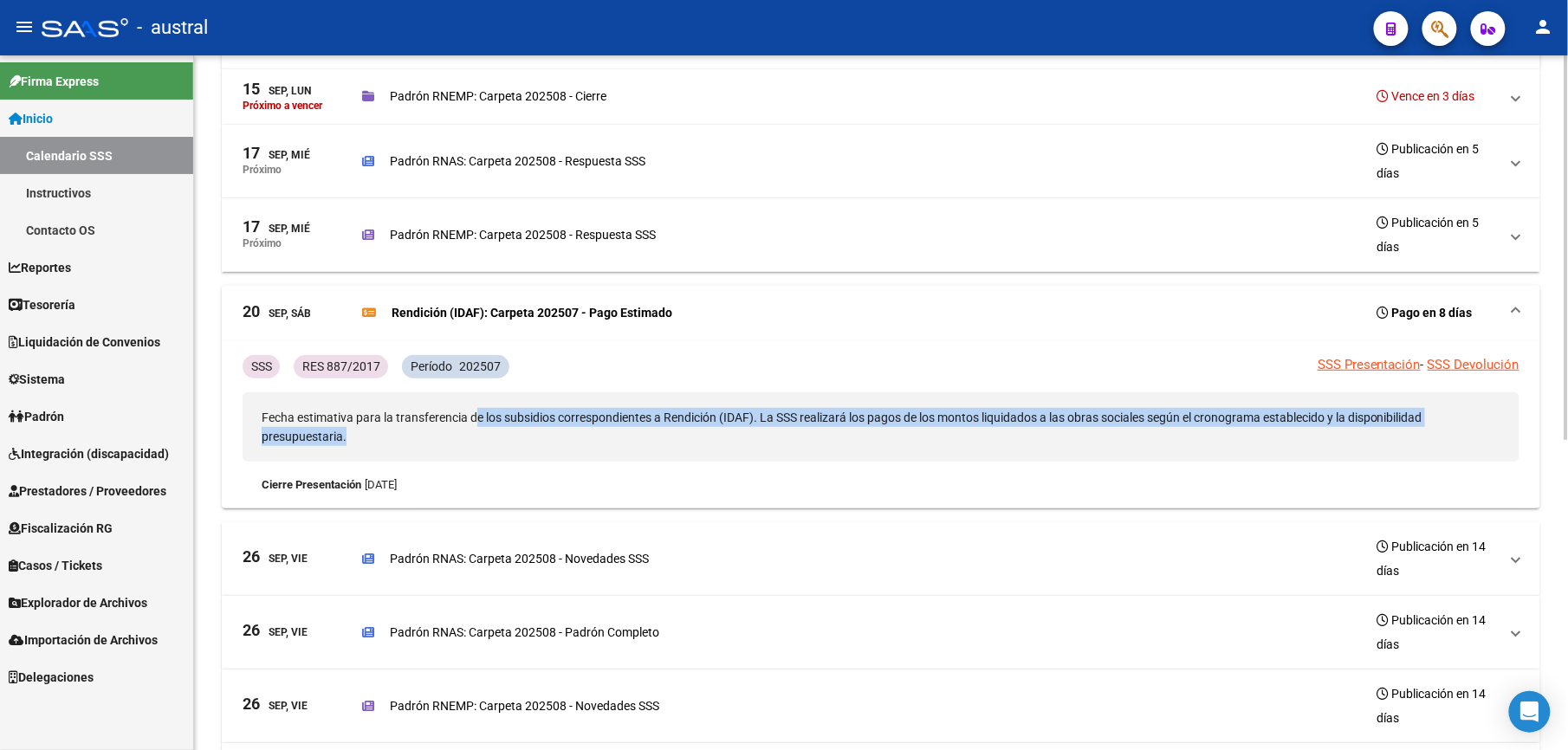
drag, startPoint x: 478, startPoint y: 423, endPoint x: 1245, endPoint y: 450, distance: 767.5
click at [1245, 450] on p "Fecha estimativa para la transferencia de los subsidios correspondientes a Rend…" at bounding box center [881, 427] width 1277 height 69
drag, startPoint x: 1245, startPoint y: 450, endPoint x: 1232, endPoint y: 458, distance: 15.3
click at [1245, 450] on p "Fecha estimativa para la transferencia de los subsidios correspondientes a Rend…" at bounding box center [881, 427] width 1277 height 69
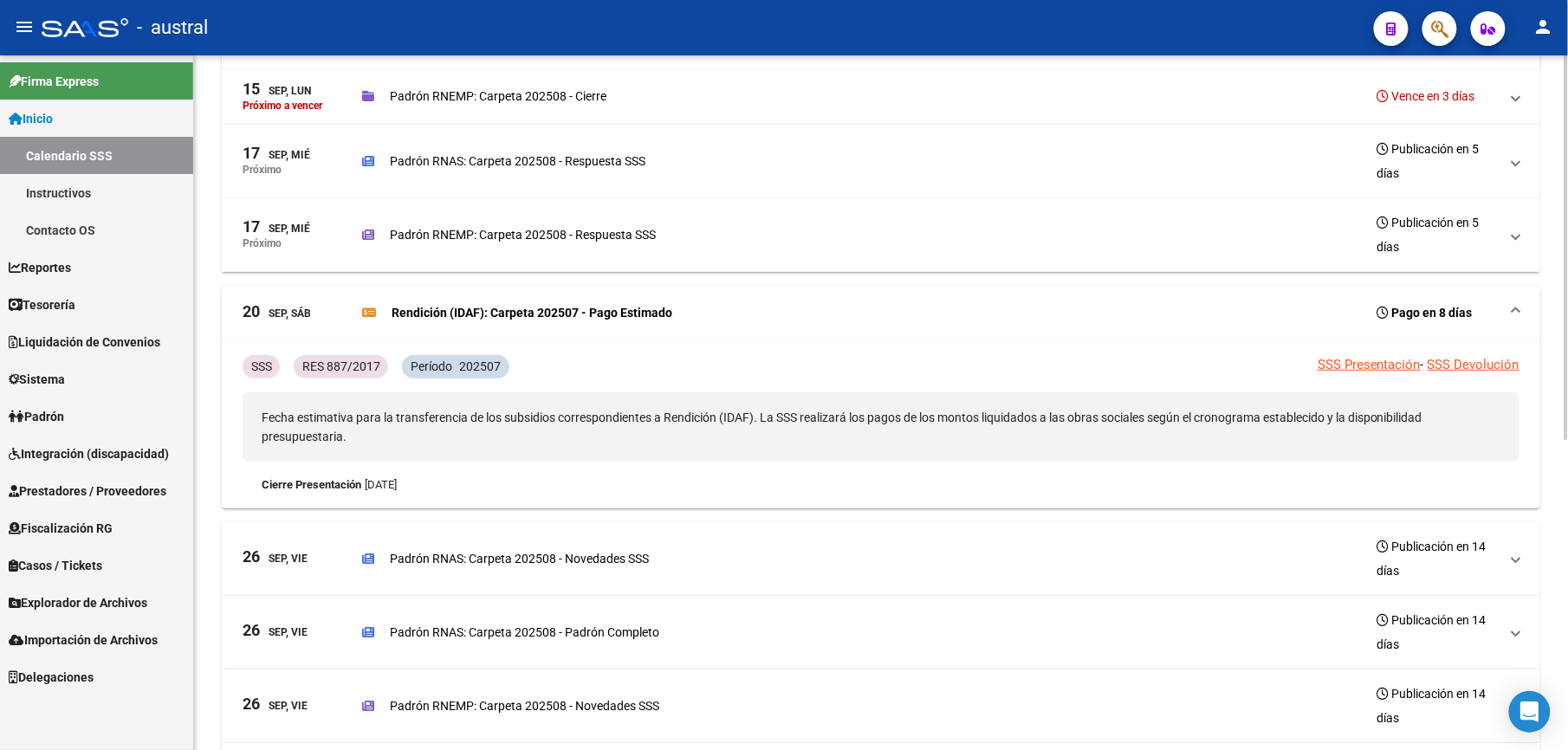
click at [1377, 375] on li "SSS Presentación -" at bounding box center [1370, 364] width 107 height 19
click at [1377, 371] on link "SSS Presentación" at bounding box center [1369, 364] width 103 height 16
click at [1467, 362] on link "SSS Devolución" at bounding box center [1473, 364] width 92 height 16
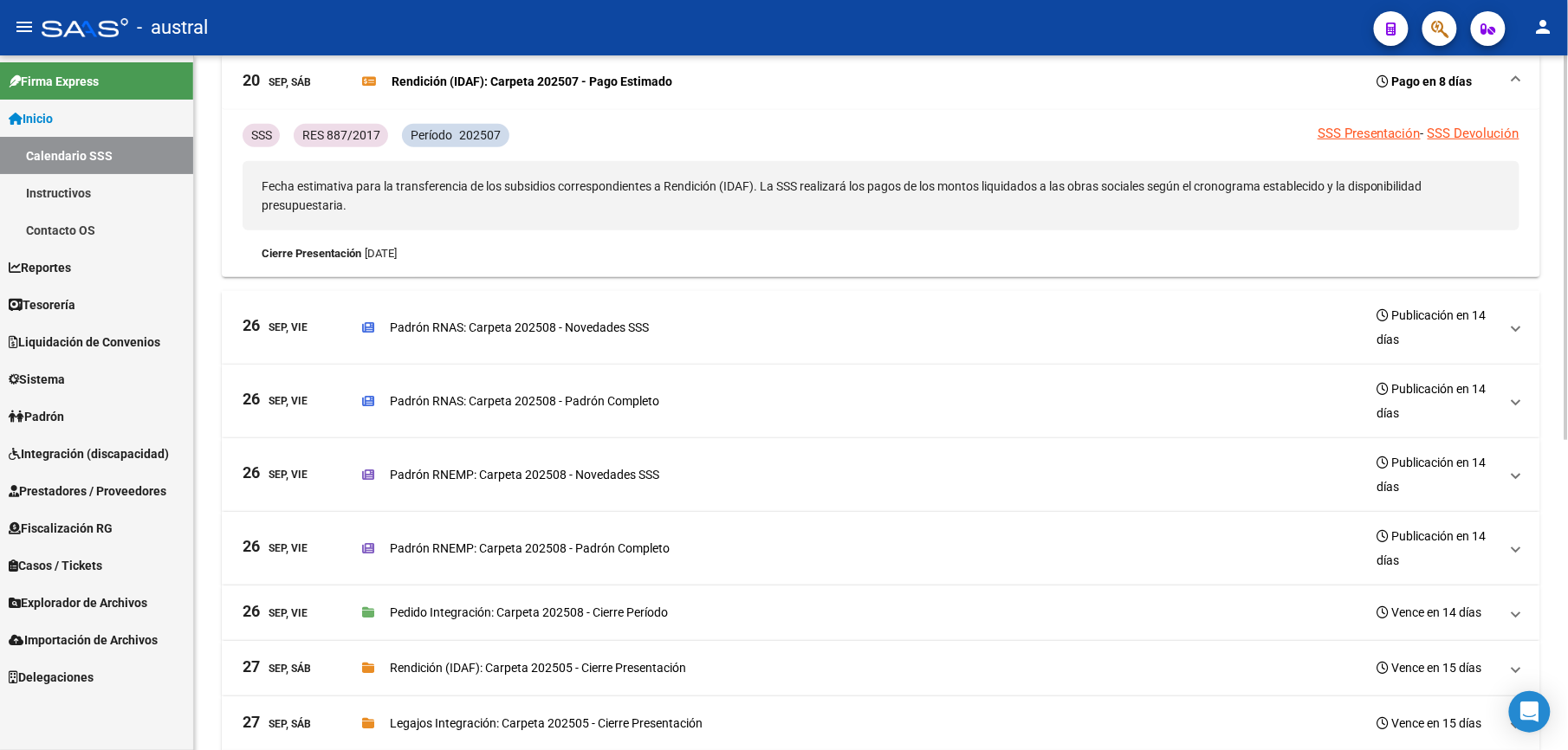
scroll to position [0, 0]
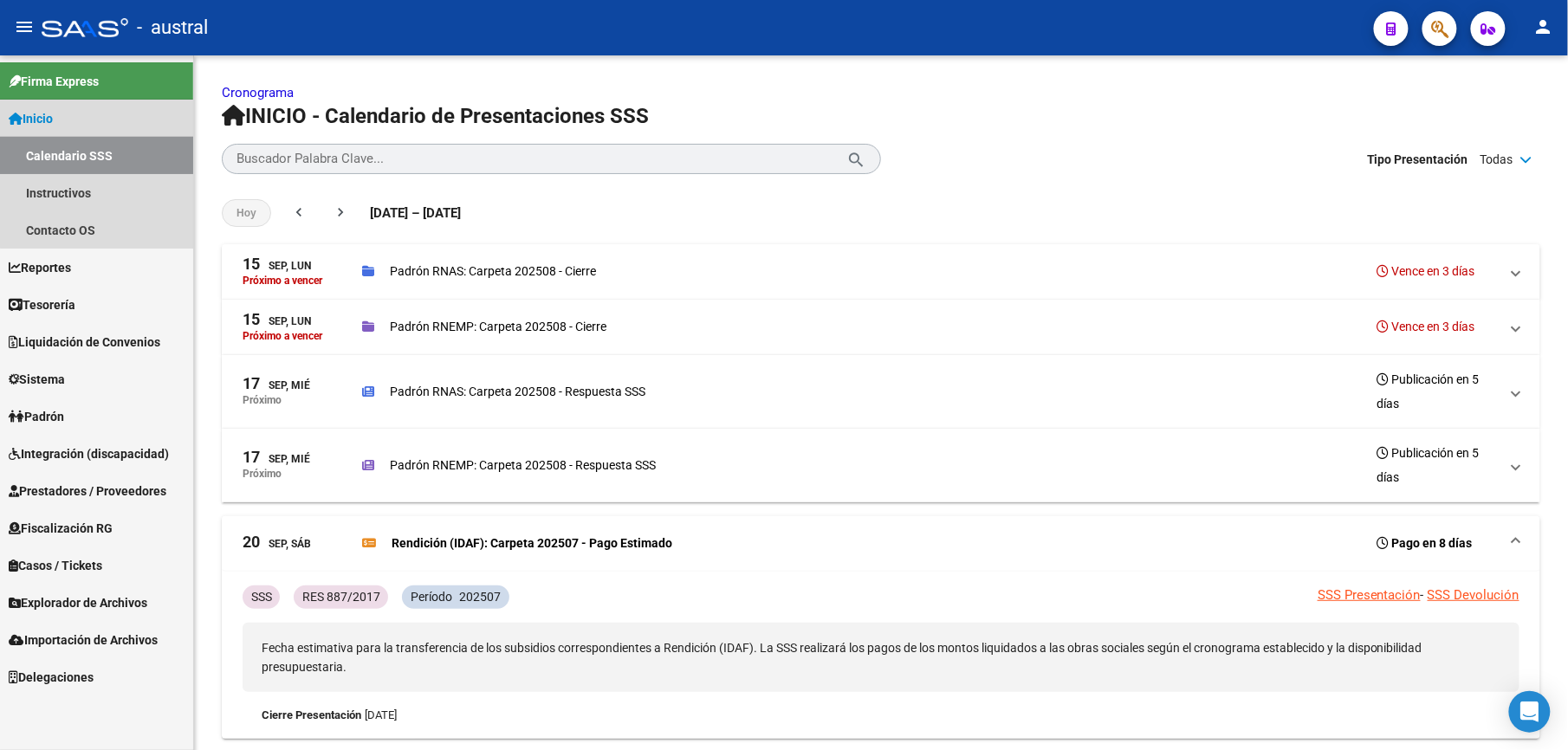
click at [98, 140] on link "Calendario SSS" at bounding box center [96, 155] width 193 height 37
